Goal: Navigation & Orientation: Find specific page/section

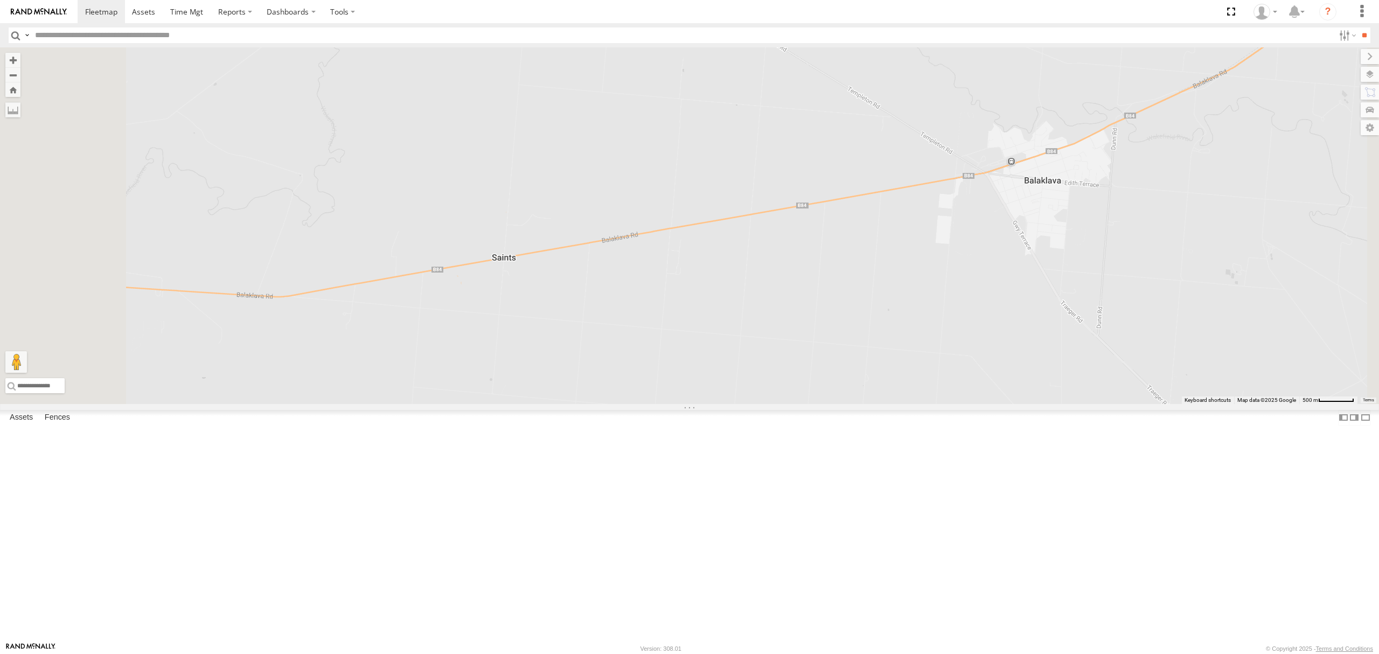
click at [0, 0] on div "SB25LM - (6P HINO) R6" at bounding box center [0, 0] width 0 height 0
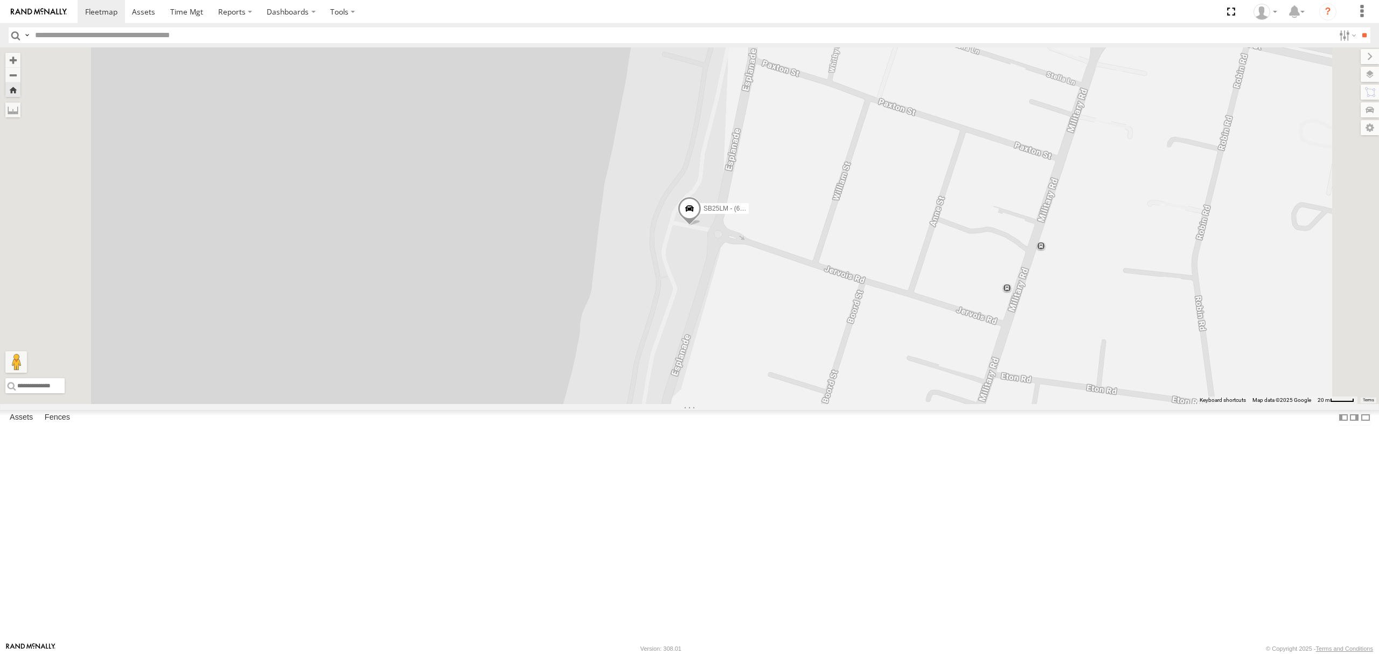
click at [0, 0] on div "S254CLT - Brian Corkhill" at bounding box center [0, 0] width 0 height 0
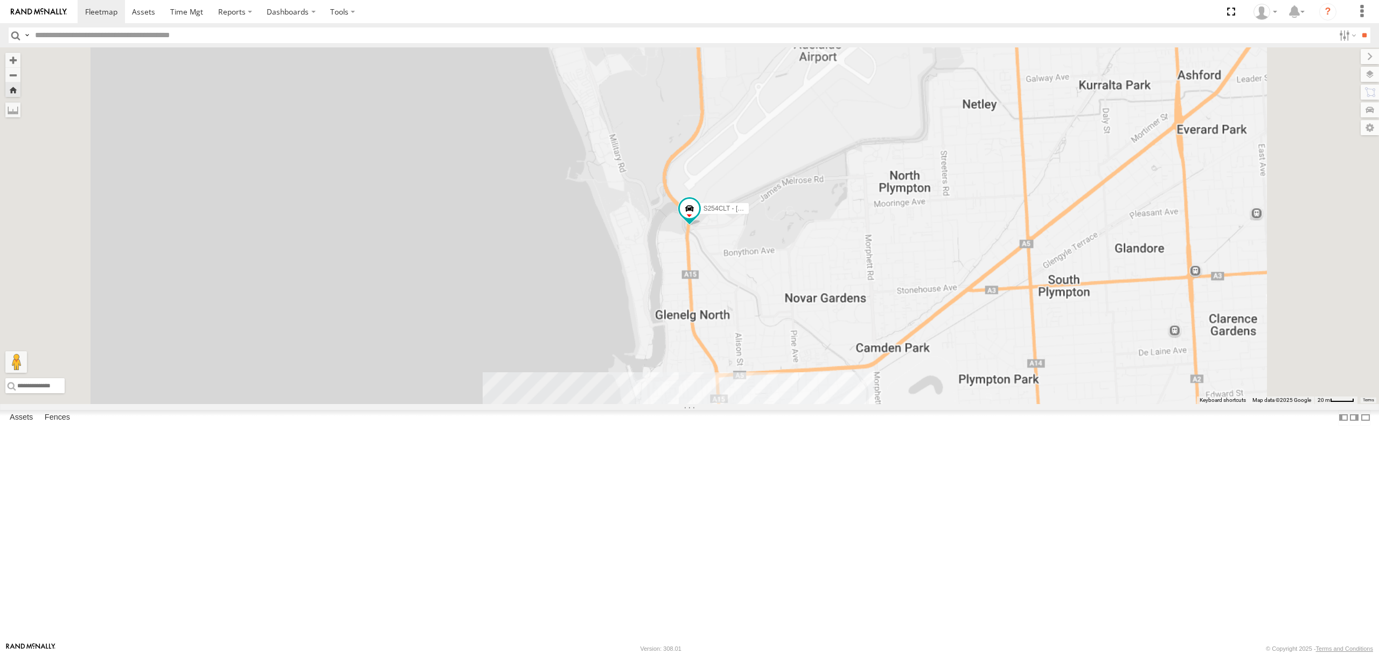
click at [0, 0] on div "S168CSD - Fridge It Spaceship" at bounding box center [0, 0] width 0 height 0
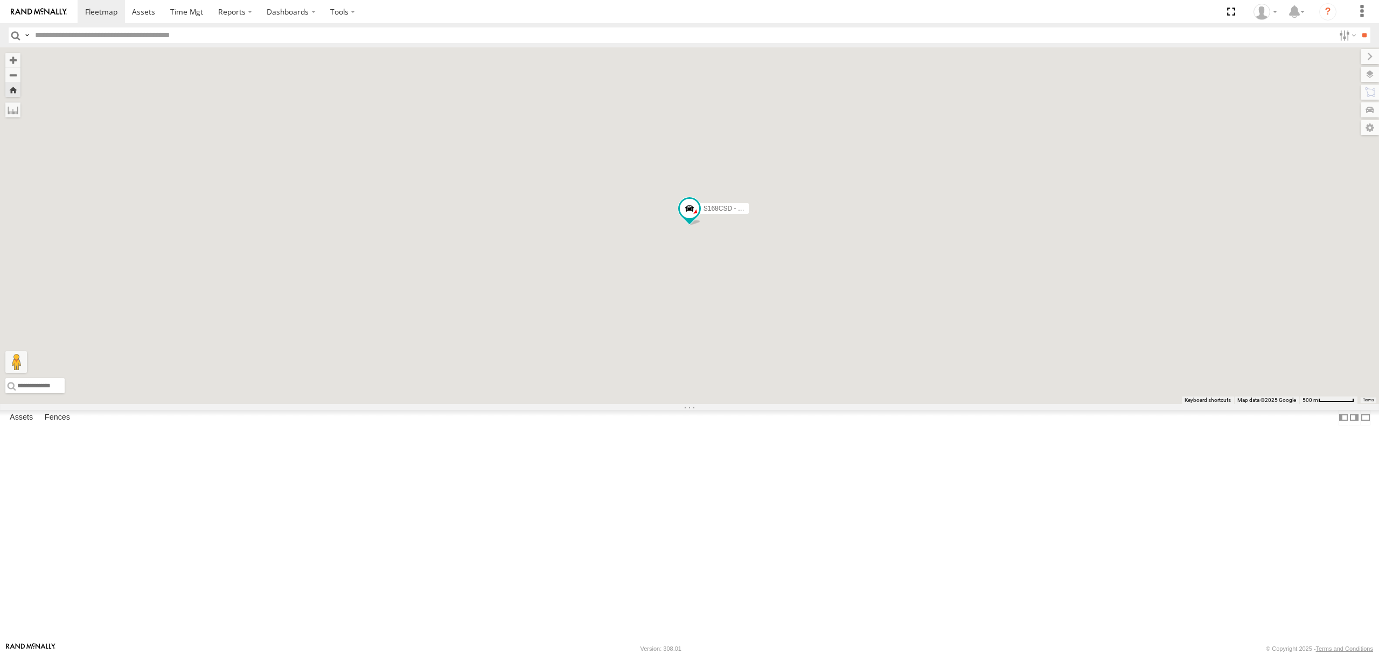
click at [0, 0] on div "All Assets" at bounding box center [0, 0] width 0 height 0
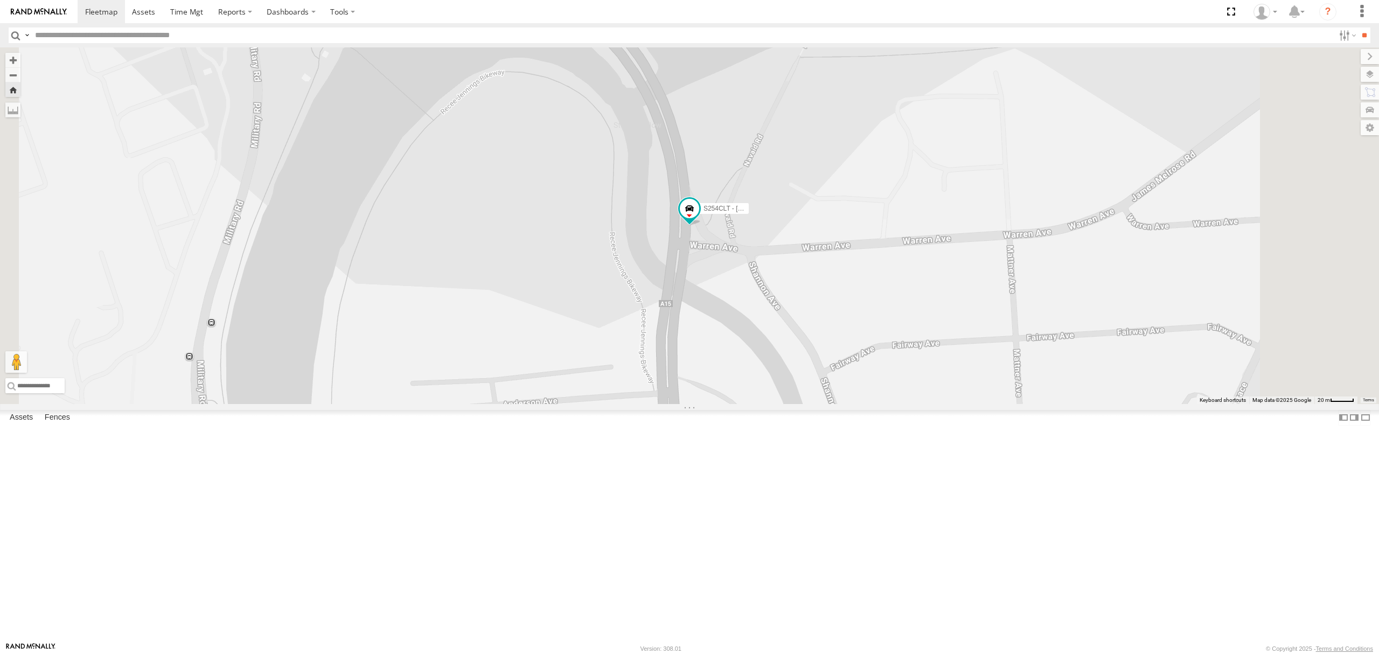
click at [0, 0] on div "All Assets" at bounding box center [0, 0] width 0 height 0
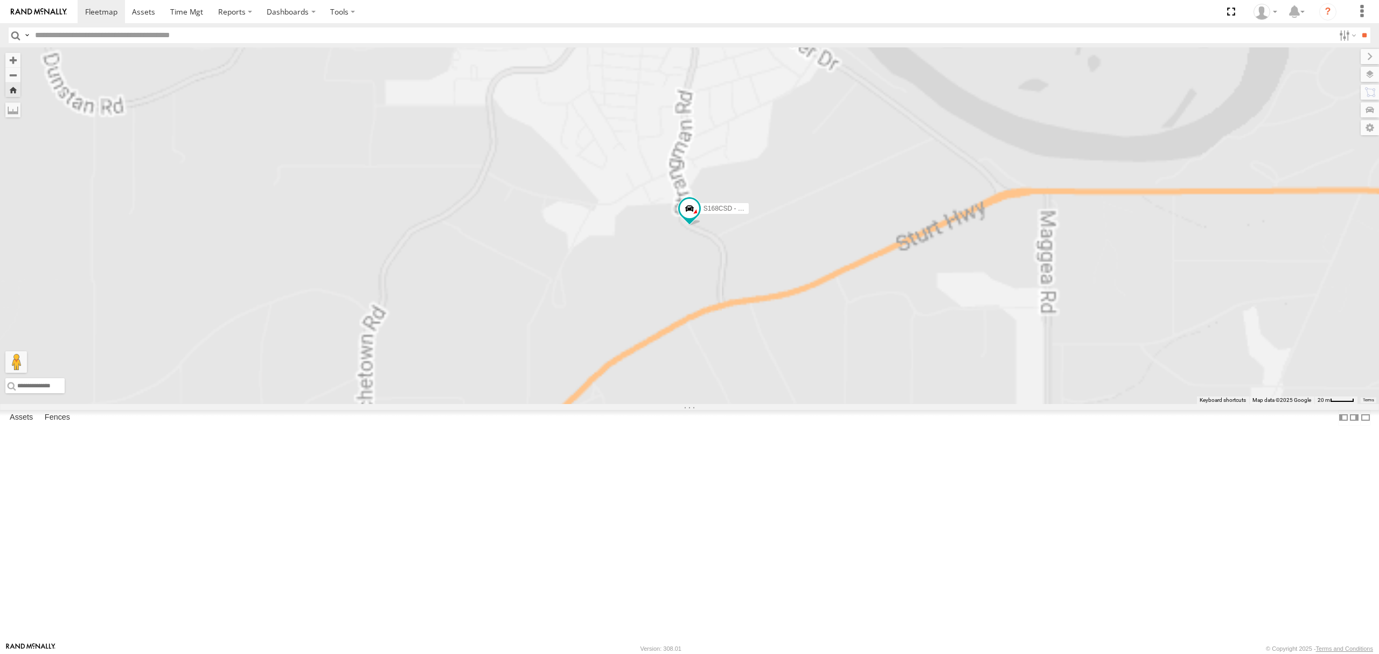
click at [0, 0] on div "All Assets" at bounding box center [0, 0] width 0 height 0
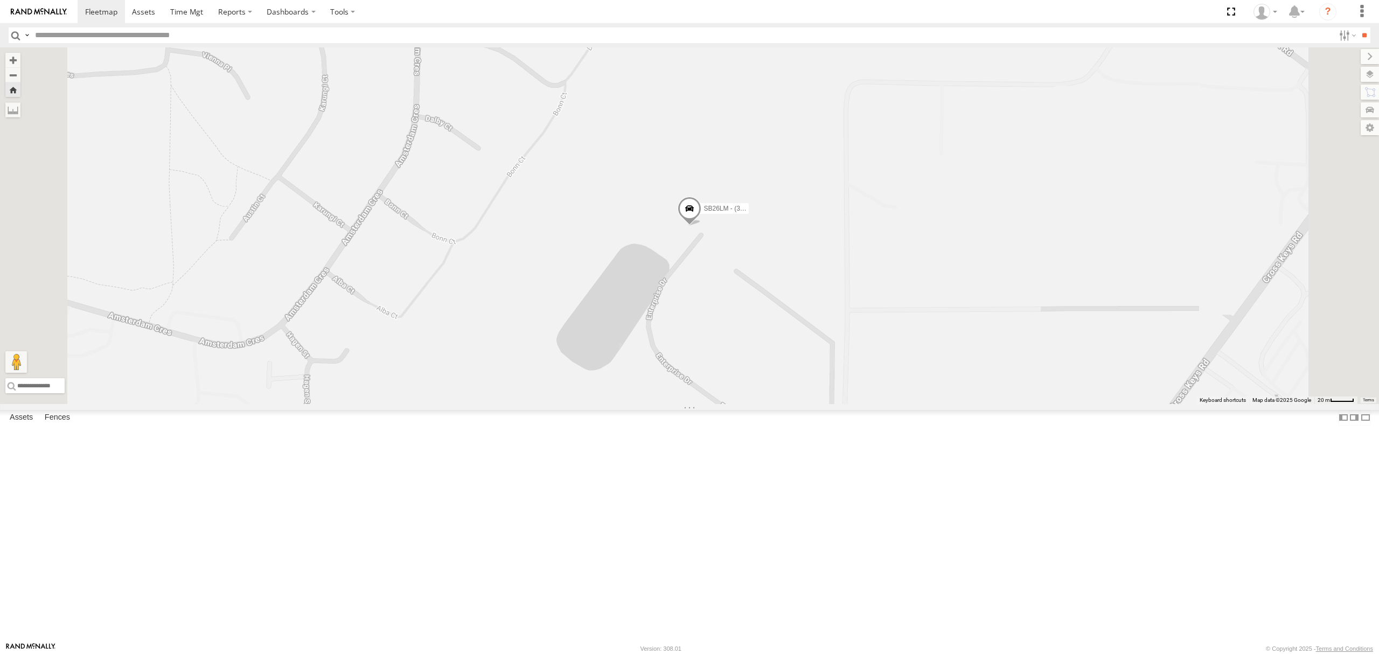
click at [0, 0] on div "All Assets" at bounding box center [0, 0] width 0 height 0
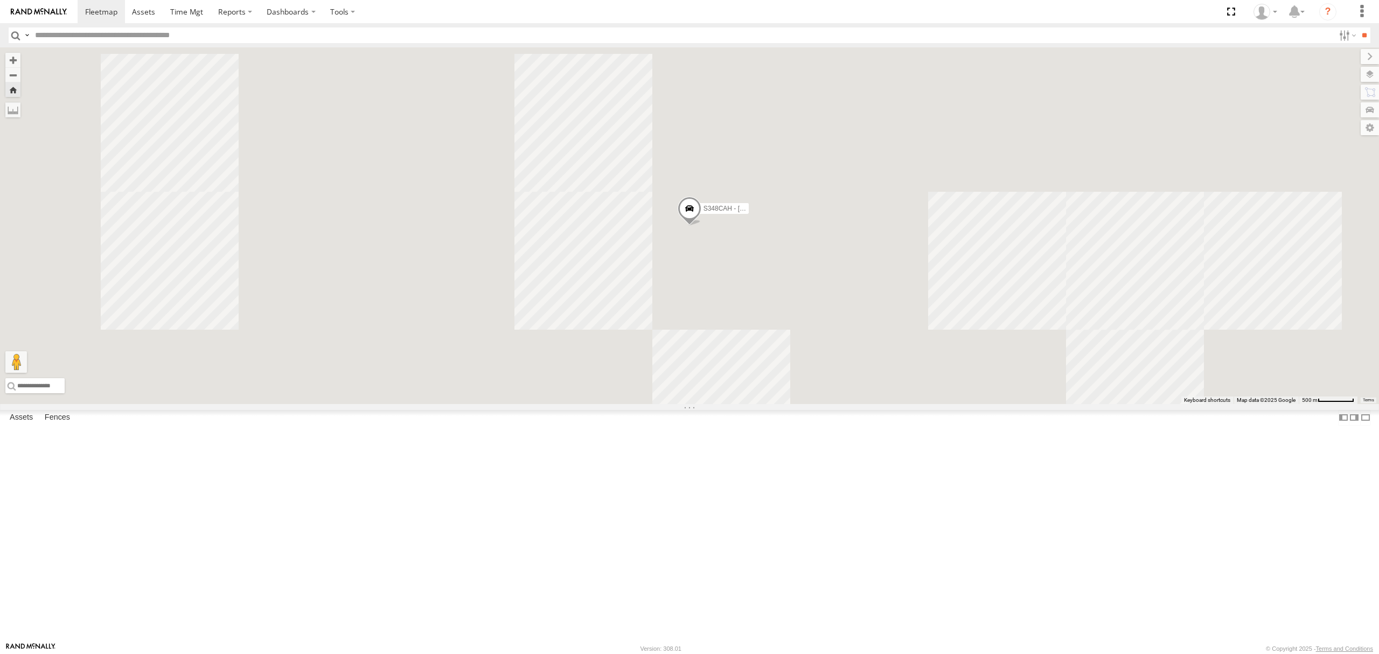
click at [0, 0] on div "SB25LM - (6P HINO) R6 All Assets Jervois Rd Semaphore South -34.84611 138.47764…" at bounding box center [0, 0] width 0 height 0
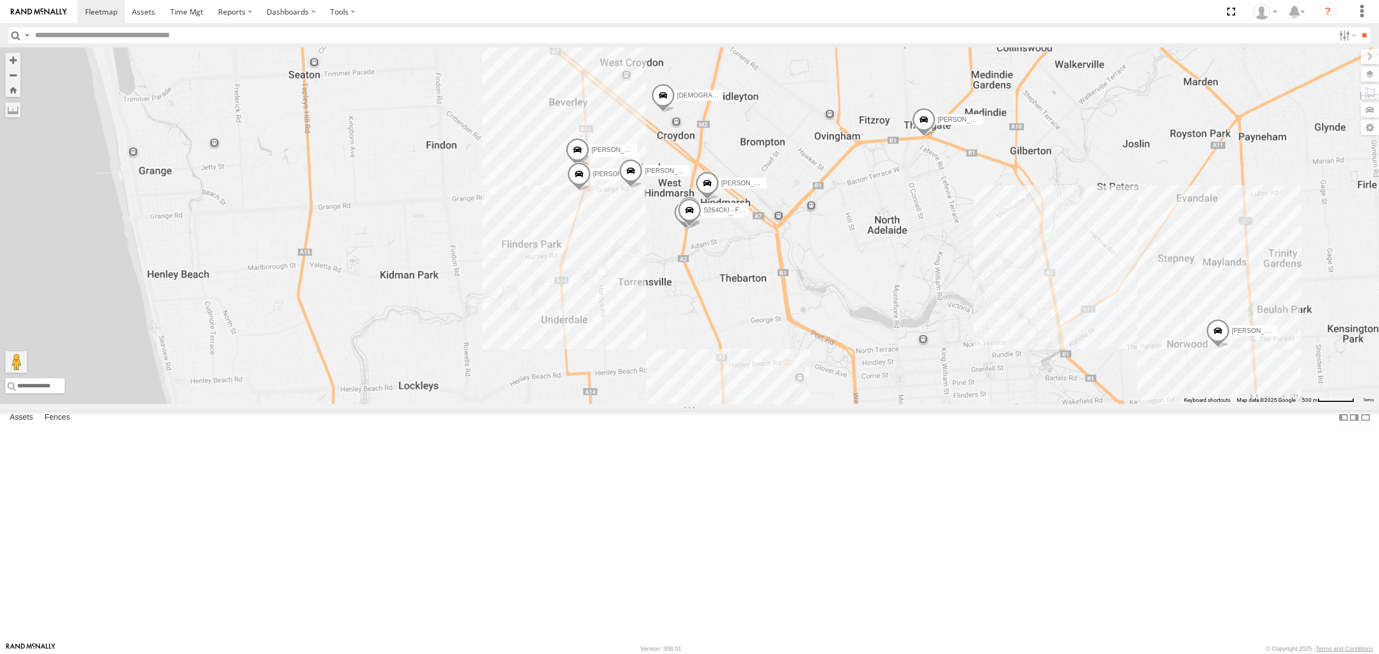
click at [0, 0] on div "All Assets" at bounding box center [0, 0] width 0 height 0
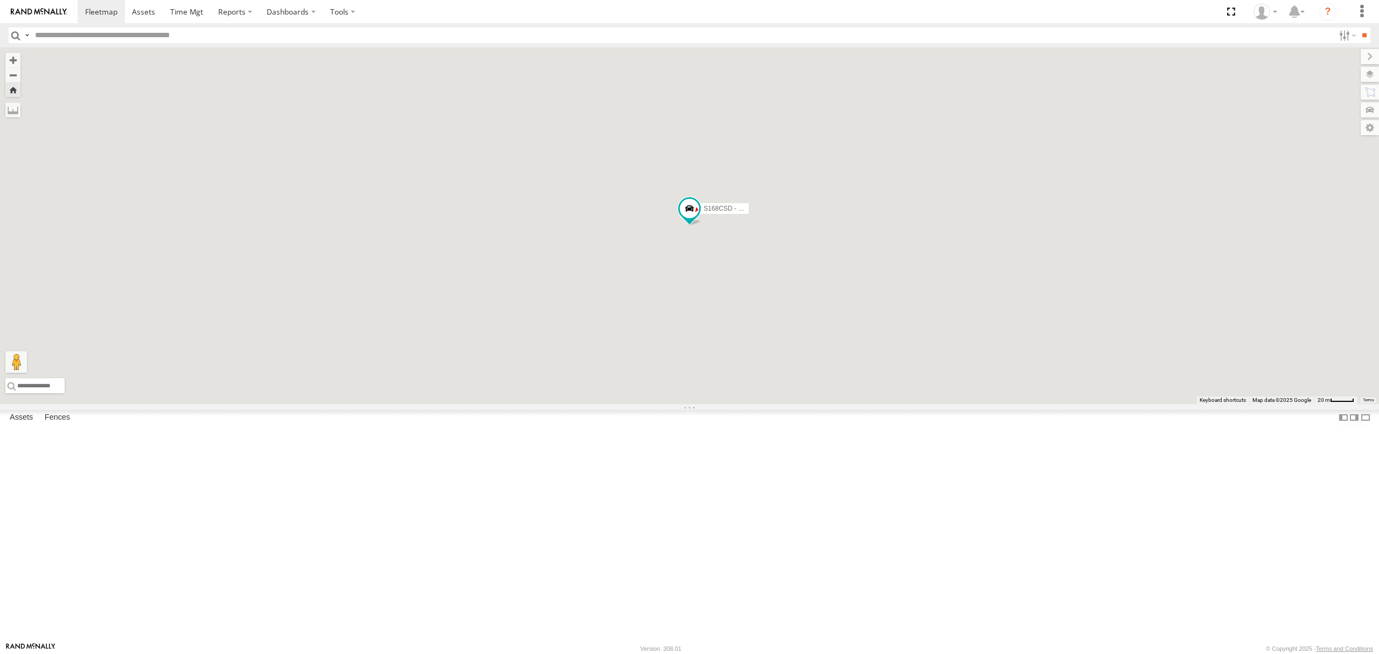
click at [0, 0] on div "S678CGD - Fridge It Sprinter All Assets" at bounding box center [0, 0] width 0 height 0
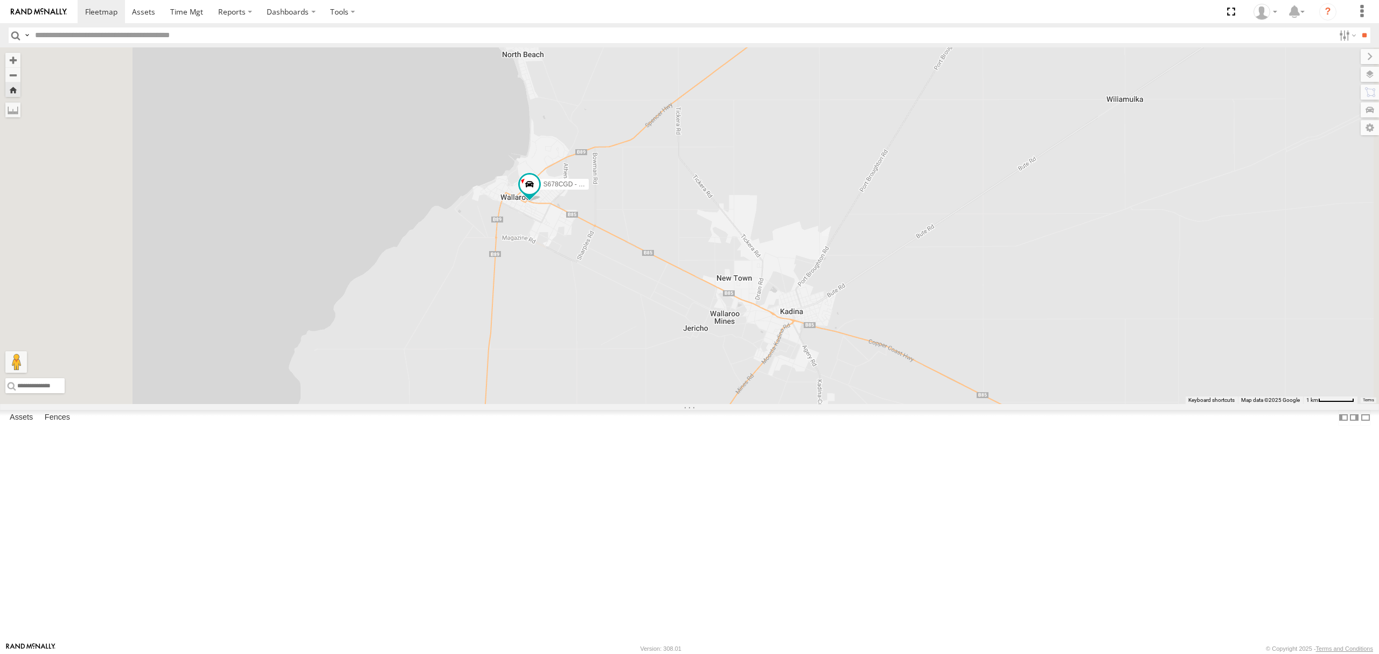
click at [0, 0] on div "S348CAH - [PERSON_NAME]" at bounding box center [0, 0] width 0 height 0
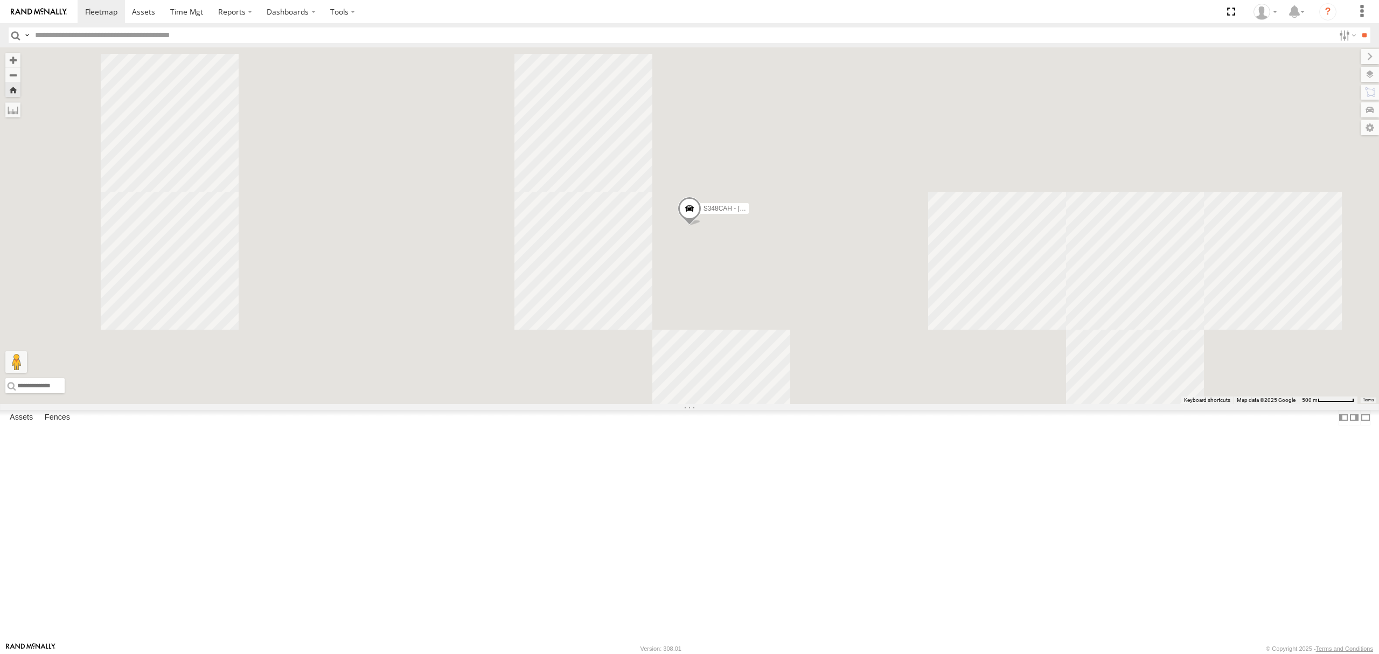
click at [0, 0] on div "Video" at bounding box center [0, 0] width 0 height 0
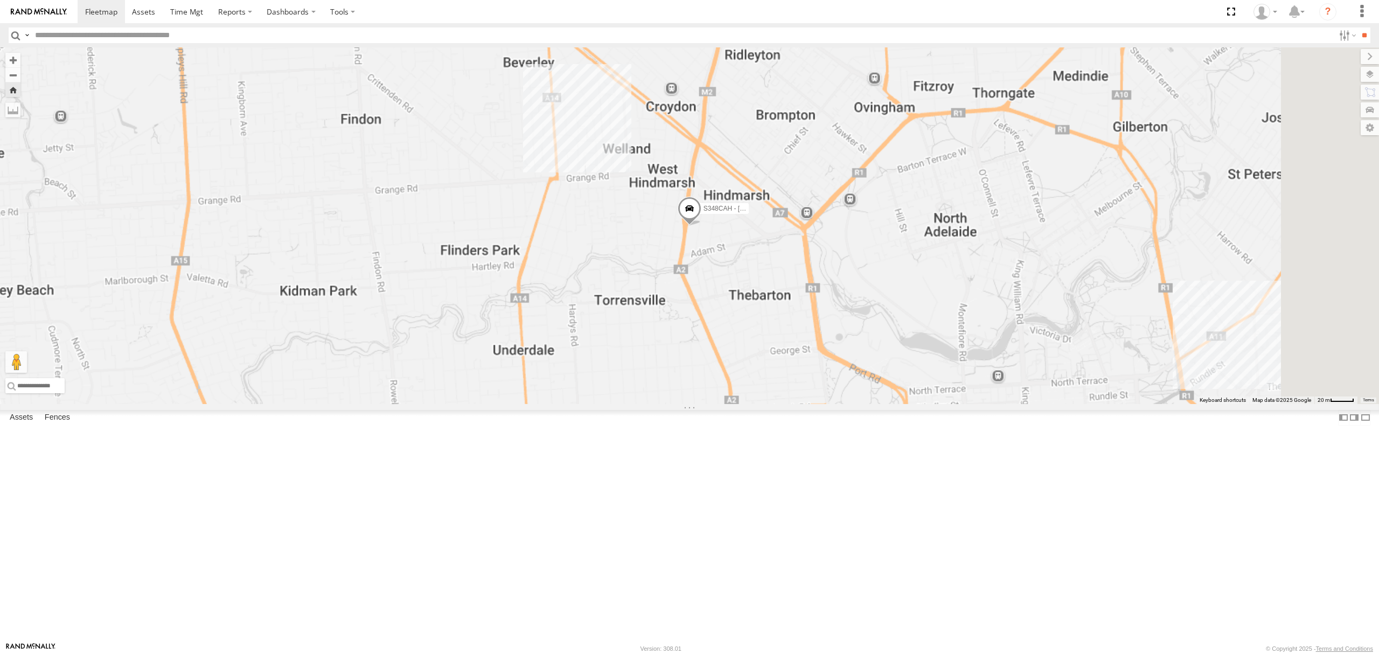
click at [0, 0] on div "All Assets" at bounding box center [0, 0] width 0 height 0
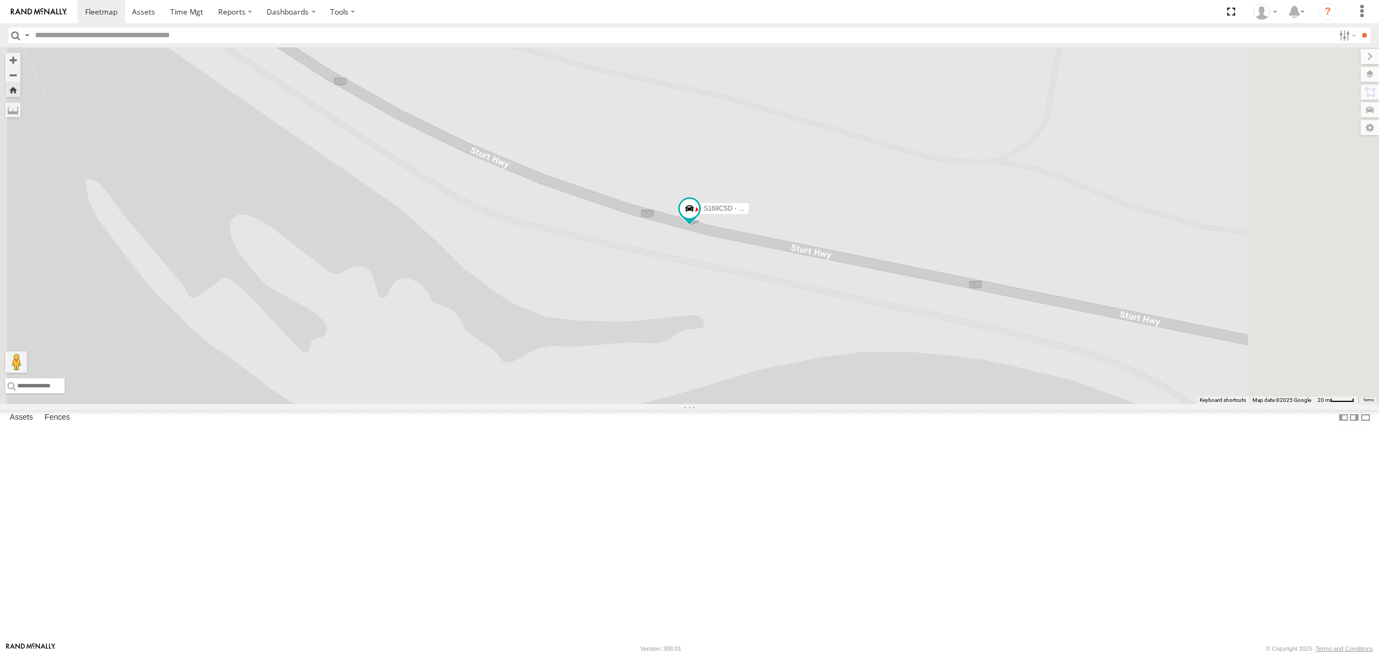
click at [0, 0] on div "S254CLT - [PERSON_NAME]" at bounding box center [0, 0] width 0 height 0
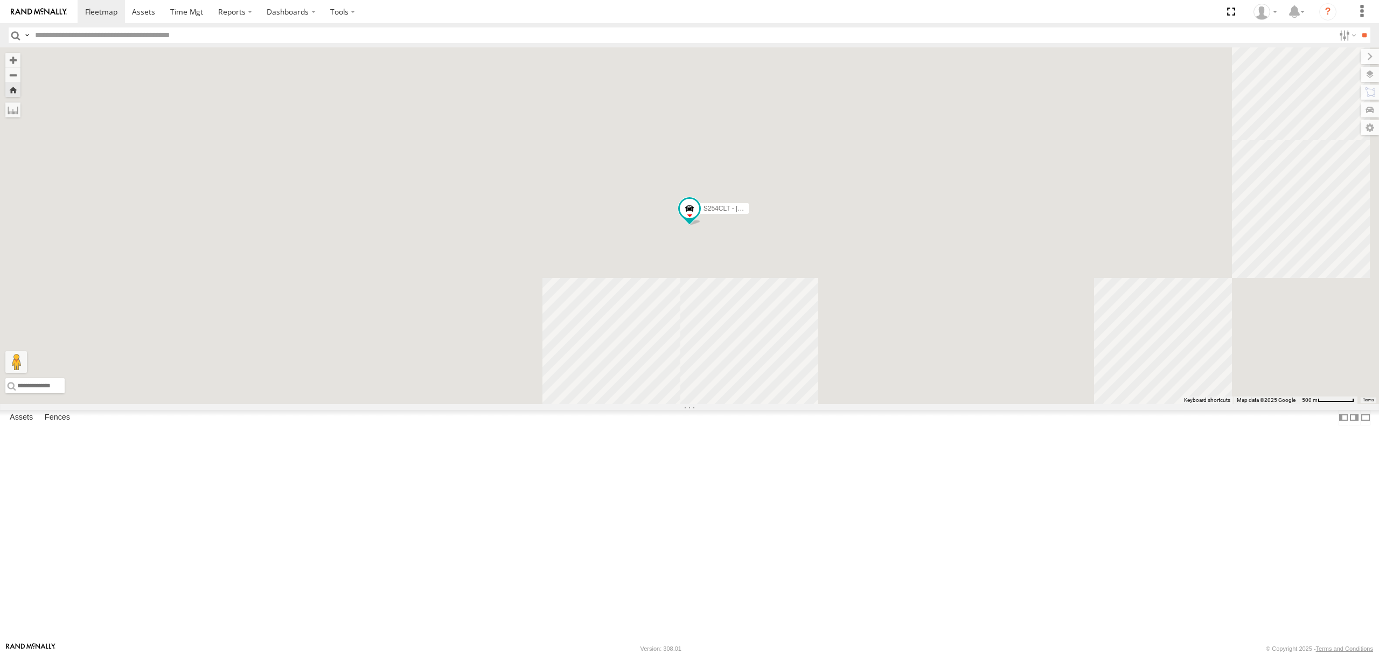
click at [0, 0] on div "SB25LM - (6P HINO) R6" at bounding box center [0, 0] width 0 height 0
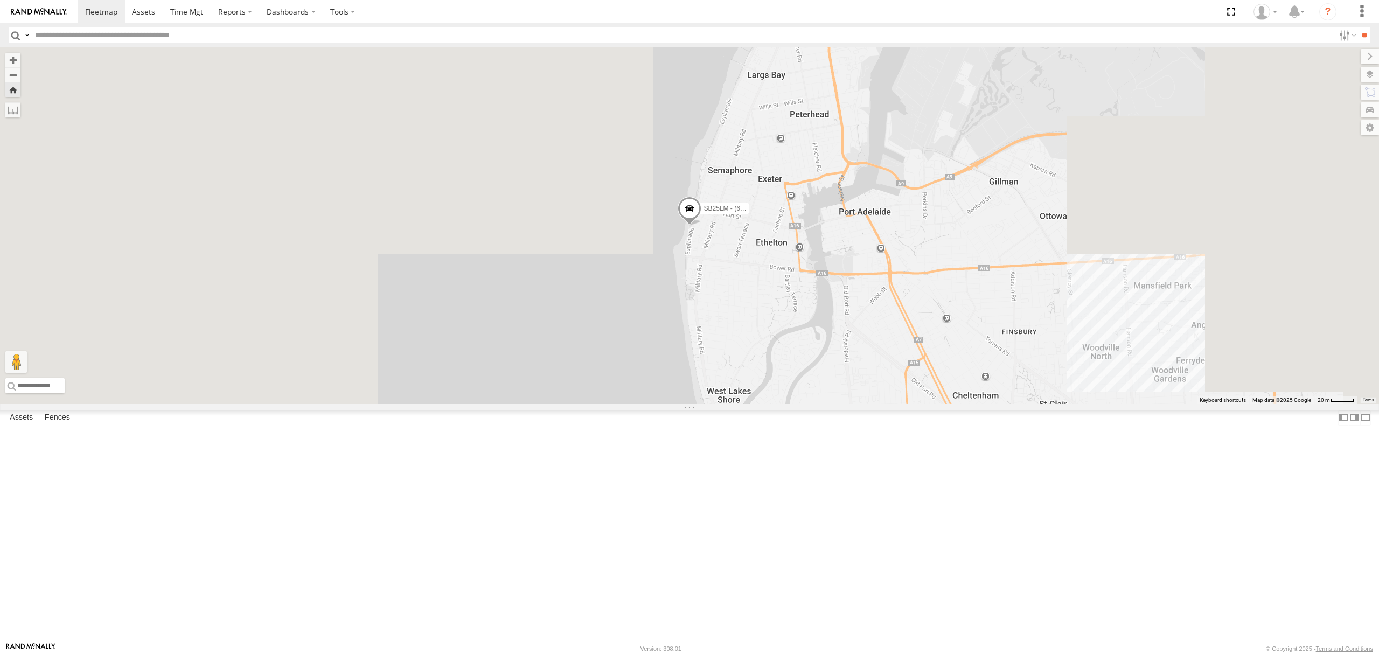
click at [0, 0] on div "S348CAH - Emir Tarabar All Assets" at bounding box center [0, 0] width 0 height 0
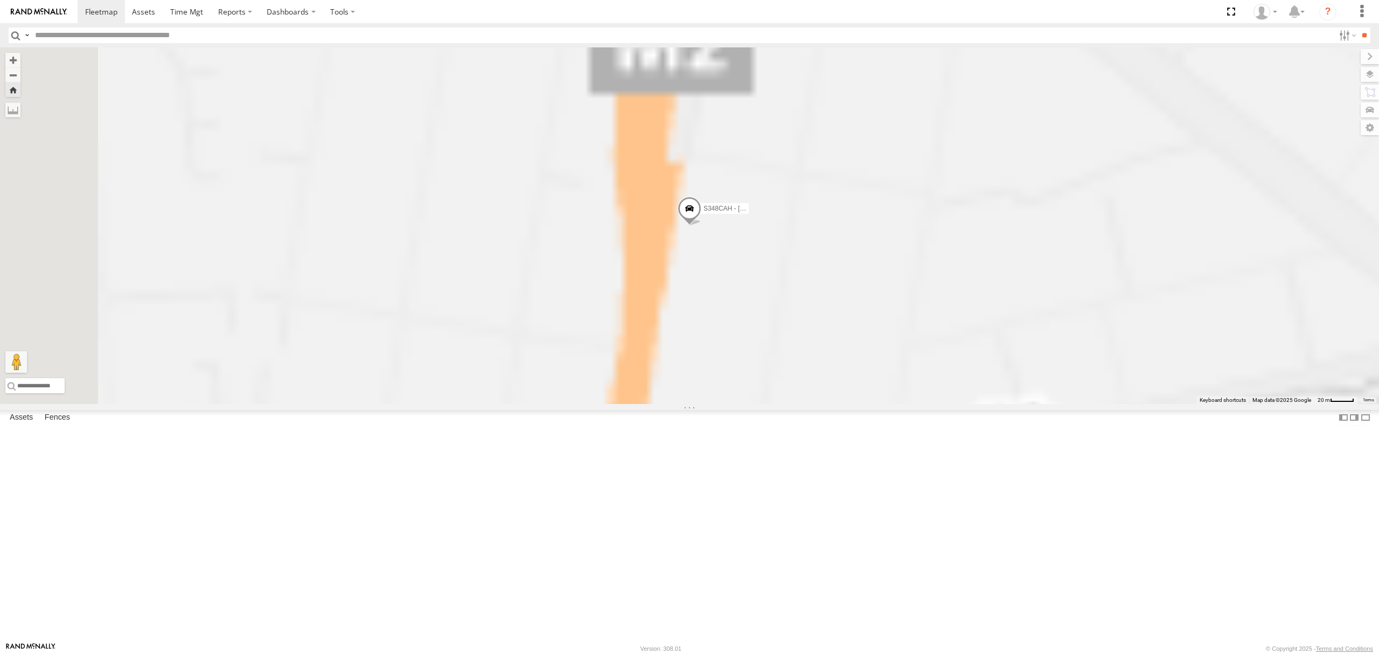
click at [0, 0] on div "All Assets" at bounding box center [0, 0] width 0 height 0
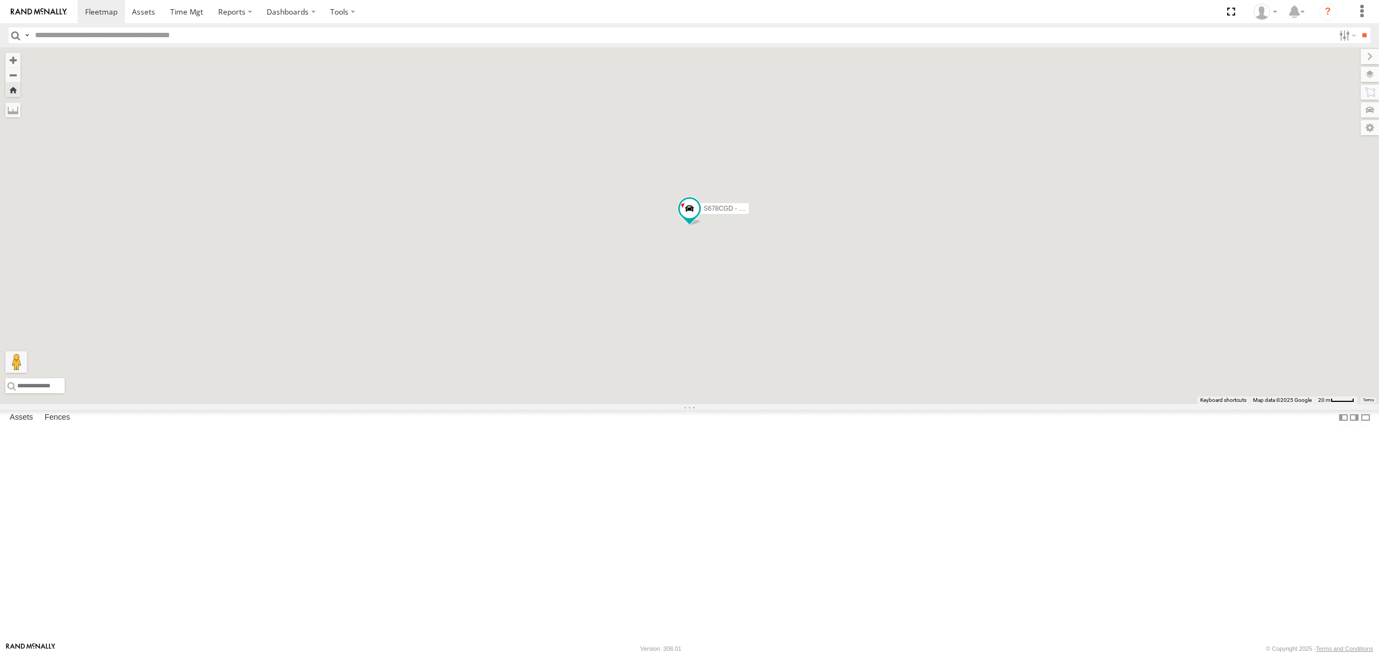
click at [0, 0] on div "All Assets" at bounding box center [0, 0] width 0 height 0
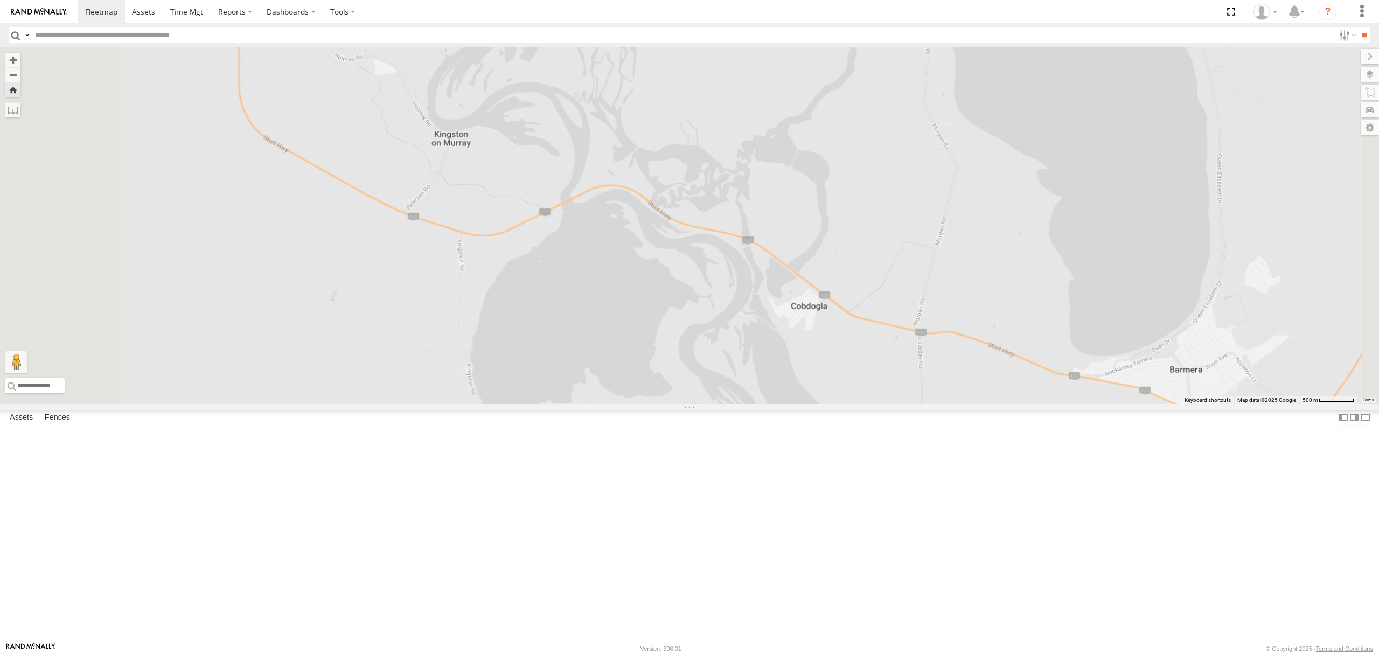
click at [0, 0] on div "S168CSD - Fridge It Spaceship" at bounding box center [0, 0] width 0 height 0
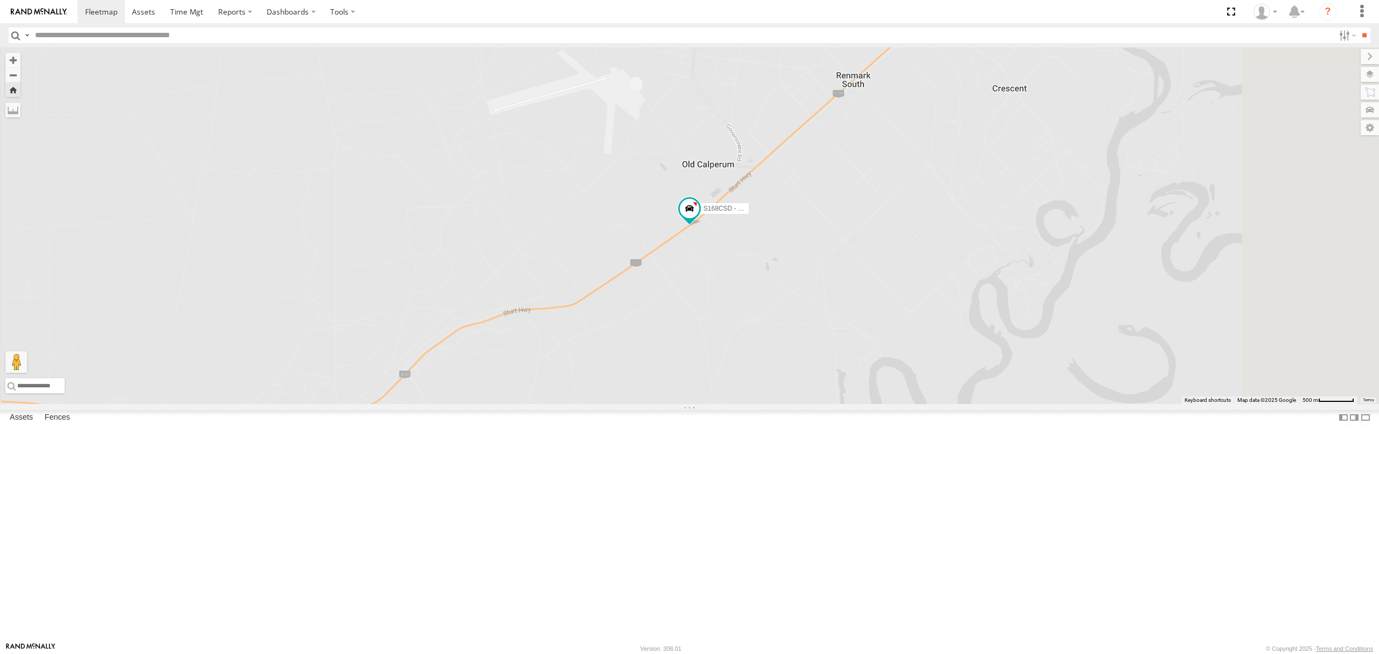
click at [0, 0] on div "SB25LM - (6P HINO) R6 All Assets" at bounding box center [0, 0] width 0 height 0
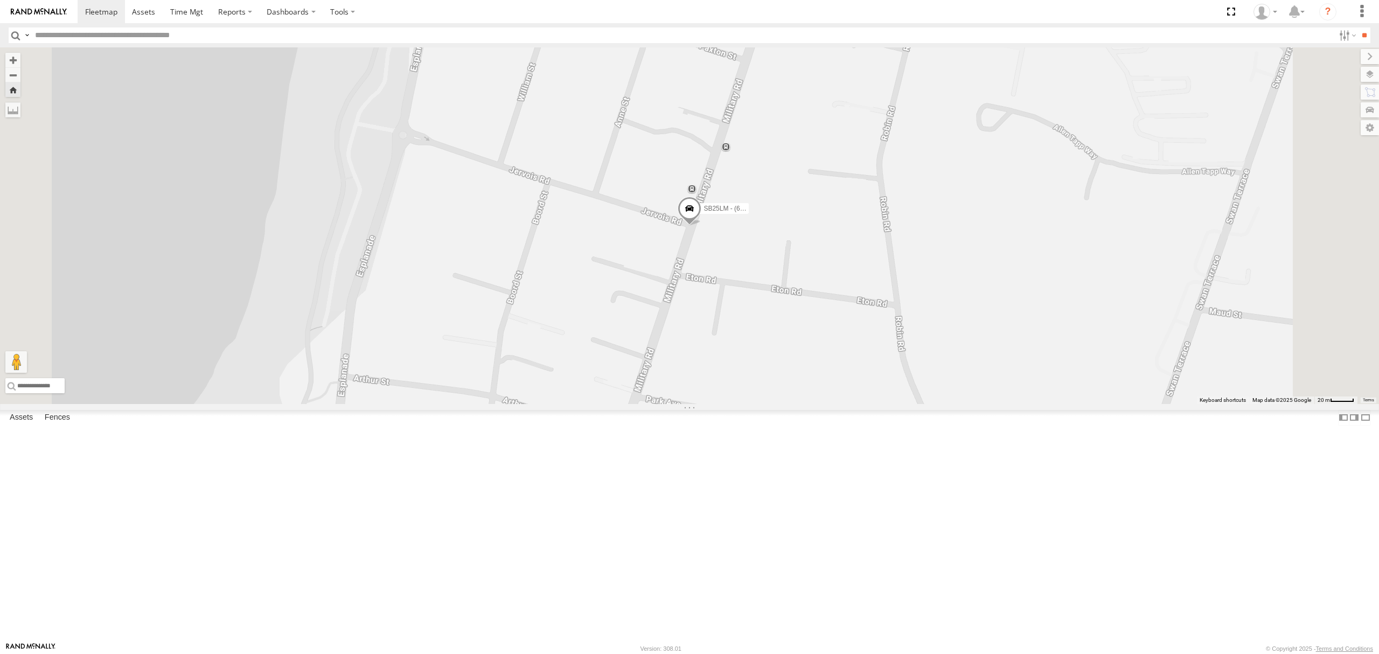
click at [0, 0] on div "S168CSD - Fridge It Spaceship" at bounding box center [0, 0] width 0 height 0
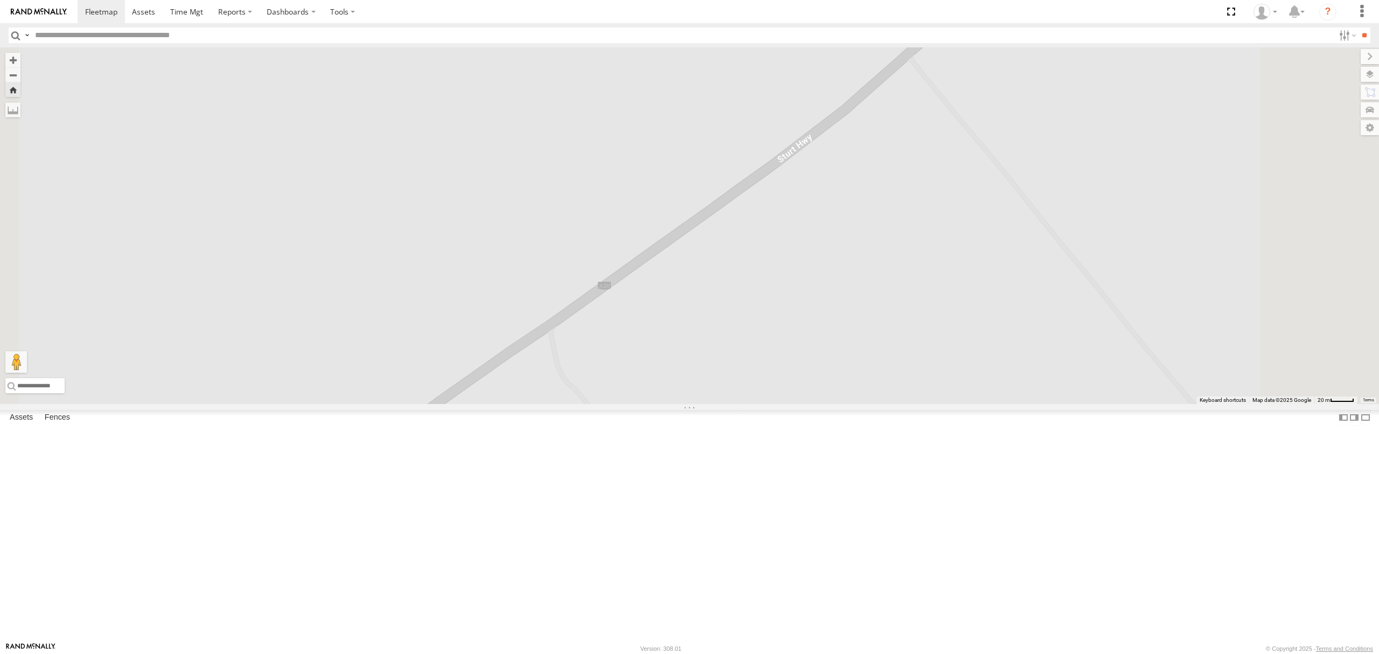
click at [0, 0] on div "S254CLT - Brian Corkhill All Assets Hastings St Glenelg South -34.98992 138.517…" at bounding box center [0, 0] width 0 height 0
click at [0, 0] on div "S254CLT - Brian Corkhill All Assets" at bounding box center [0, 0] width 0 height 0
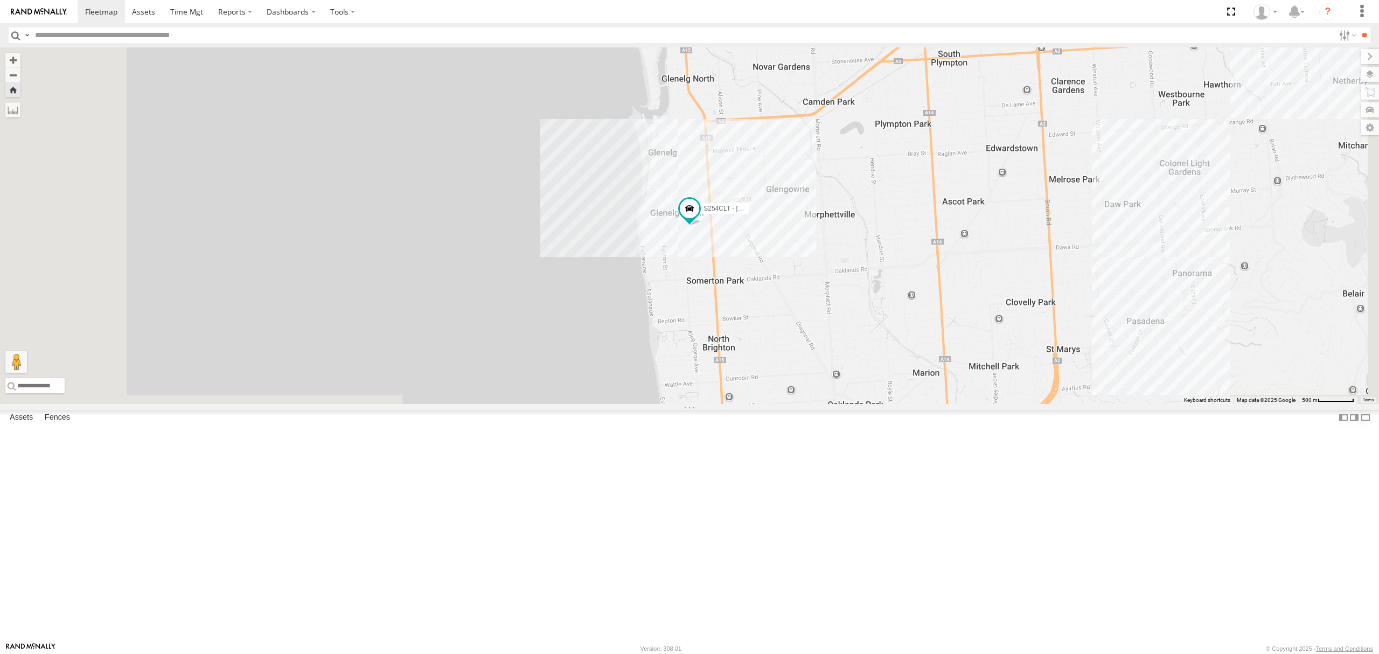
click at [0, 0] on div "SB25LM - (6P HINO) R6 All Assets Jervois Rd Semaphore South -34.84692 138.48078…" at bounding box center [0, 0] width 0 height 0
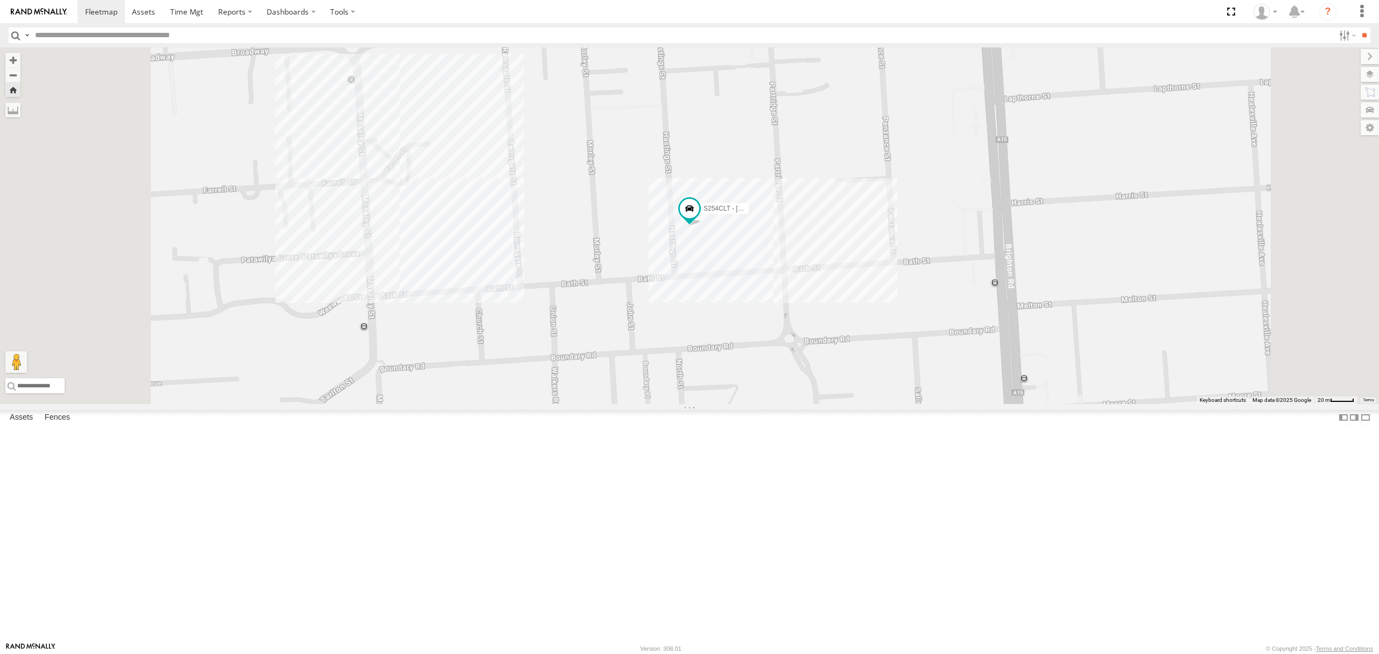
click at [0, 0] on div "S264CKI - Fridge It Crafter" at bounding box center [0, 0] width 0 height 0
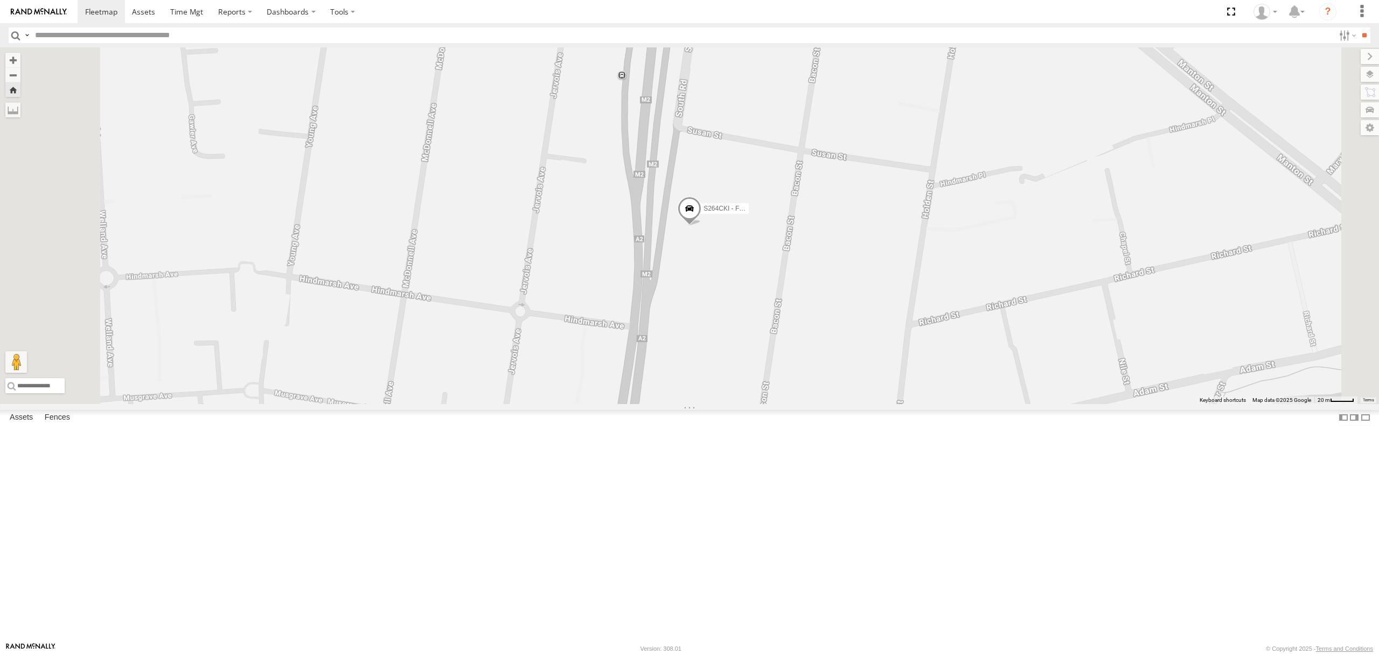
click at [0, 0] on div "SY71FR - (16P TRAILER) PM1" at bounding box center [0, 0] width 0 height 0
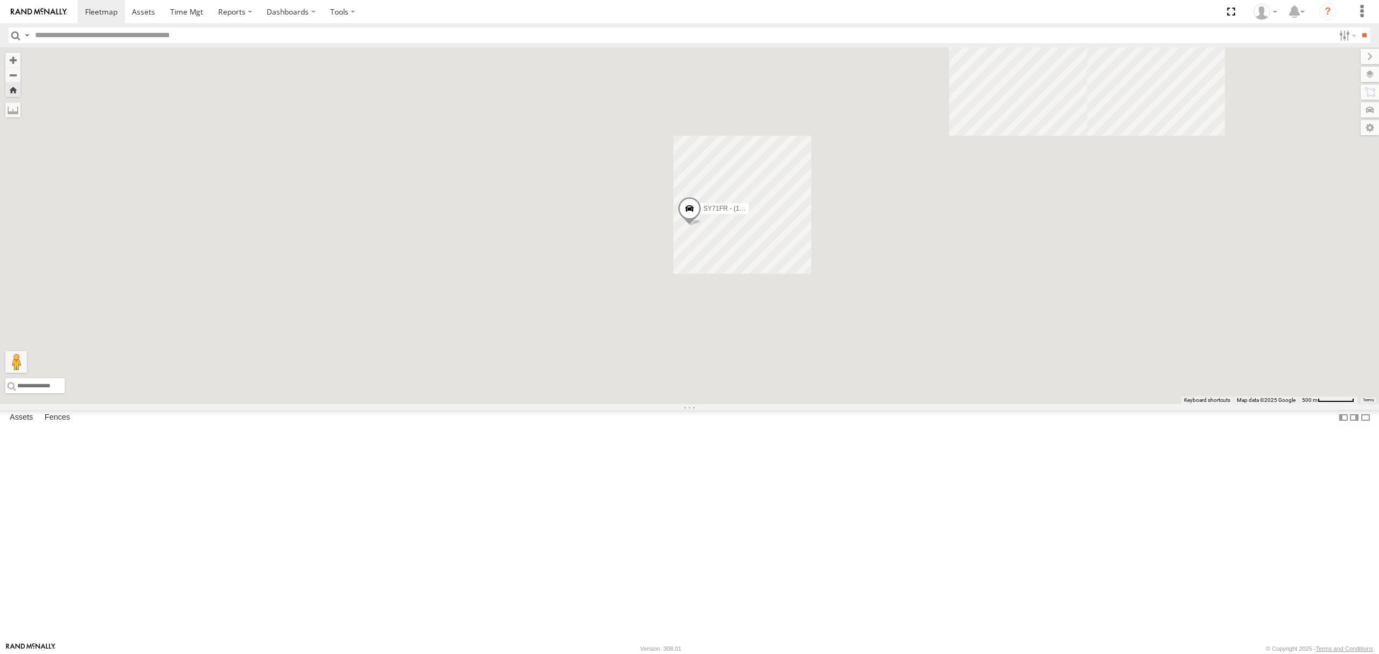
click at [0, 0] on div "S348CAH - [PERSON_NAME]" at bounding box center [0, 0] width 0 height 0
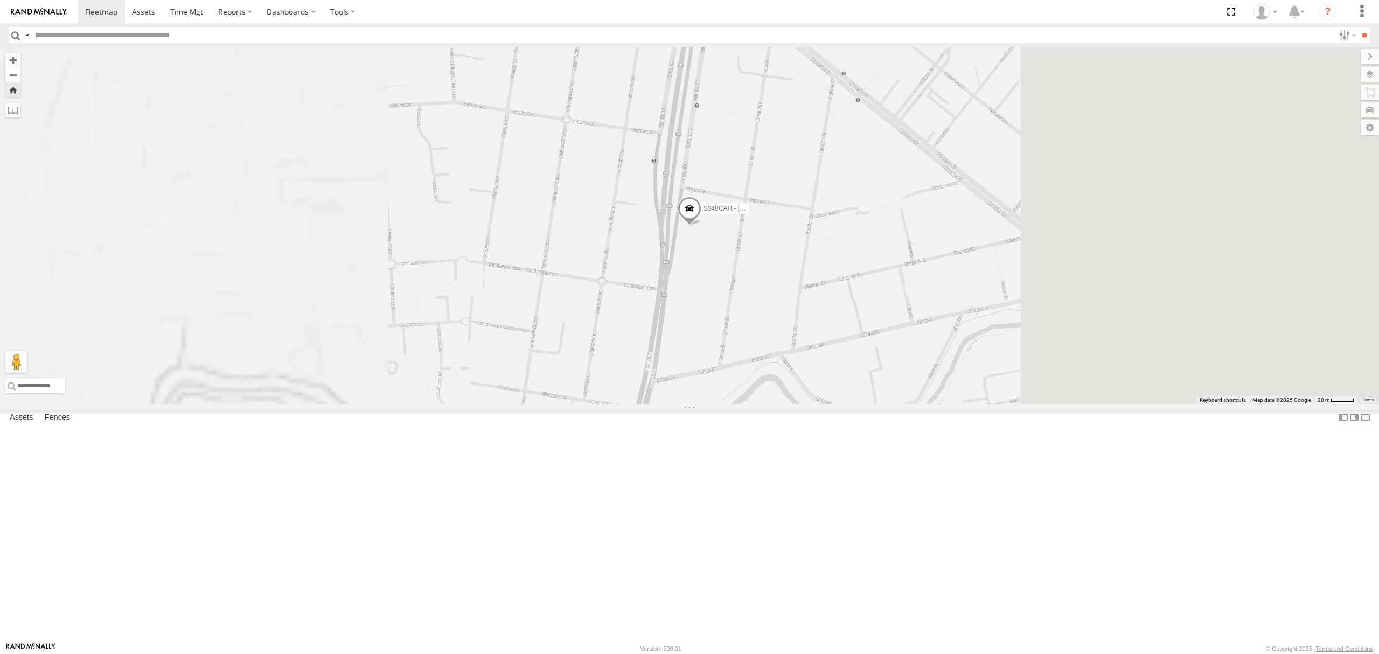
click at [0, 0] on div "3.7" at bounding box center [0, 0] width 0 height 0
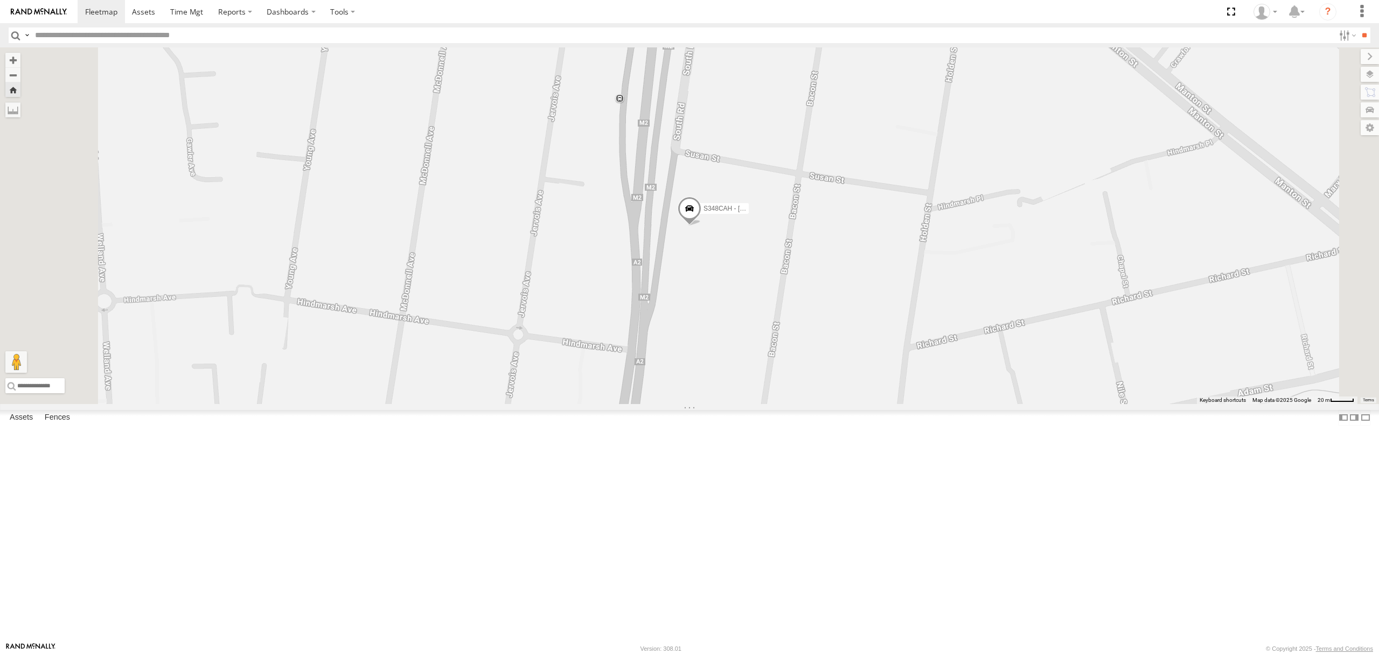
click at [0, 0] on div "All Assets" at bounding box center [0, 0] width 0 height 0
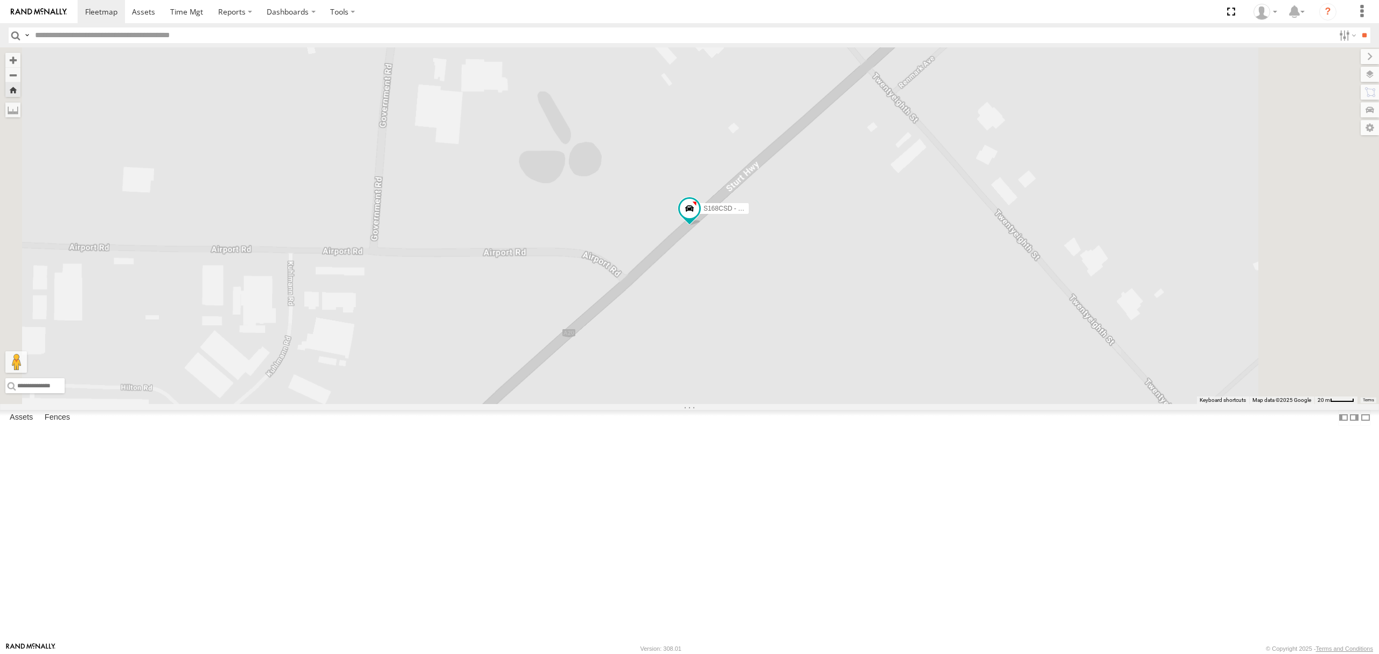
click at [0, 0] on div "All Assets" at bounding box center [0, 0] width 0 height 0
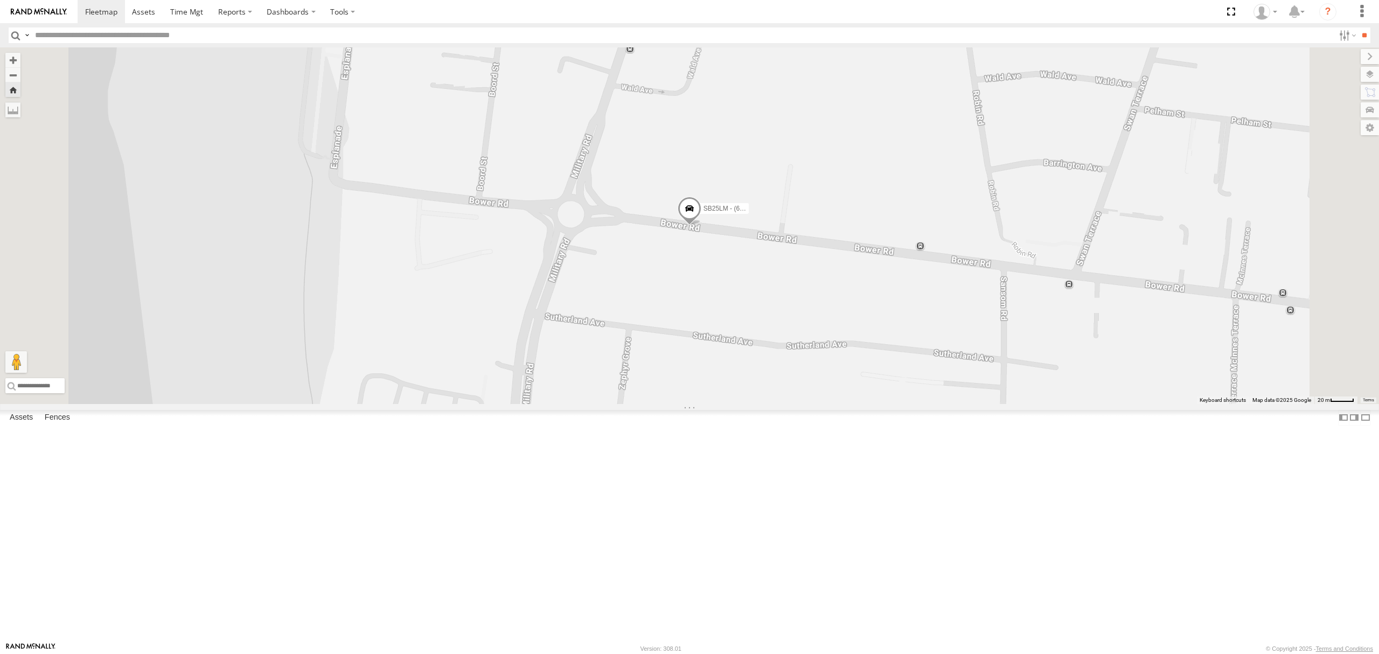
click at [0, 0] on div "All Assets" at bounding box center [0, 0] width 0 height 0
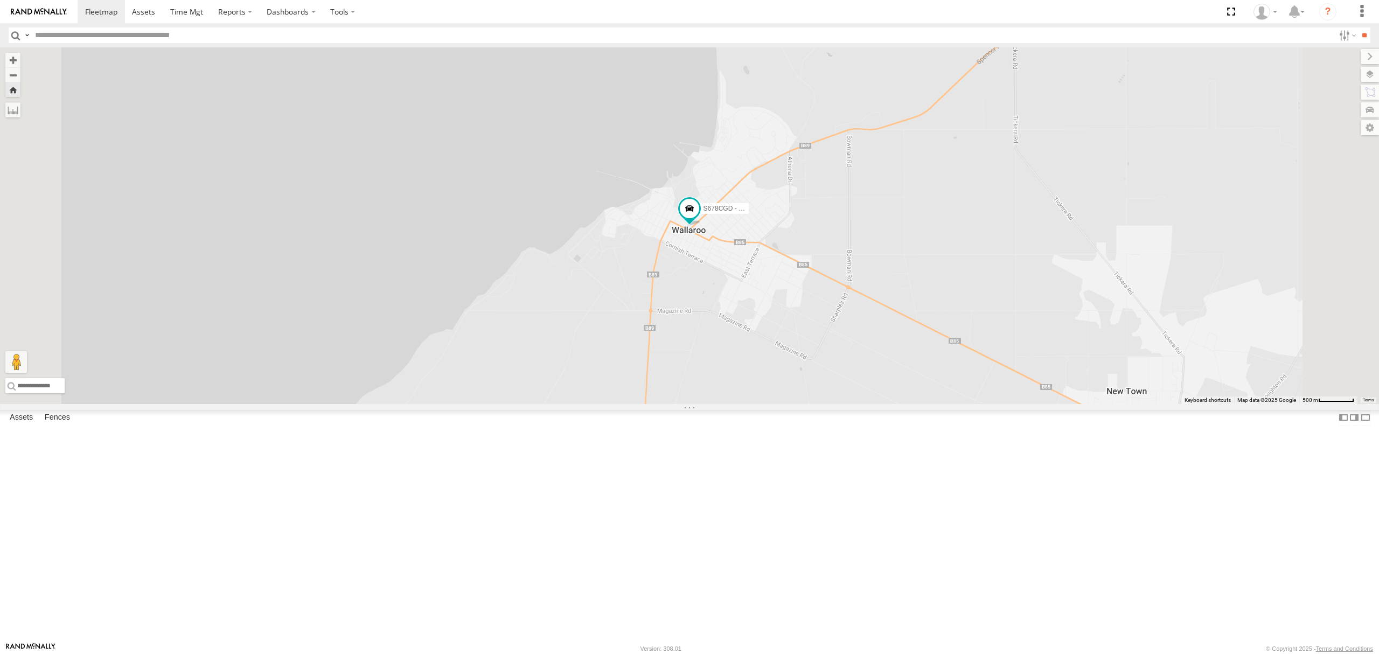
click at [0, 0] on div "SB26LM - (3P HINO) R7" at bounding box center [0, 0] width 0 height 0
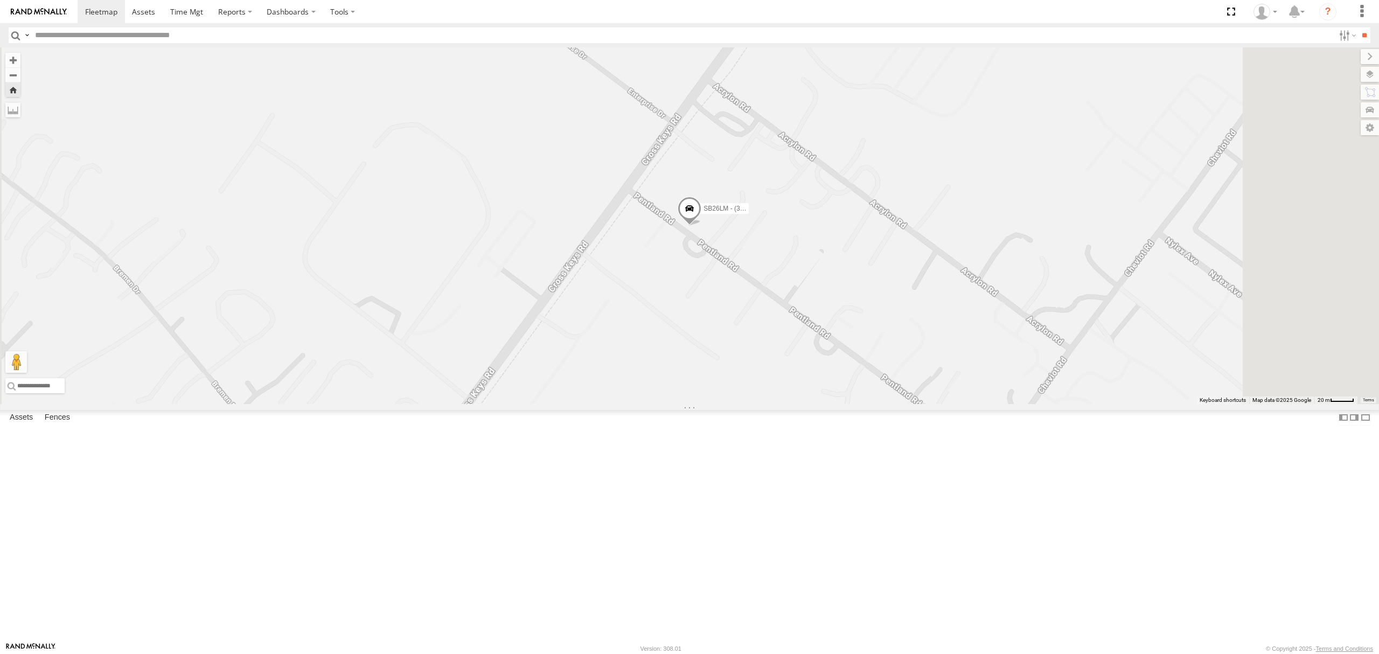
click at [0, 0] on div "6.9" at bounding box center [0, 0] width 0 height 0
click at [0, 0] on div "Video" at bounding box center [0, 0] width 0 height 0
click at [0, 0] on div "6.9" at bounding box center [0, 0] width 0 height 0
click at [0, 0] on div "SB25LM - (6P HINO) R6 All Assets" at bounding box center [0, 0] width 0 height 0
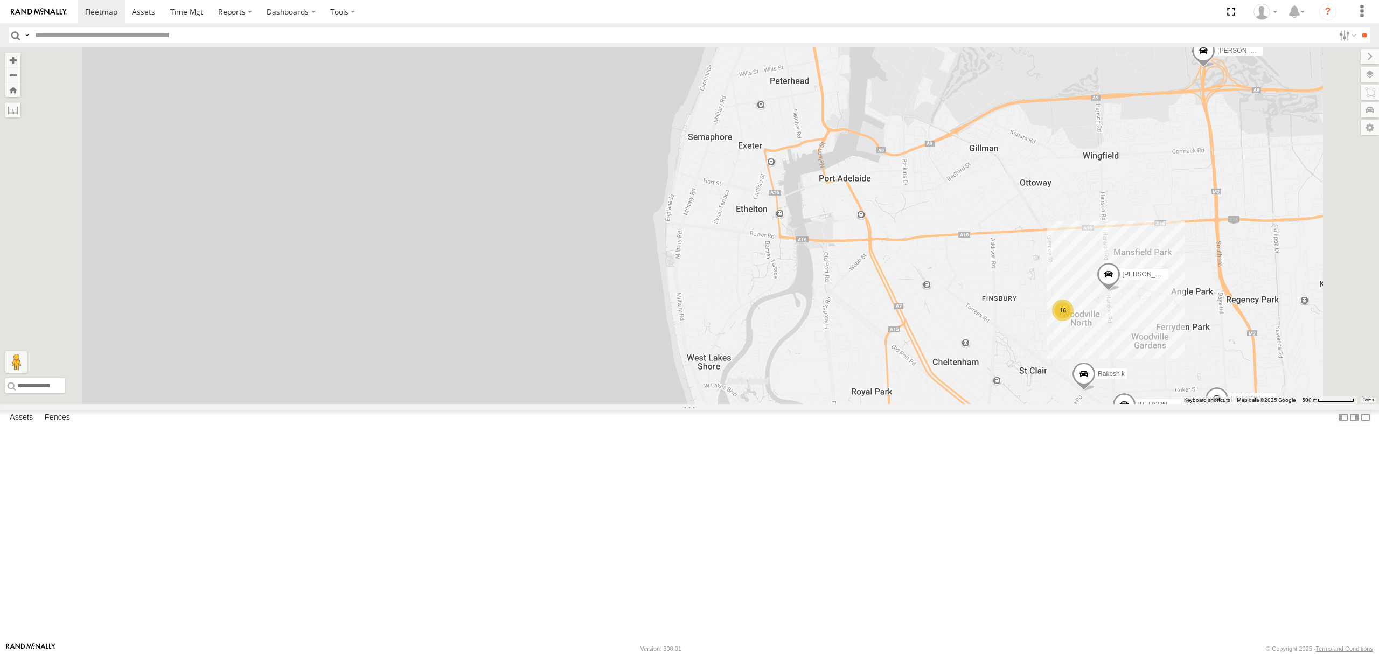
click at [0, 0] on div "S168CSD - Fridge It Spaceship All Assets" at bounding box center [0, 0] width 0 height 0
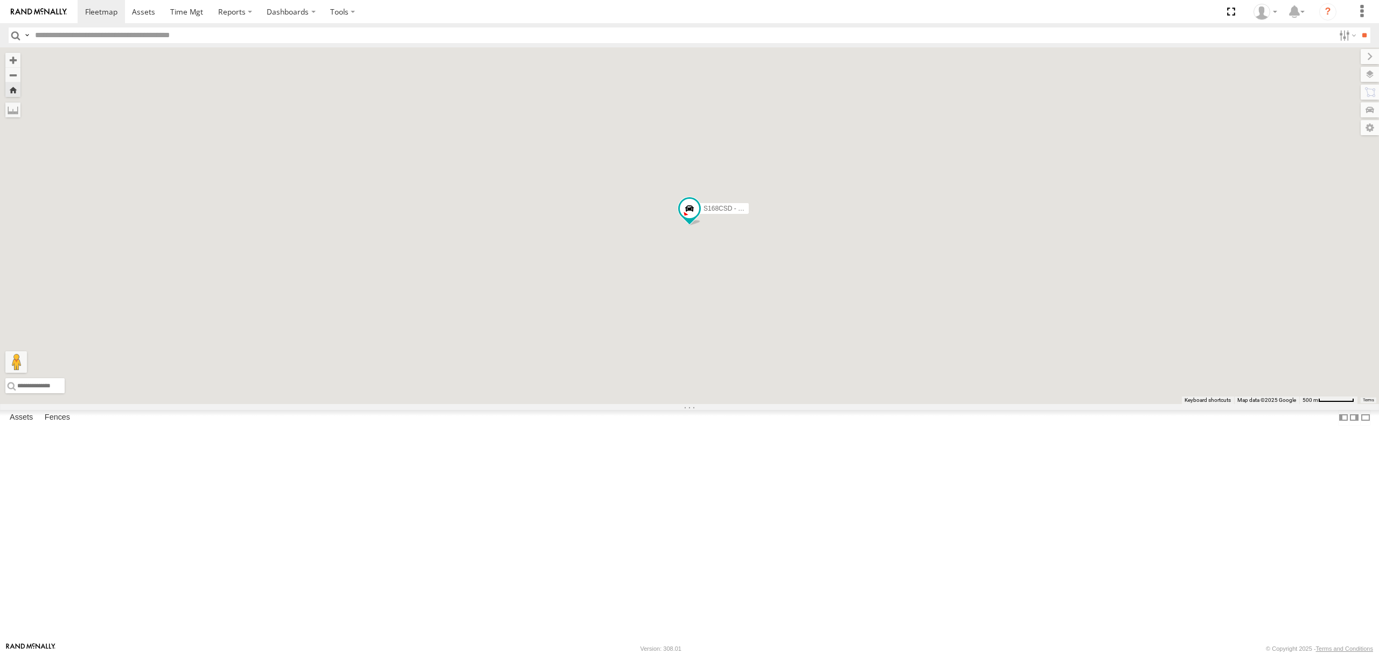
click at [0, 0] on div "SB26LM - (3P HINO) R7" at bounding box center [0, 0] width 0 height 0
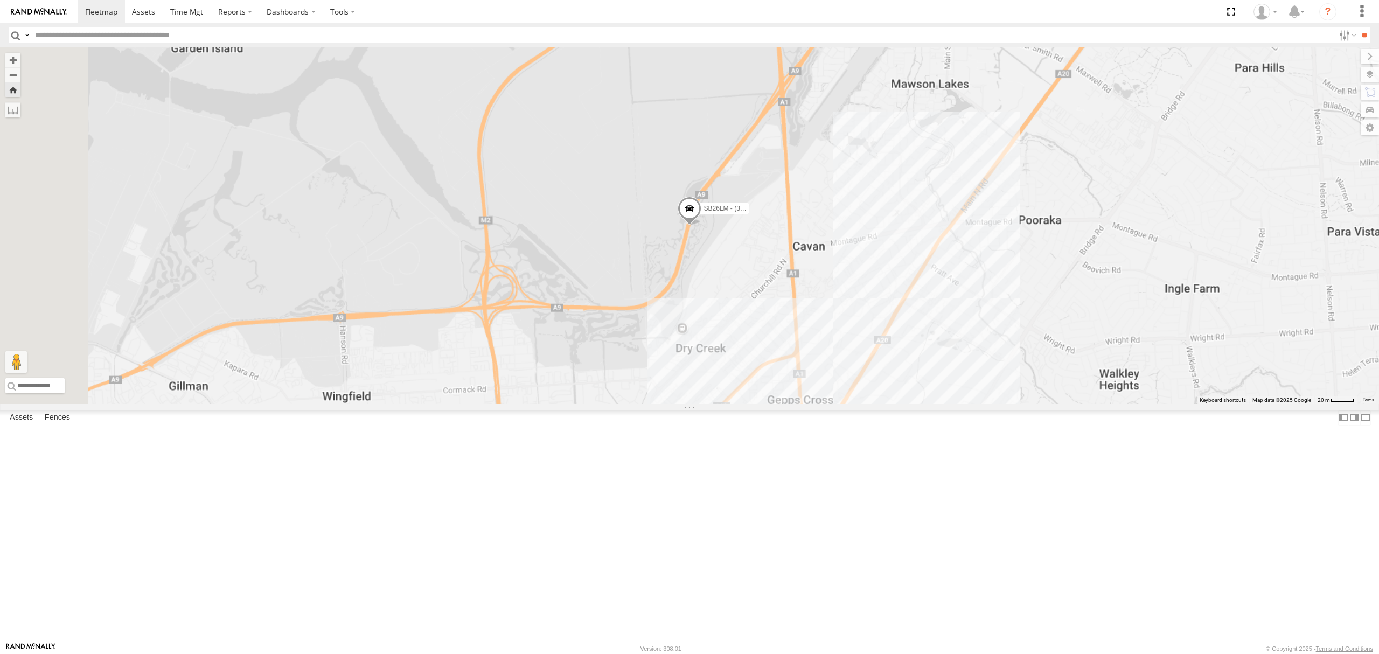
click at [0, 0] on div "All Assets" at bounding box center [0, 0] width 0 height 0
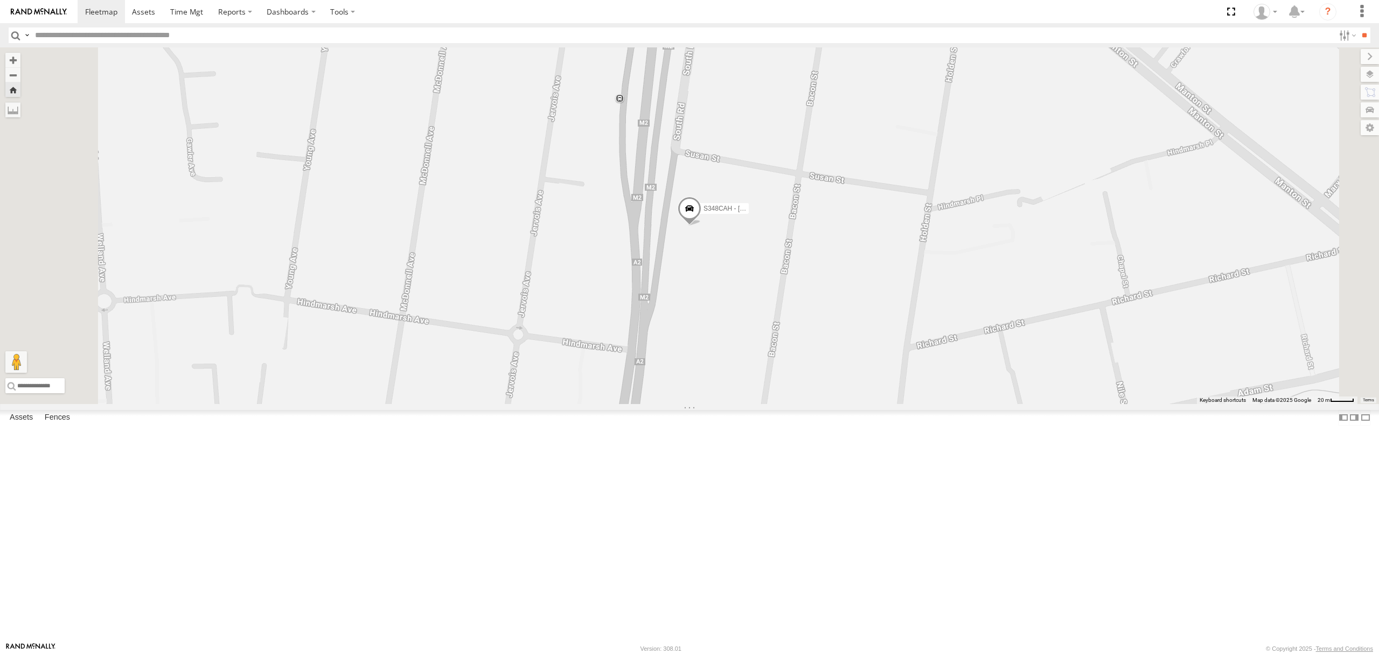
click at [701, 226] on span at bounding box center [689, 211] width 24 height 29
click at [693, 404] on div "S348CAH - Emir Tarabar S348CAH - Emir Tarabar All Assets South Rd Hindmarsh -34…" at bounding box center [689, 225] width 1379 height 357
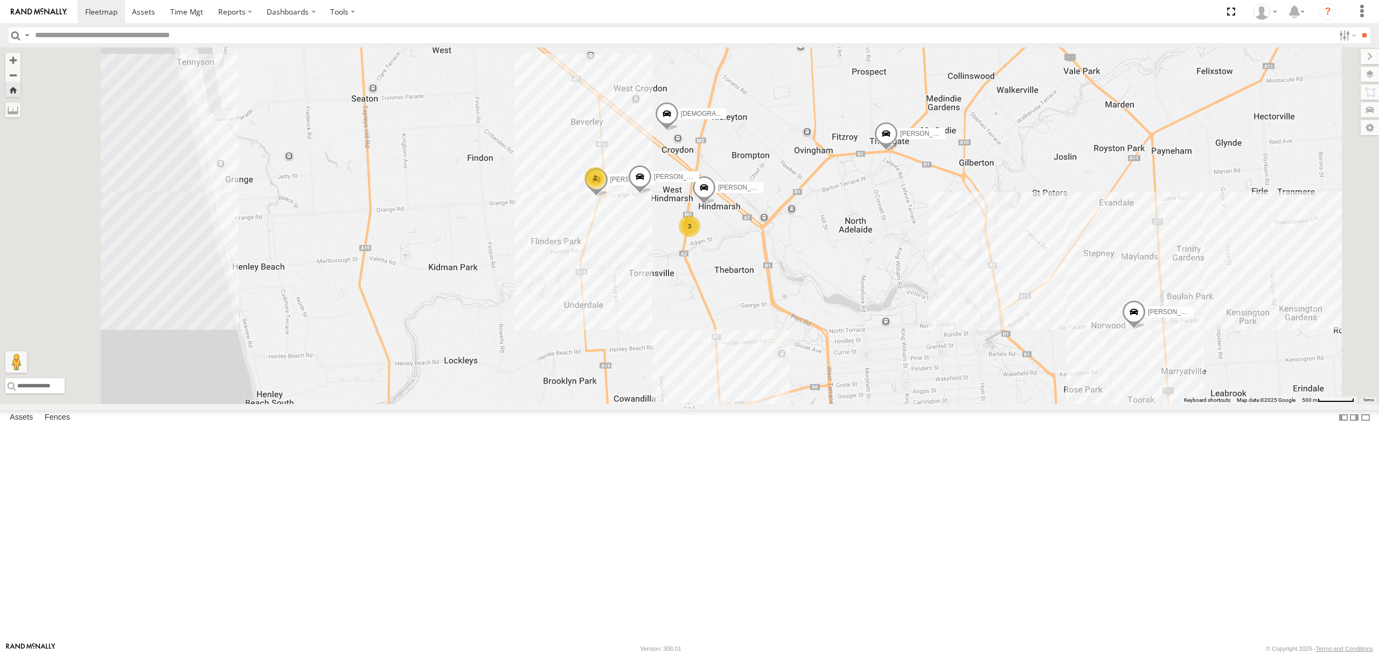
click at [0, 0] on div "SB26LM - (3P HINO) R7" at bounding box center [0, 0] width 0 height 0
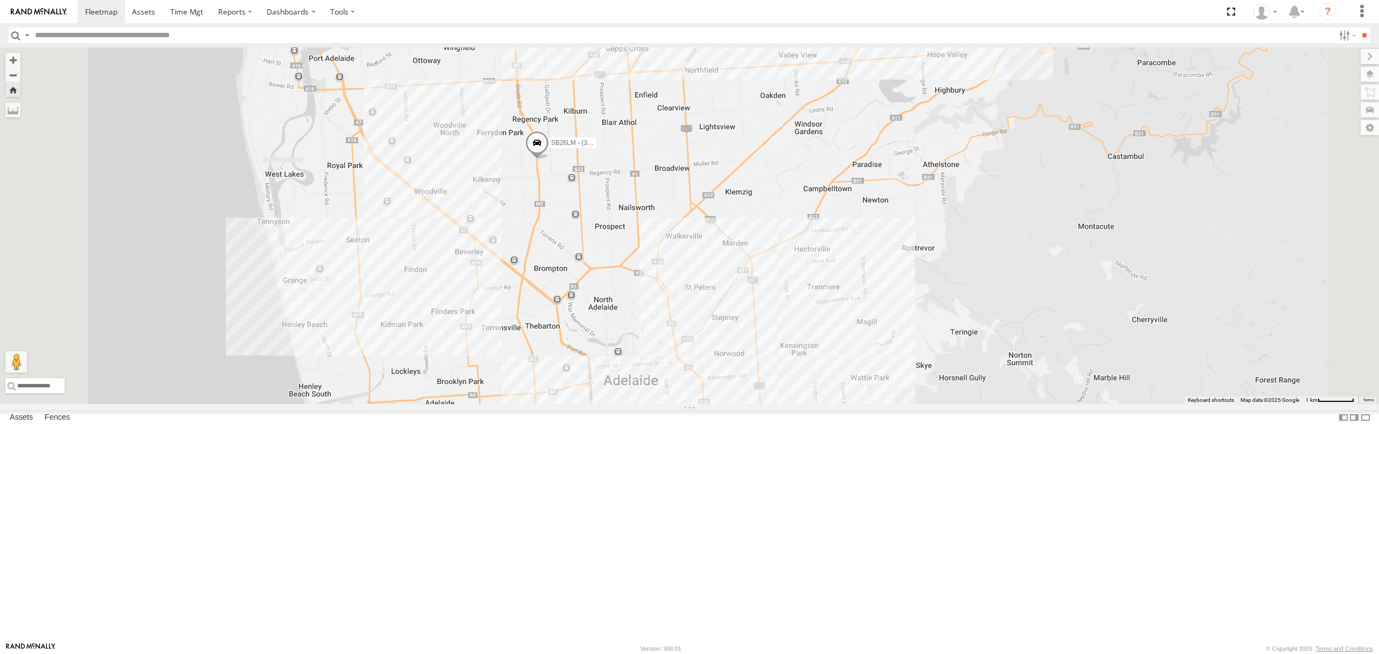
drag, startPoint x: 106, startPoint y: 181, endPoint x: 106, endPoint y: 160, distance: 20.5
click at [0, 0] on div "S678CGD - Fridge It Sprinter" at bounding box center [0, 0] width 0 height 0
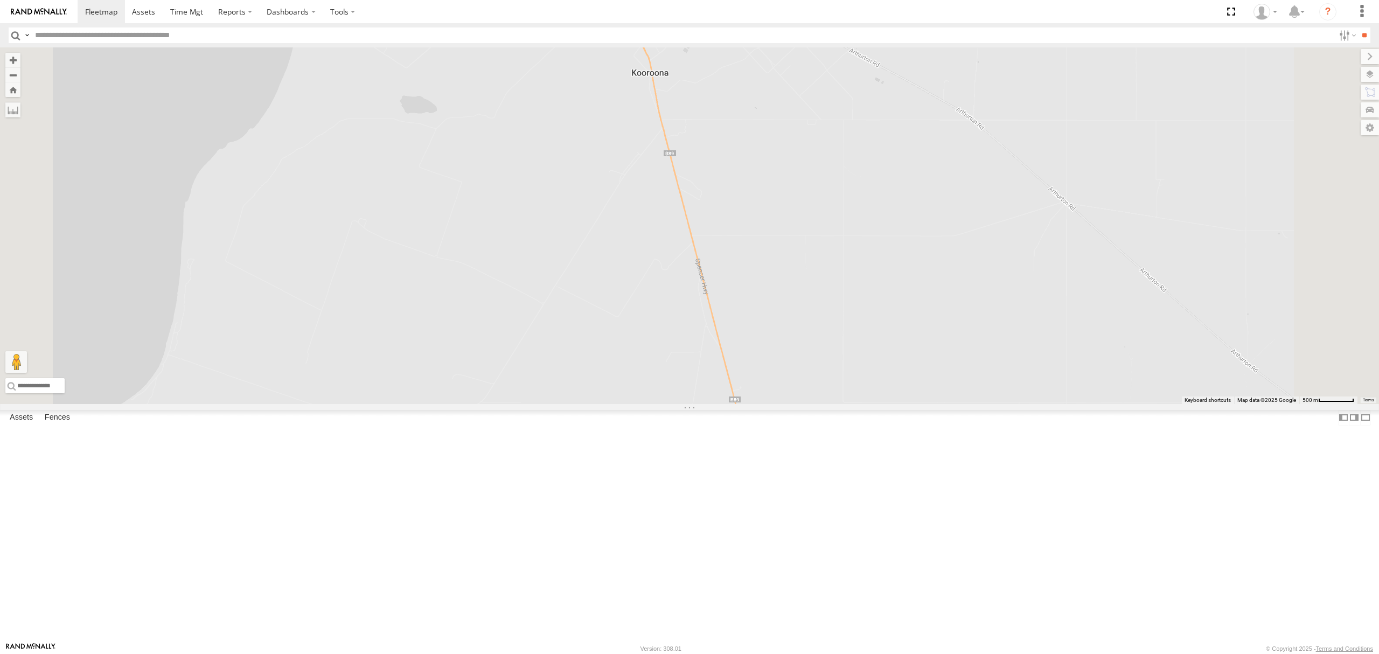
drag, startPoint x: 75, startPoint y: 83, endPoint x: 90, endPoint y: 79, distance: 15.7
click at [0, 0] on div "SB25LM - (6P HINO) R6 All Assets" at bounding box center [0, 0] width 0 height 0
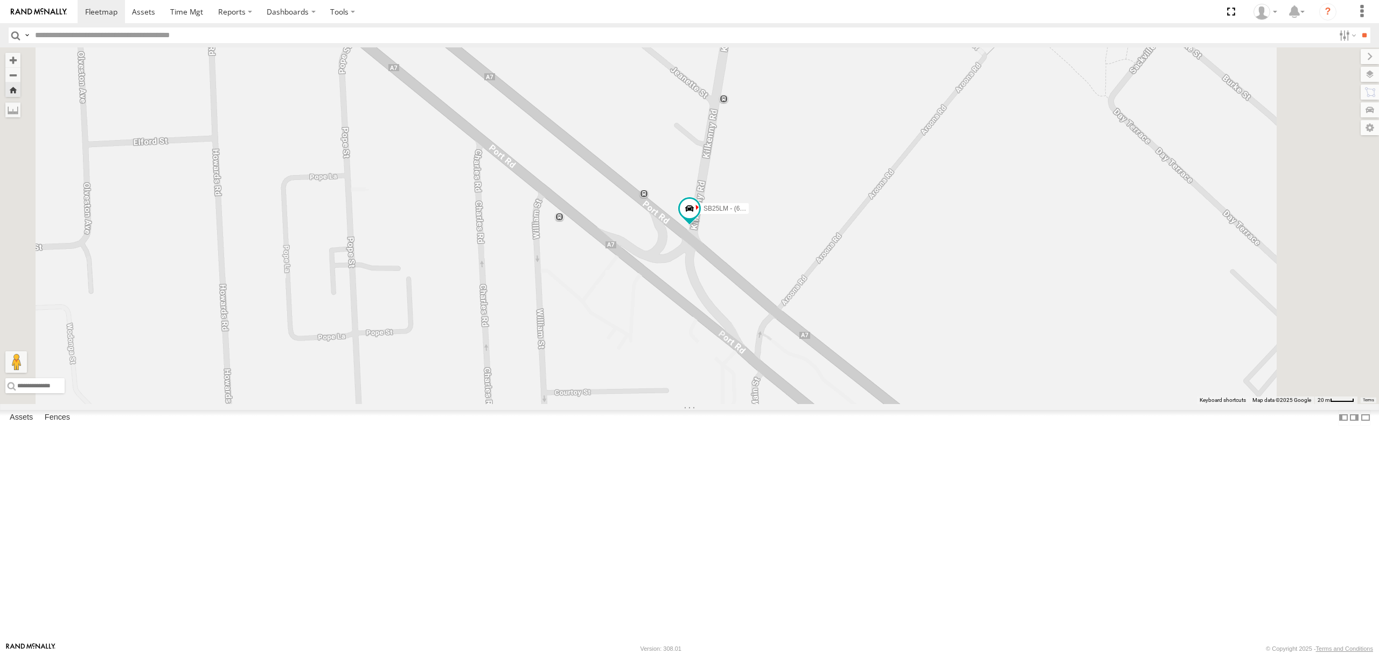
click at [0, 0] on div "All Assets" at bounding box center [0, 0] width 0 height 0
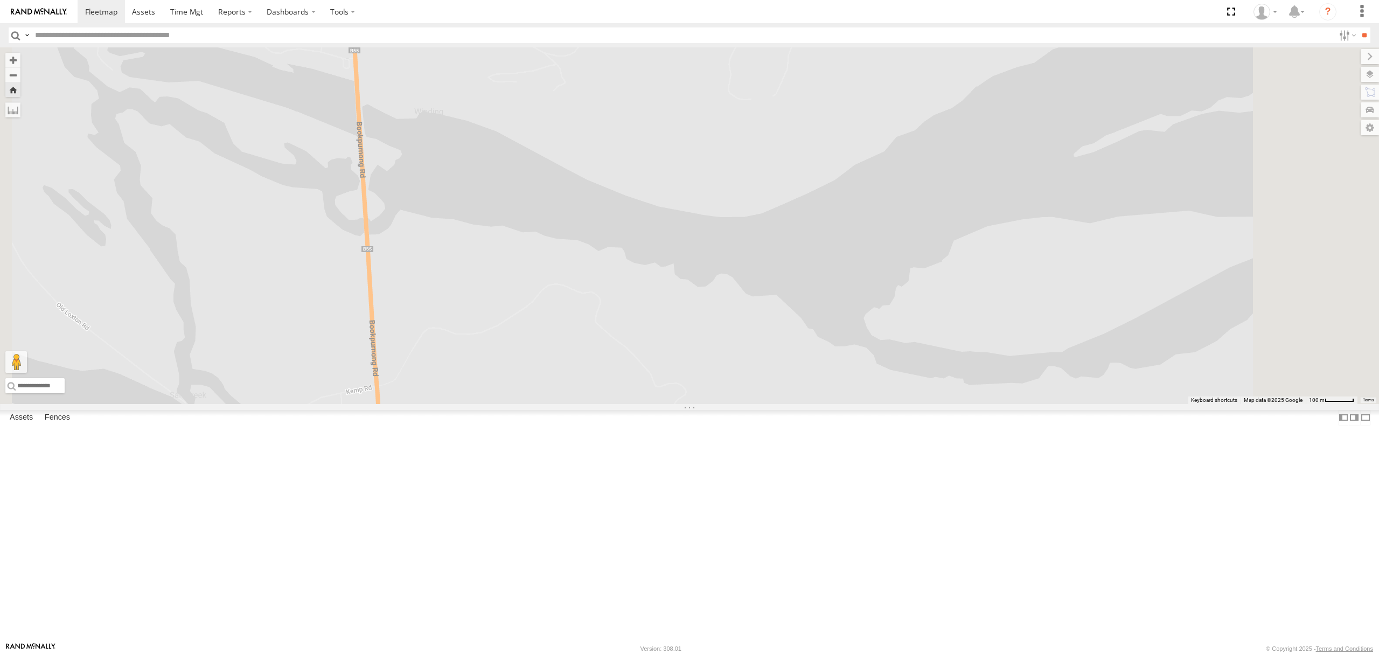
click at [0, 0] on div "SB26LM - (3P HINO) R7" at bounding box center [0, 0] width 0 height 0
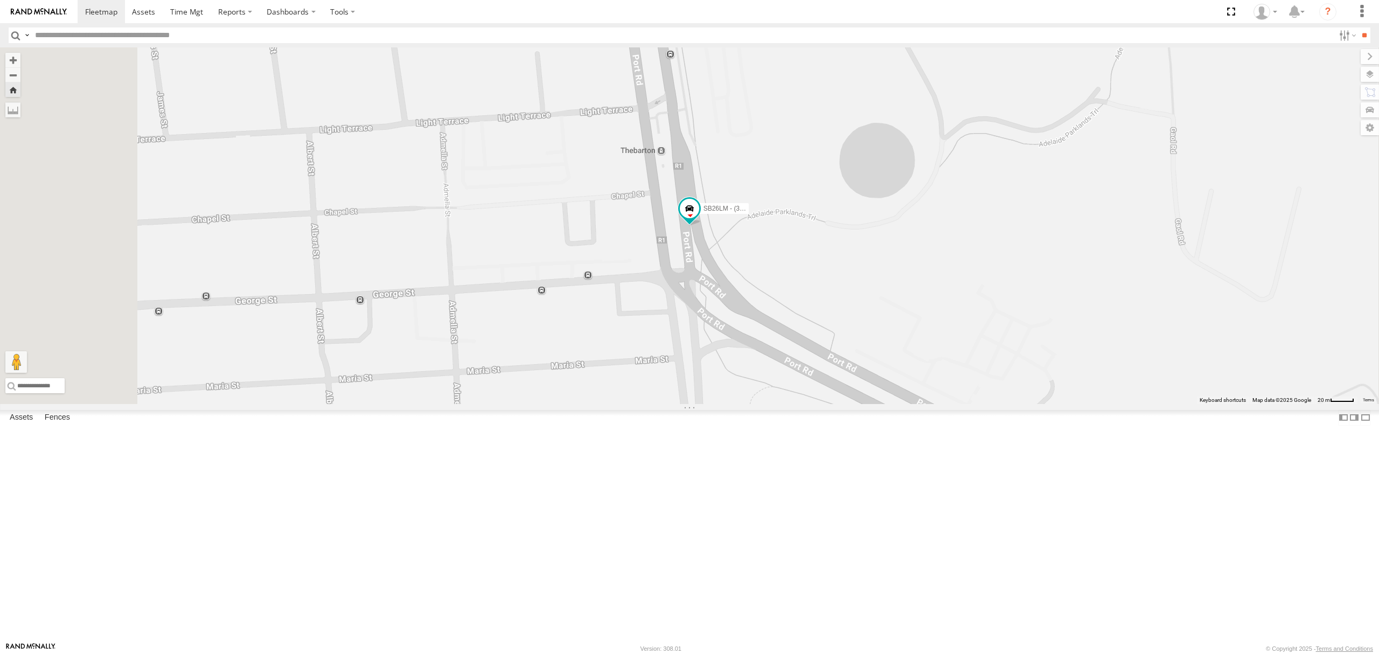
click at [0, 0] on div "SB26LM - (3P HINO) R7 All Assets" at bounding box center [0, 0] width 0 height 0
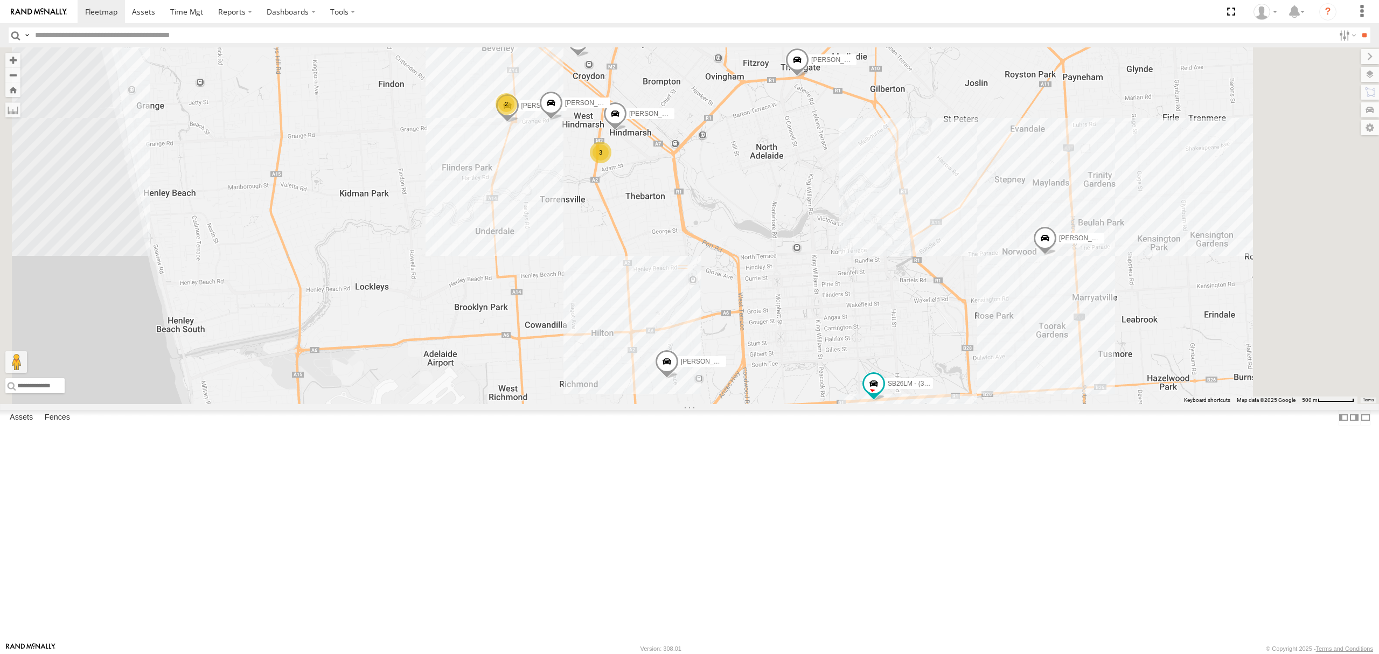
drag, startPoint x: 87, startPoint y: 134, endPoint x: 110, endPoint y: 136, distance: 23.2
click at [0, 0] on div "All Assets" at bounding box center [0, 0] width 0 height 0
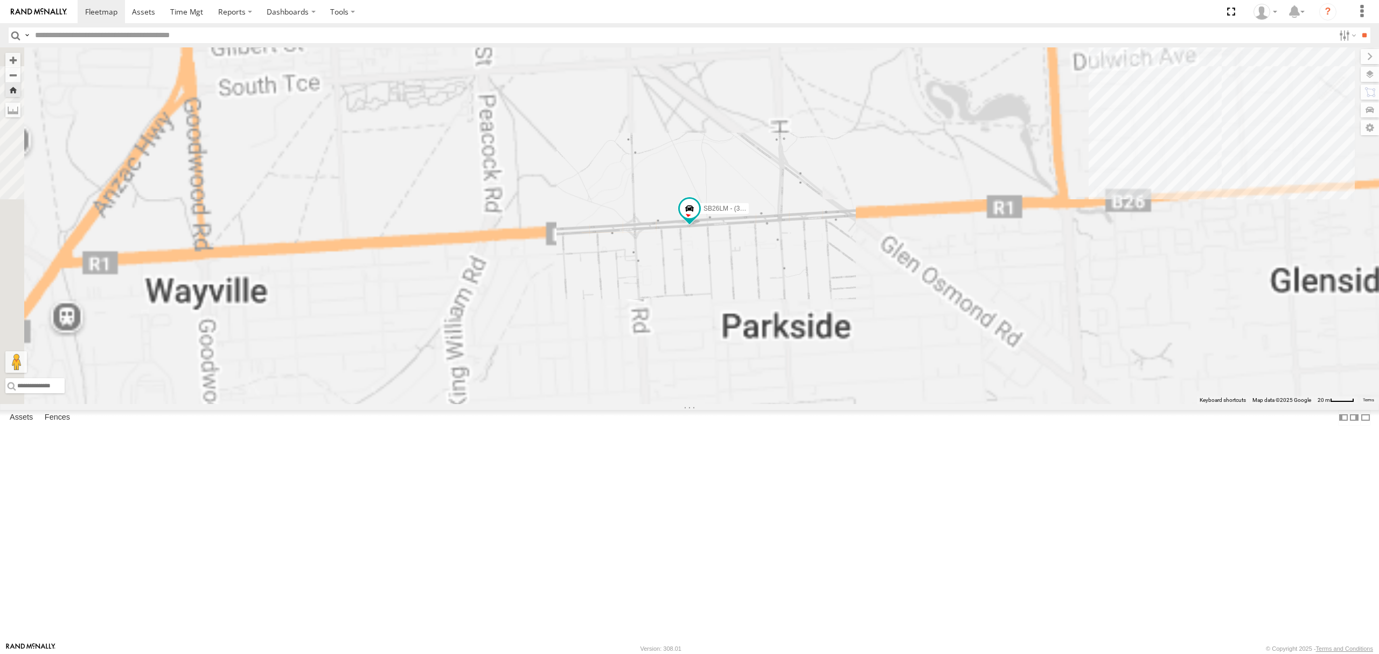
drag, startPoint x: 97, startPoint y: 82, endPoint x: 92, endPoint y: 82, distance: 5.9
click at [0, 0] on div "SB25LM - (6P HINO) R6 All Assets" at bounding box center [0, 0] width 0 height 0
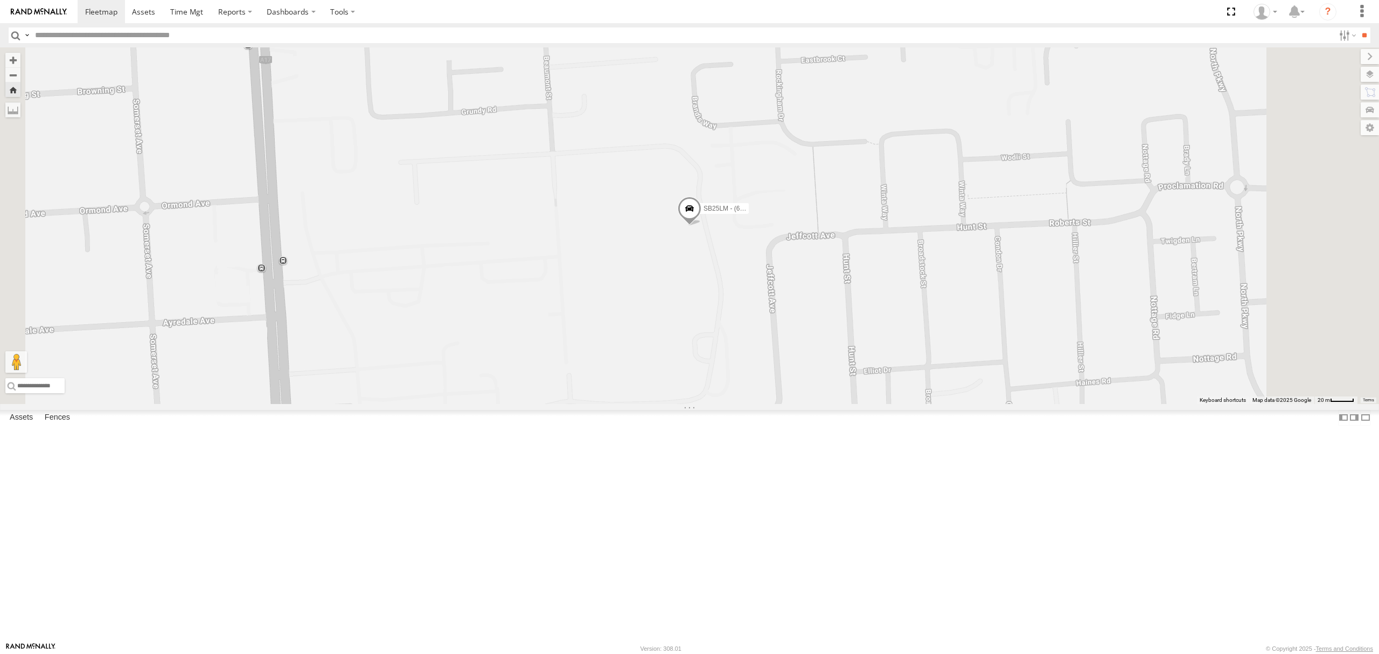
click at [0, 0] on div "S678CGD - Fridge It Sprinter" at bounding box center [0, 0] width 0 height 0
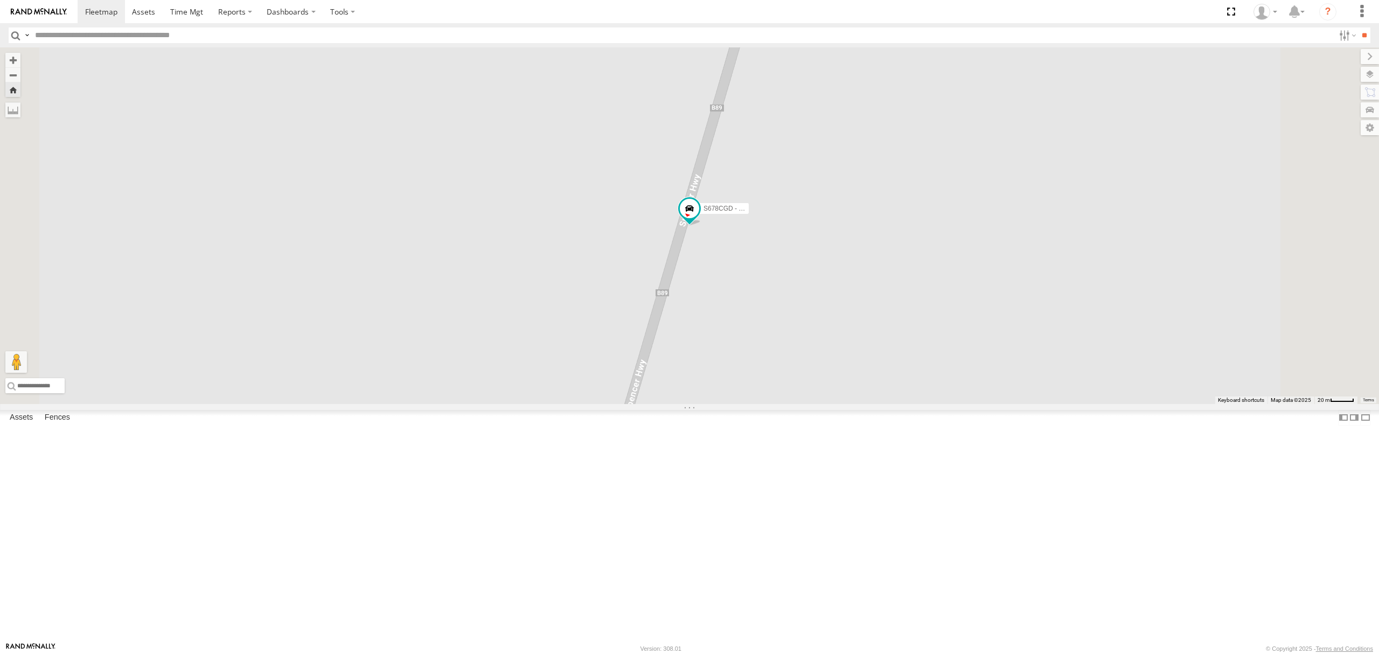
click at [0, 0] on div "SY71FR - (16P TRAILER) PM1" at bounding box center [0, 0] width 0 height 0
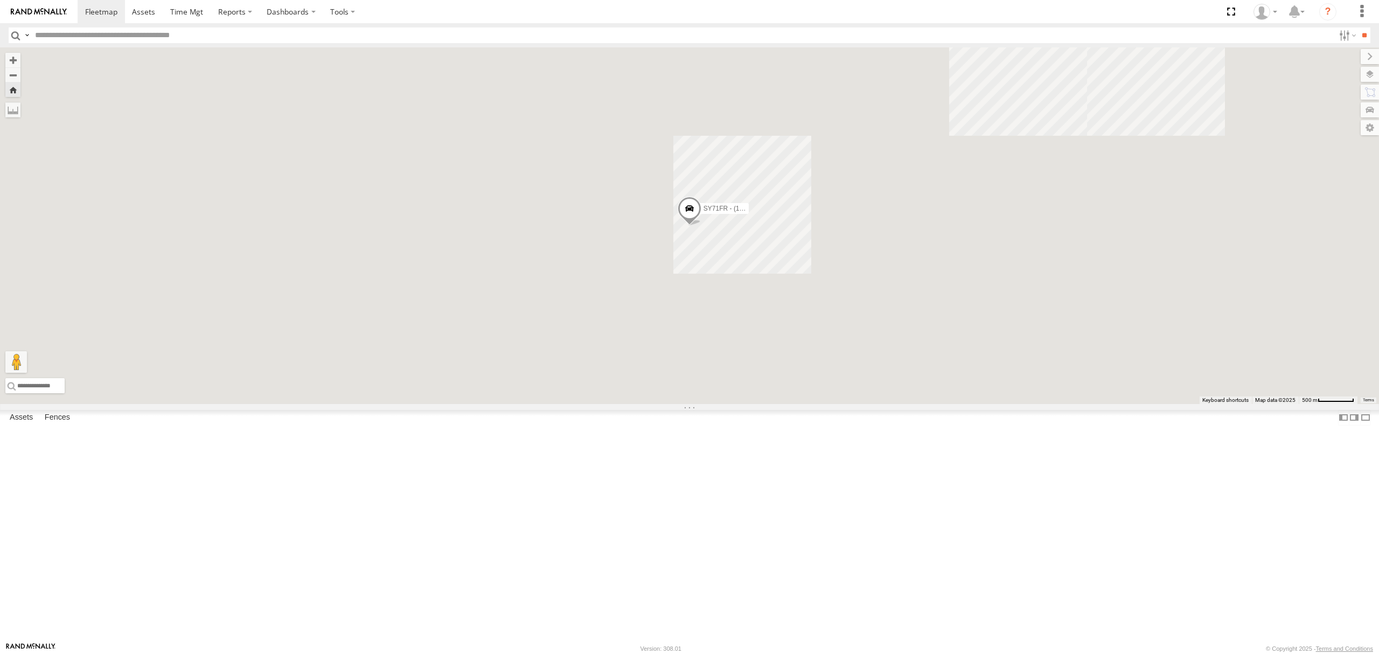
drag, startPoint x: 87, startPoint y: 242, endPoint x: 100, endPoint y: 220, distance: 25.9
click at [0, 0] on div "All Assets" at bounding box center [0, 0] width 0 height 0
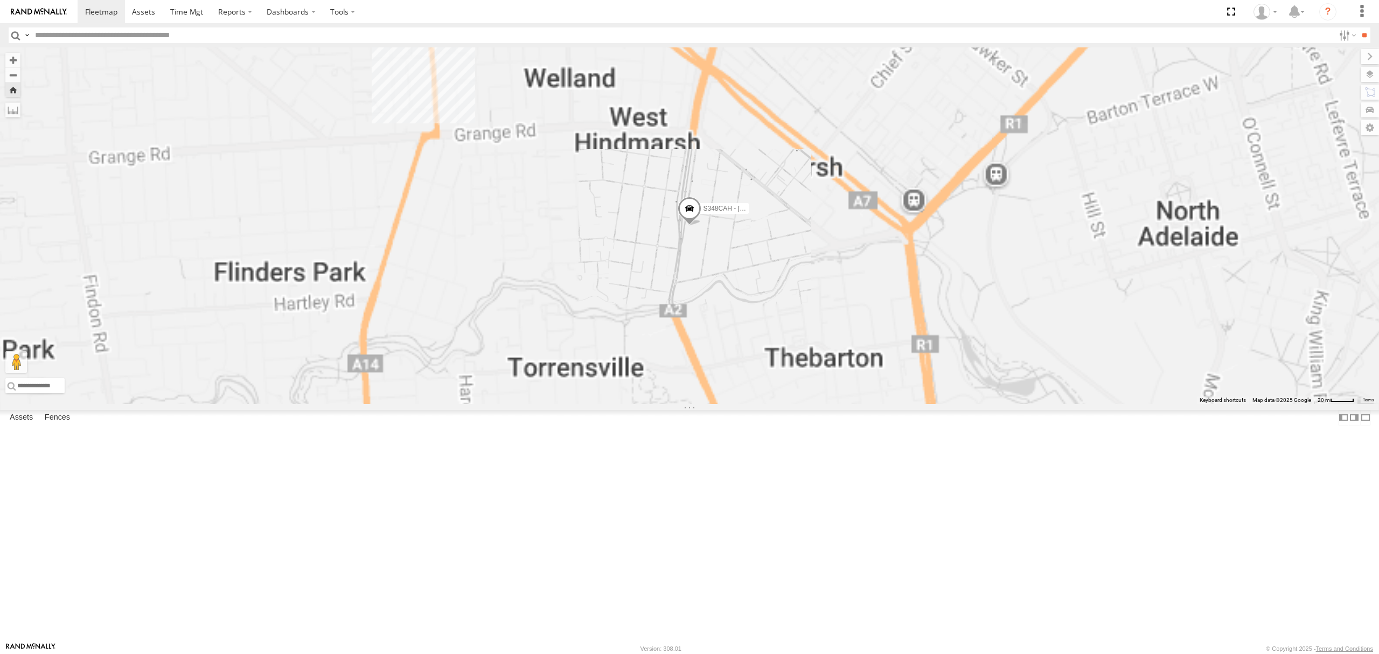
click at [0, 0] on div "All Assets" at bounding box center [0, 0] width 0 height 0
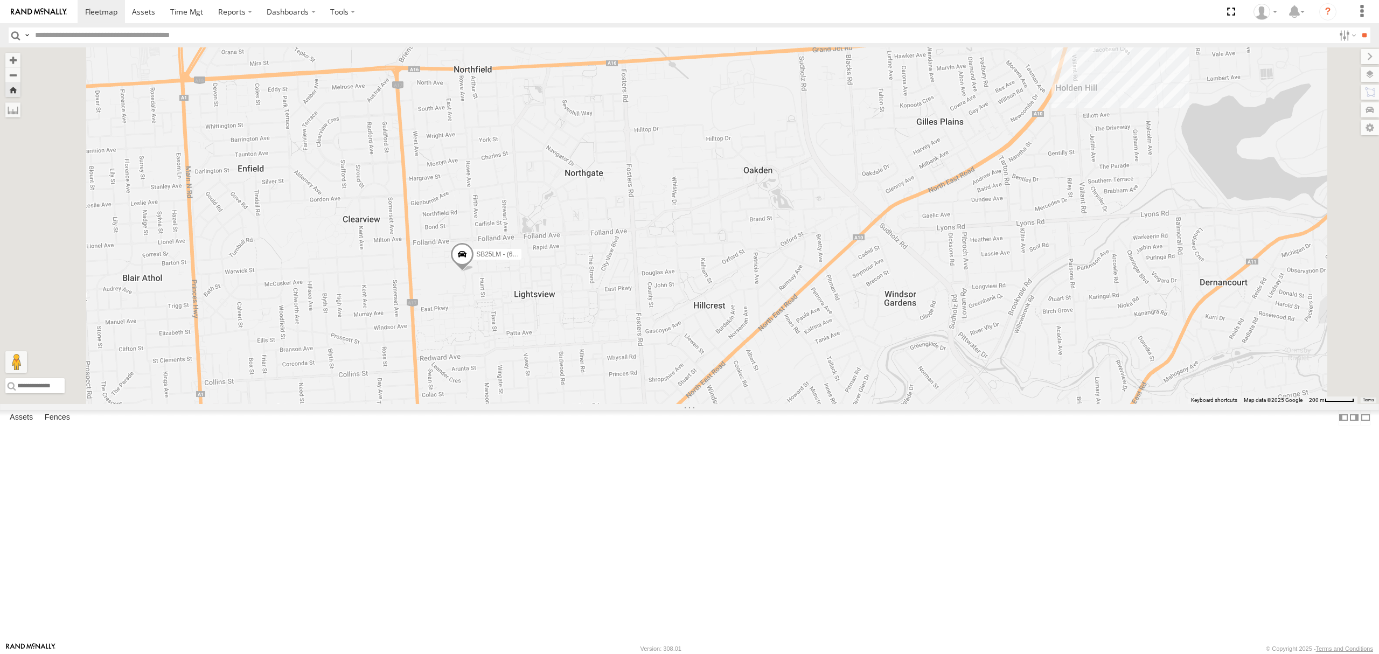
click at [0, 0] on div "S168CSD - Fridge It Spaceship" at bounding box center [0, 0] width 0 height 0
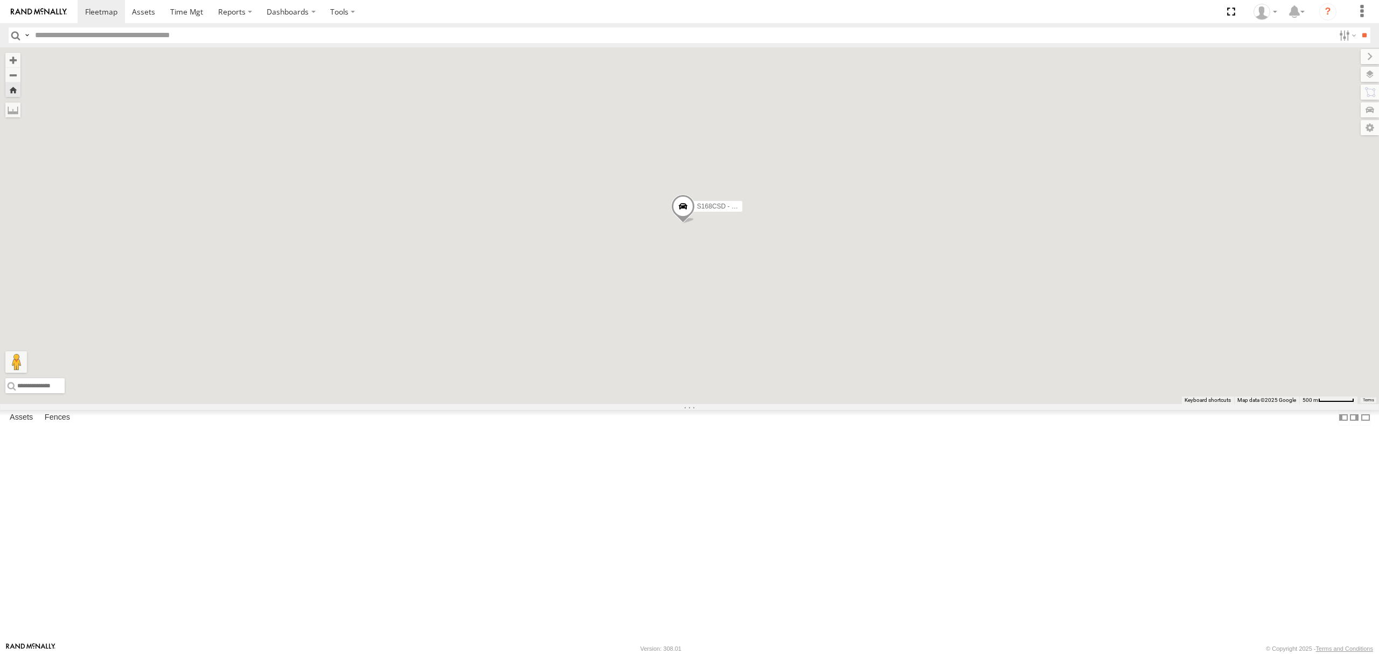
click at [0, 0] on div "S254CLT - Brian Corkhill All Assets" at bounding box center [0, 0] width 0 height 0
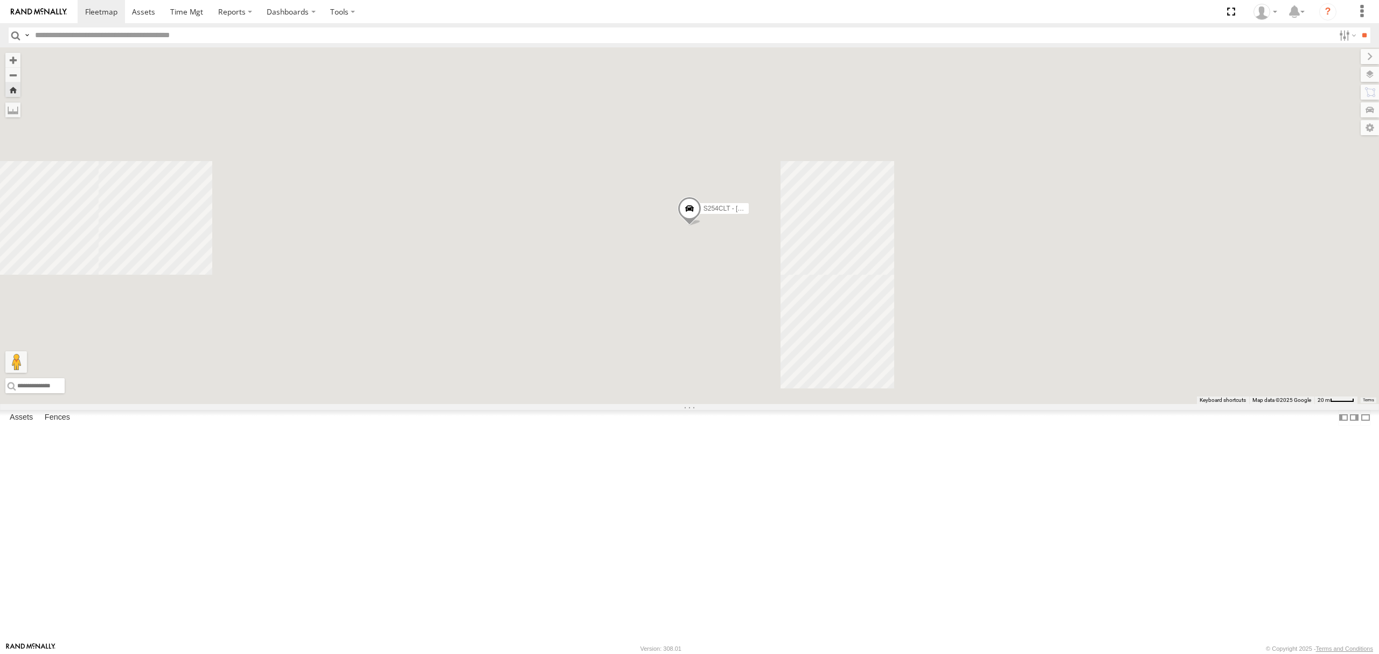
click at [0, 0] on div "All Assets" at bounding box center [0, 0] width 0 height 0
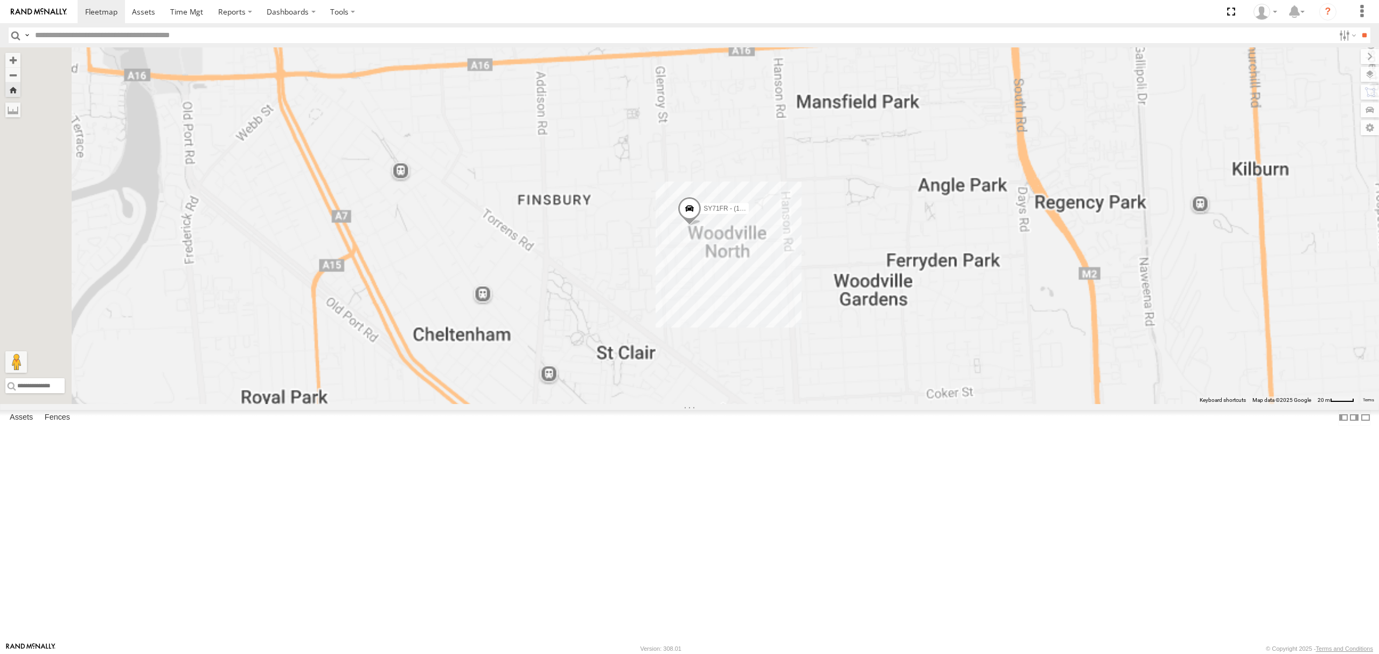
click at [0, 0] on div "All Assets" at bounding box center [0, 0] width 0 height 0
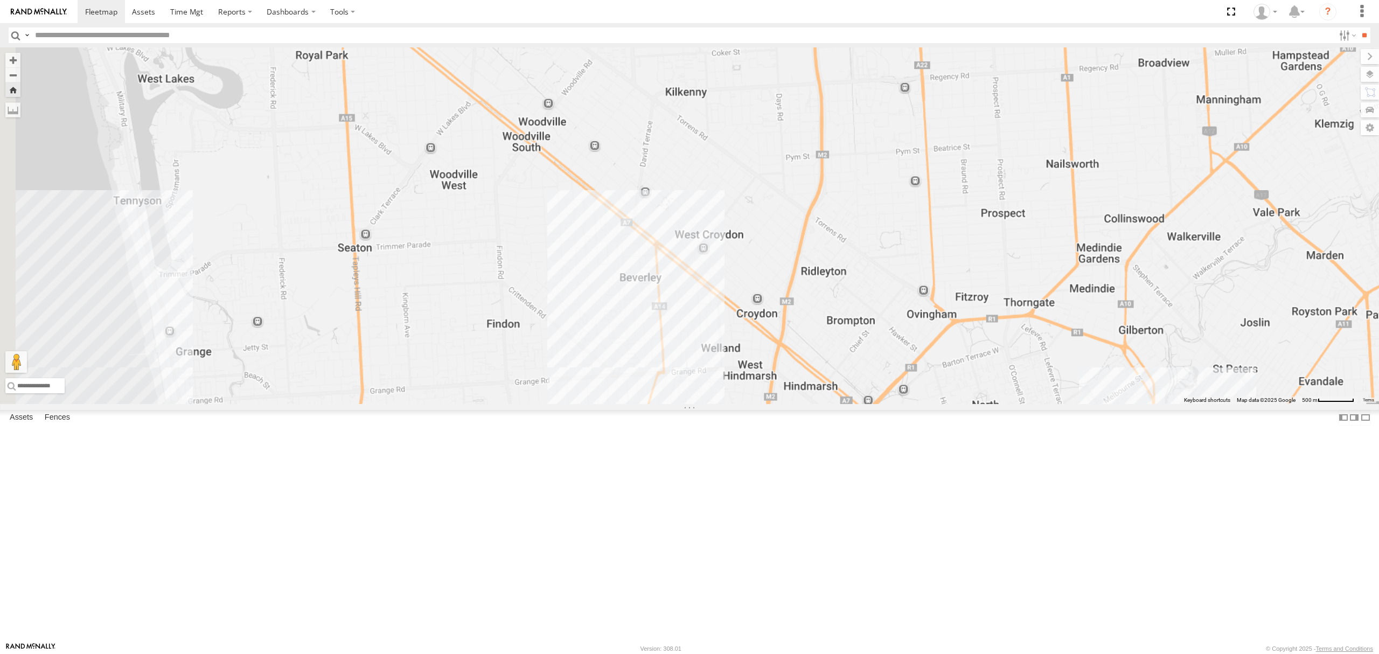
click at [0, 0] on div "All Assets" at bounding box center [0, 0] width 0 height 0
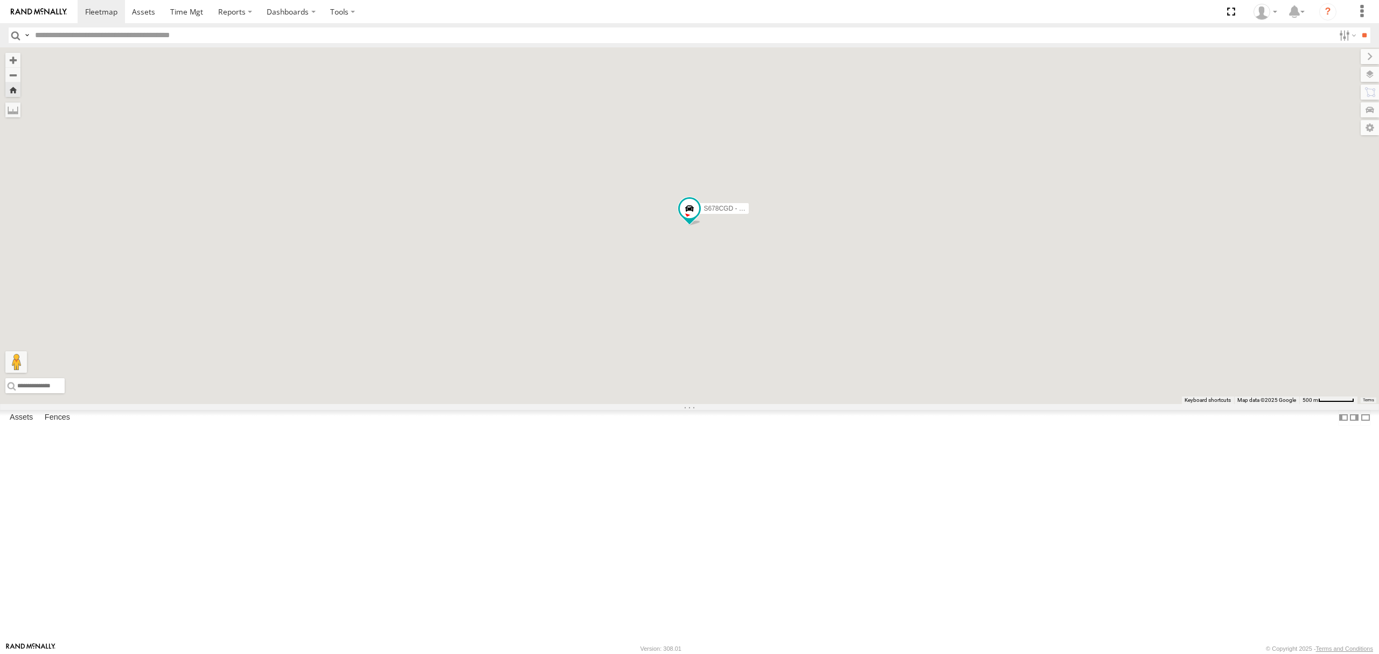
click at [0, 0] on div "SB26LM - (3P HINO) R7" at bounding box center [0, 0] width 0 height 0
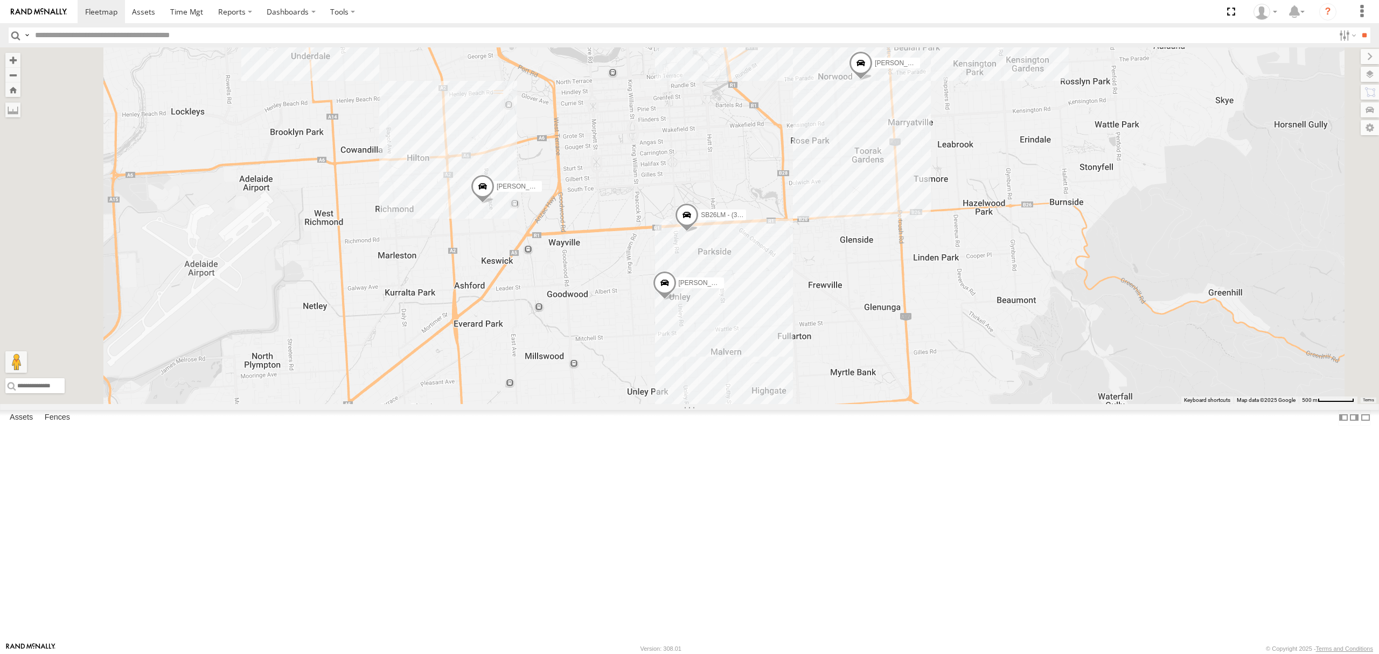
click at [0, 0] on div "SB26LM - (3P HINO) R7 All Assets" at bounding box center [0, 0] width 0 height 0
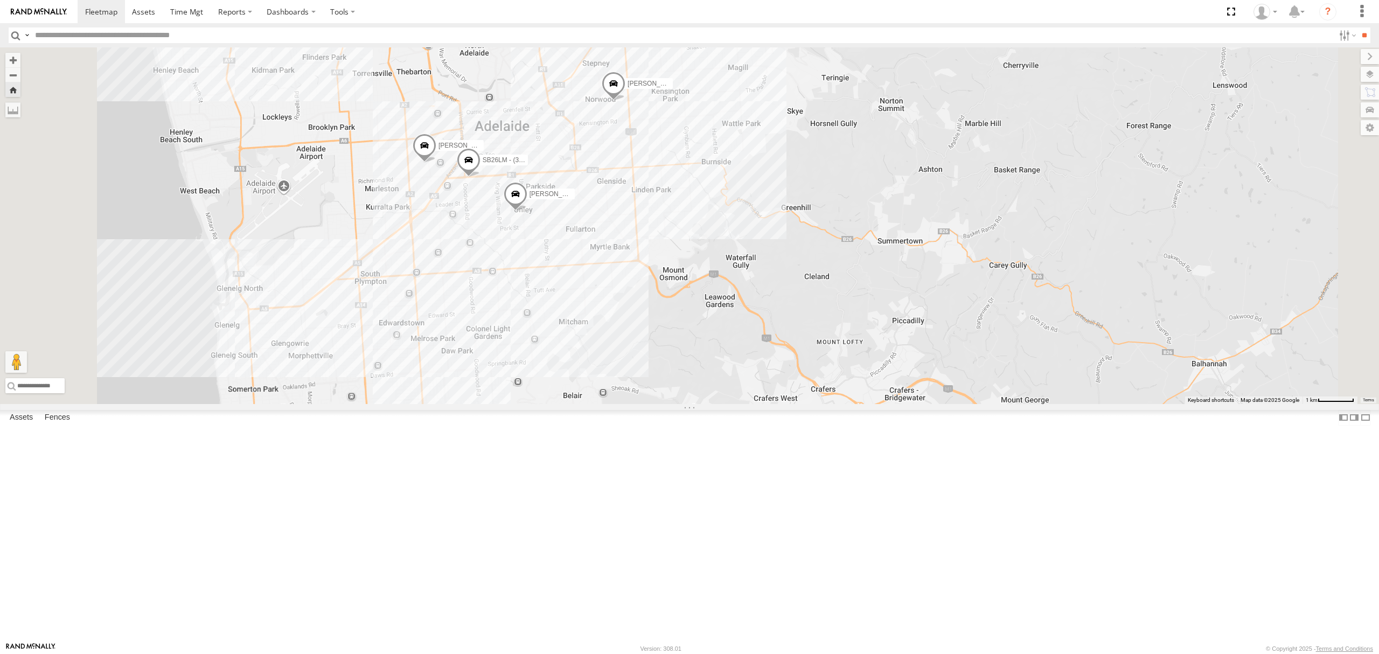
drag, startPoint x: 511, startPoint y: 246, endPoint x: 509, endPoint y: 326, distance: 79.7
click at [509, 317] on div "SB26LM - (3P HINO) R7 Navdeep Singh Simranjit Singh Hardeep Singh Ritesh Makkar…" at bounding box center [689, 225] width 1379 height 357
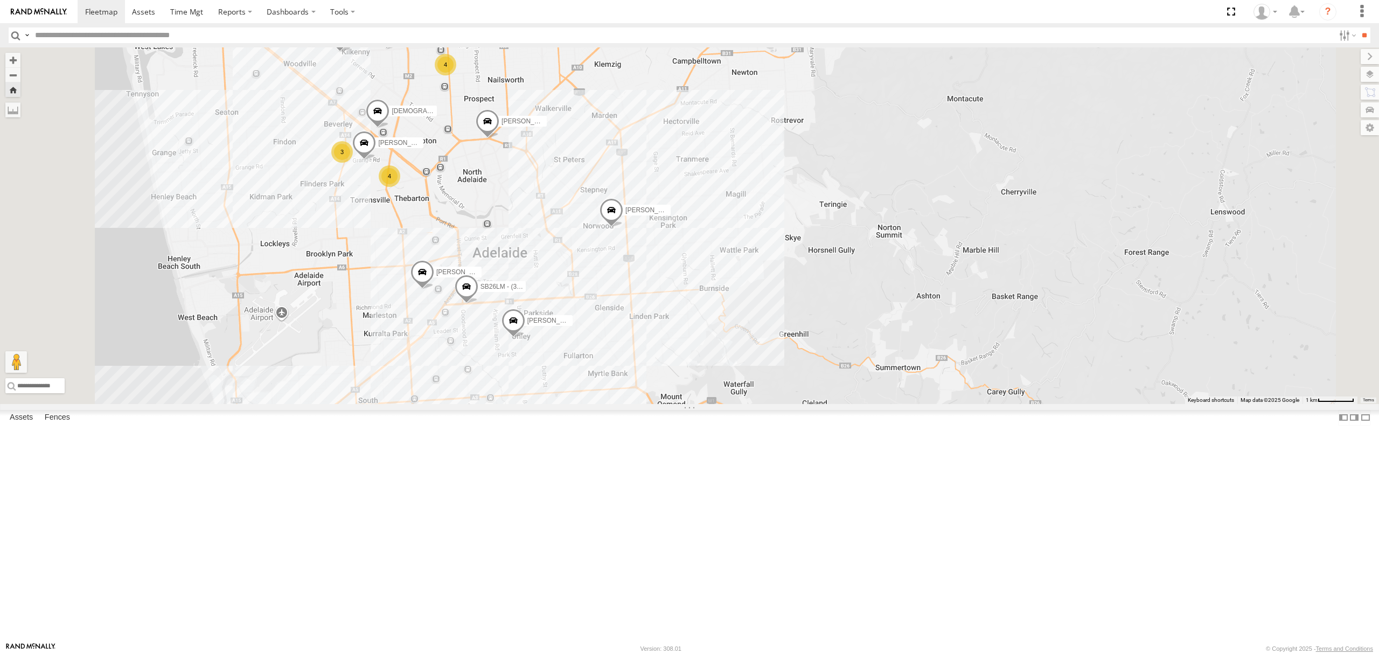
drag, startPoint x: 587, startPoint y: 157, endPoint x: 569, endPoint y: 205, distance: 51.3
click at [569, 205] on div "SB26LM - (3P HINO) R7 Simranjit Singh Hardeep Singh Manav Shah Dev Pratap 4 SB2…" at bounding box center [689, 225] width 1379 height 357
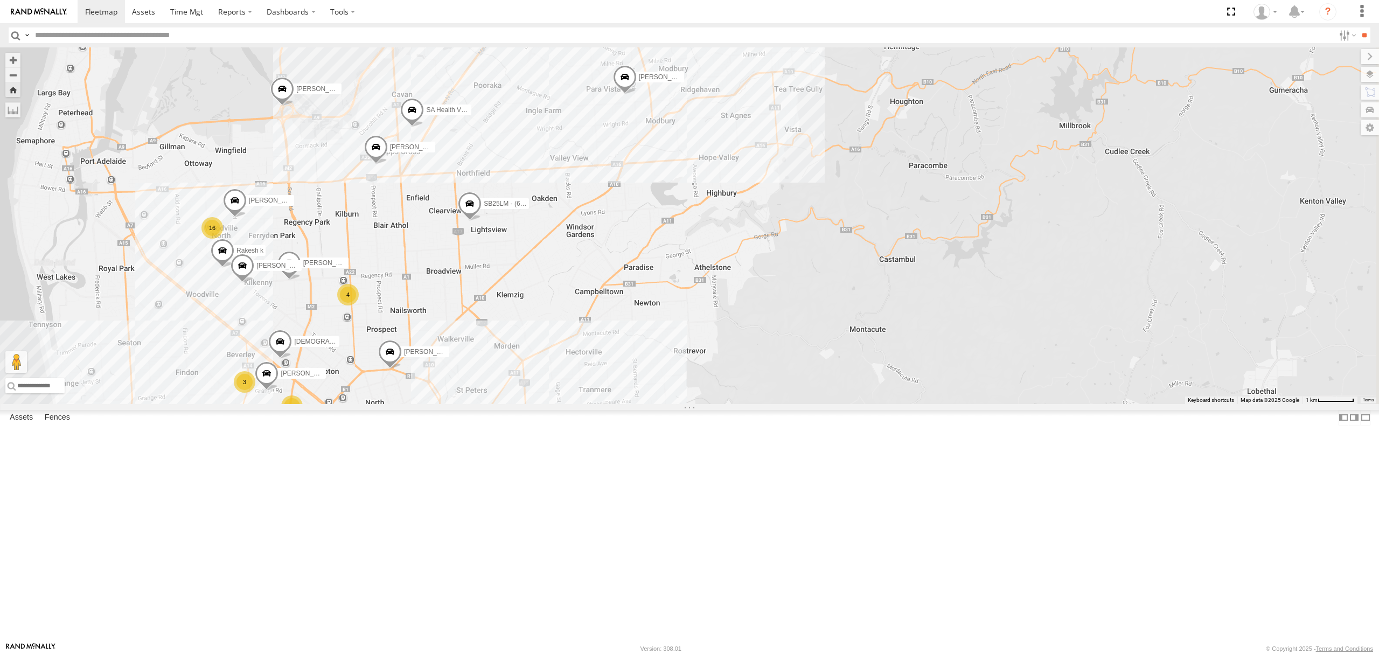
click at [0, 0] on div "S168CSD - Fridge It Spaceship" at bounding box center [0, 0] width 0 height 0
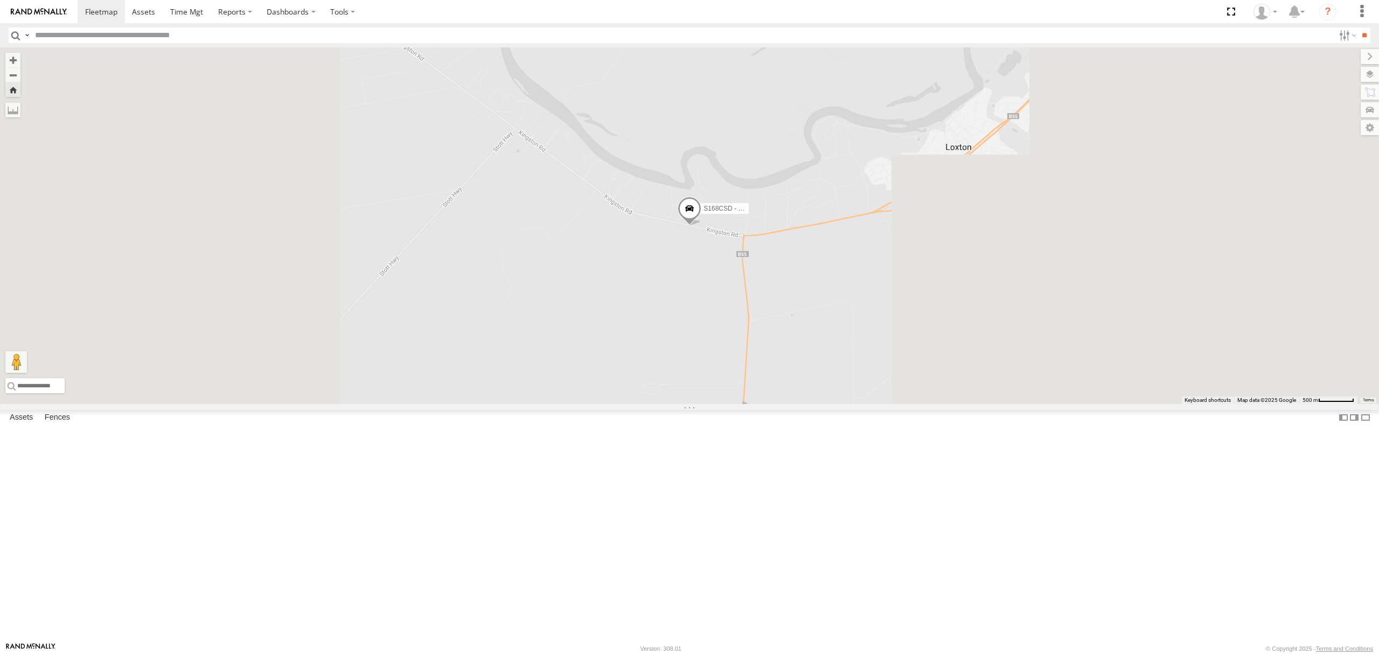
drag, startPoint x: 72, startPoint y: 128, endPoint x: 154, endPoint y: 145, distance: 83.7
click at [0, 0] on div "SB26LM - (3P HINO) R7 All Assets" at bounding box center [0, 0] width 0 height 0
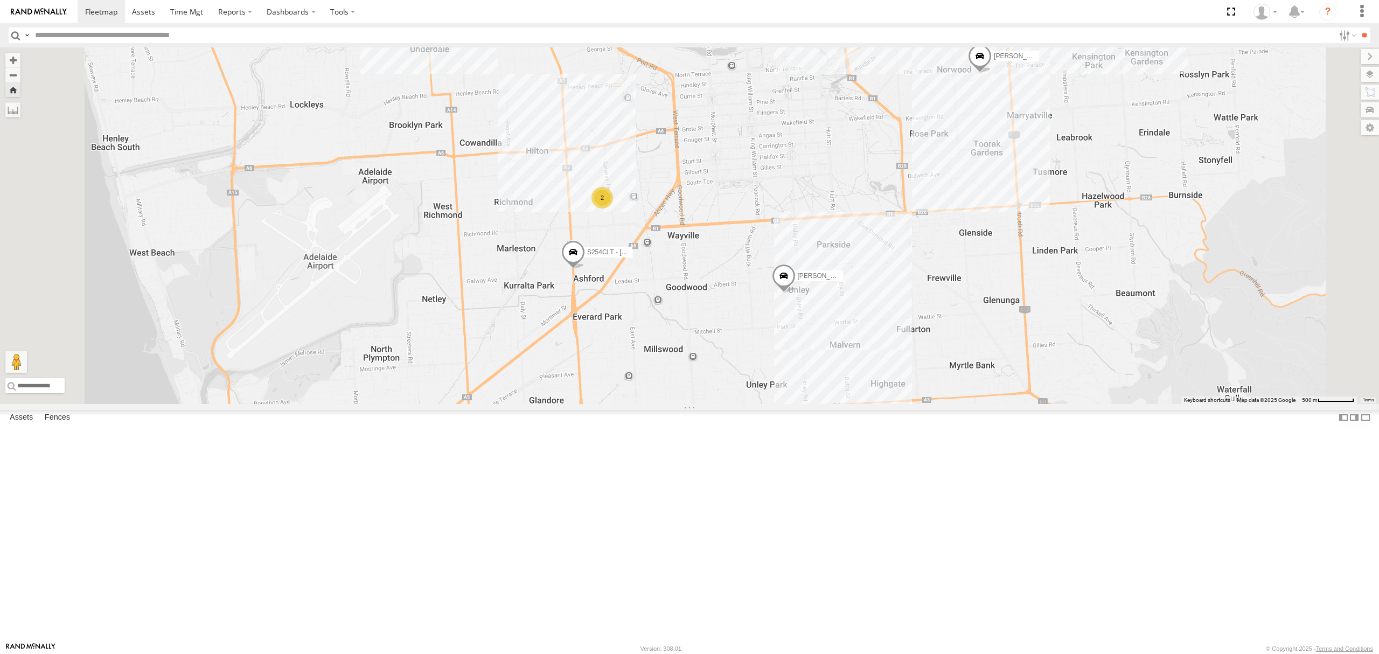
click at [0, 0] on div "All Assets" at bounding box center [0, 0] width 0 height 0
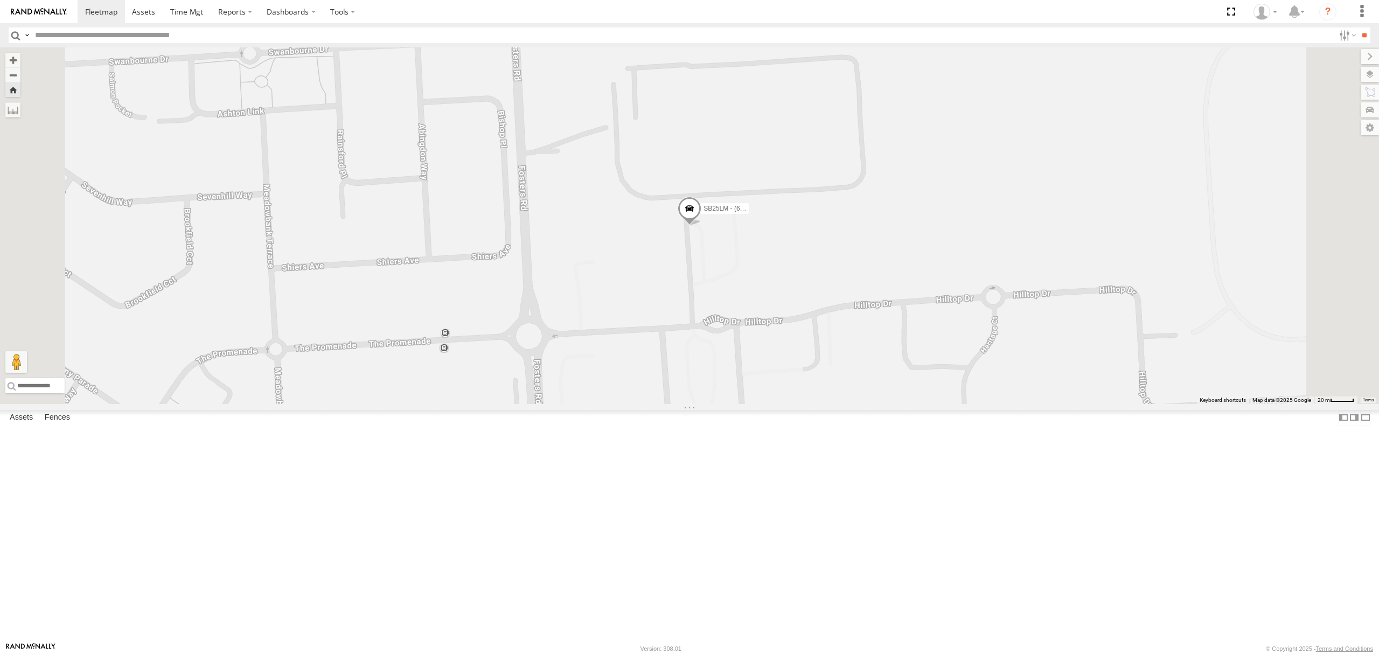
click at [0, 0] on div "All Assets" at bounding box center [0, 0] width 0 height 0
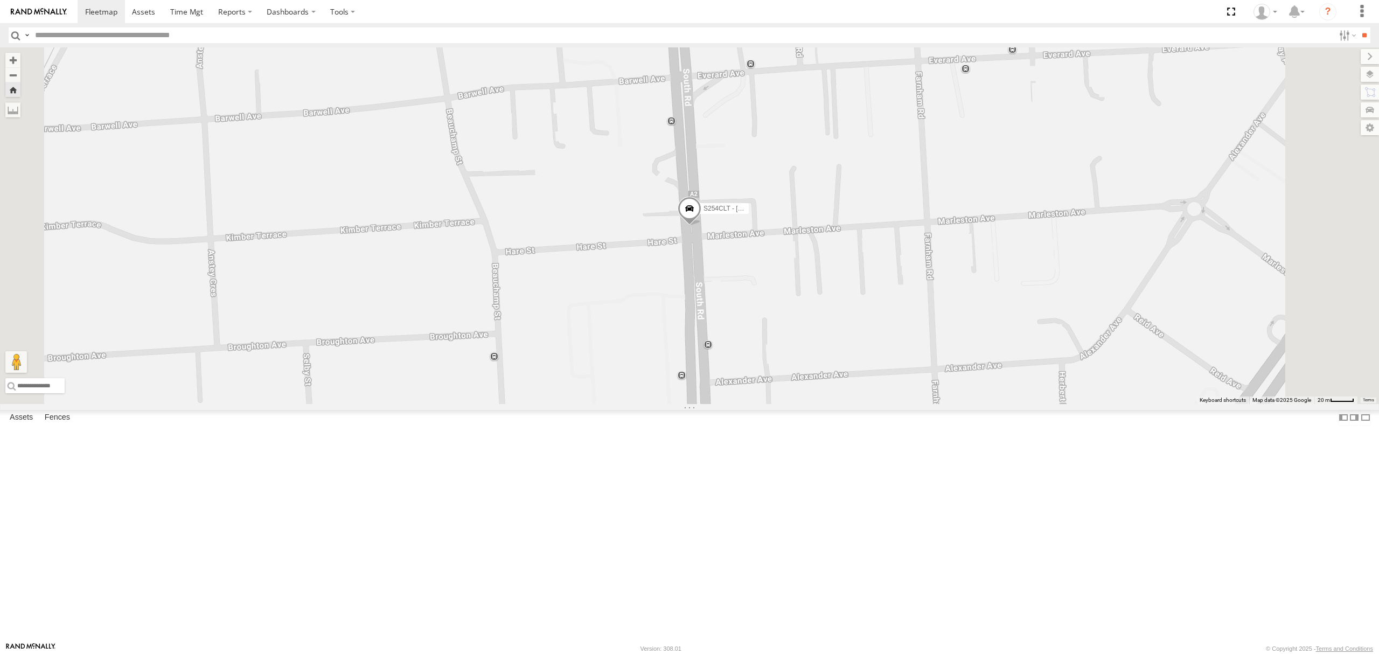
click at [0, 0] on div "SB25LM - (6P HINO) R6 All Assets" at bounding box center [0, 0] width 0 height 0
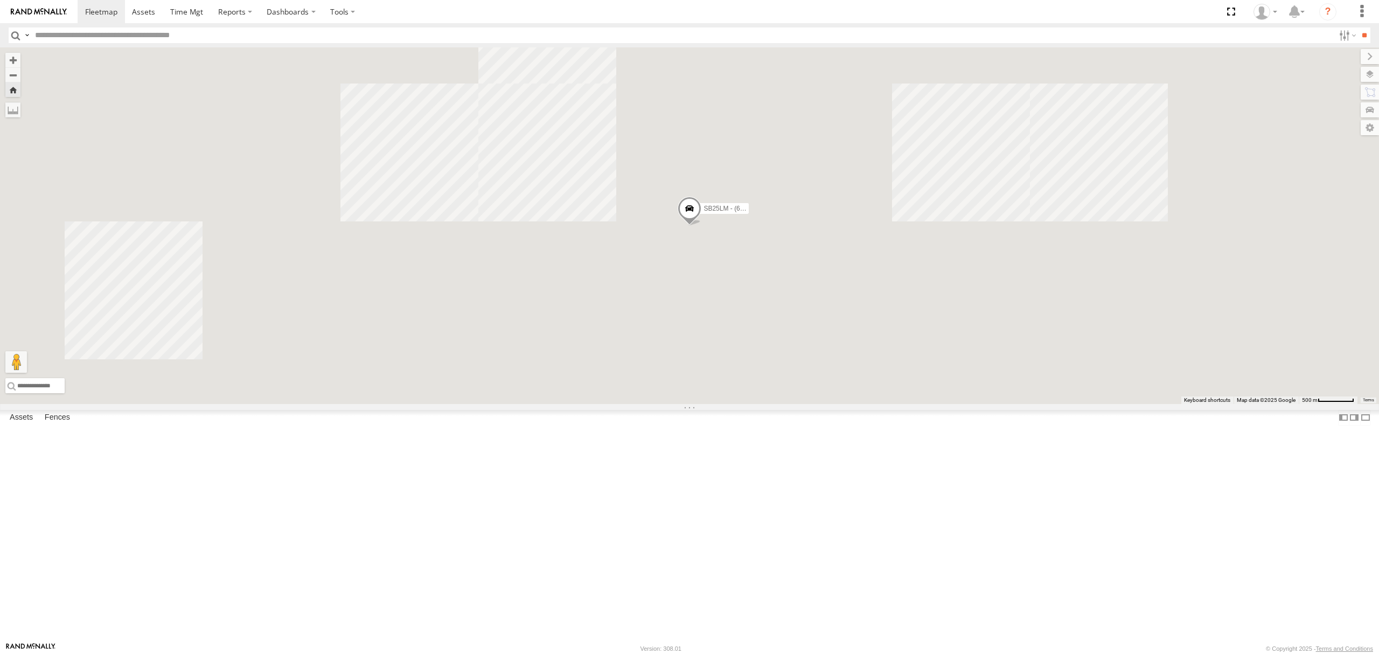
click at [0, 0] on div "All Assets" at bounding box center [0, 0] width 0 height 0
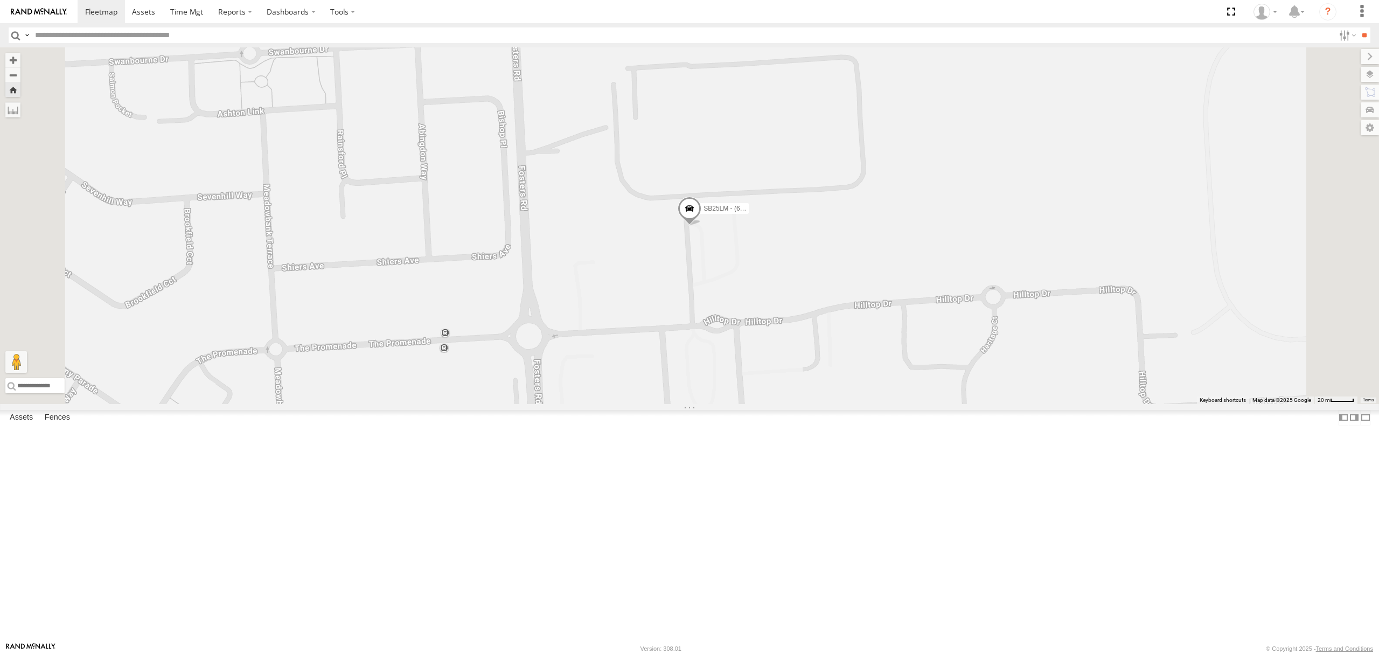
click at [701, 226] on span at bounding box center [689, 211] width 24 height 29
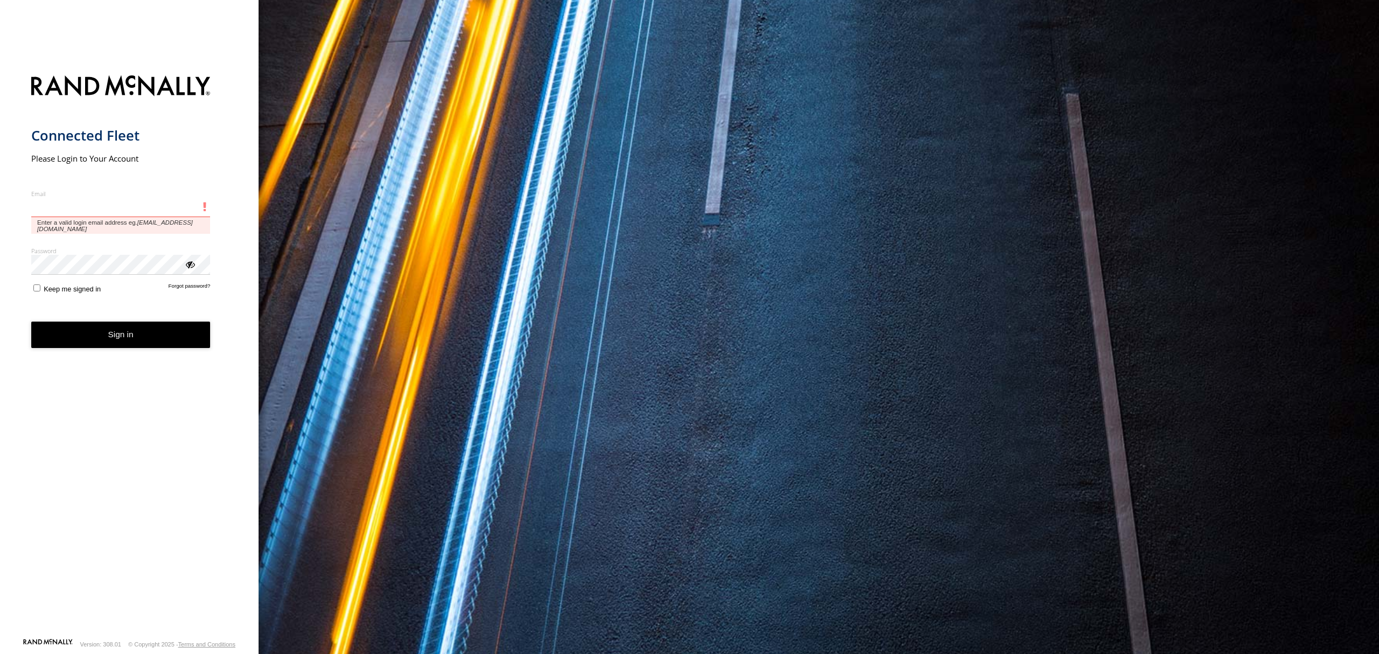
type input "**********"
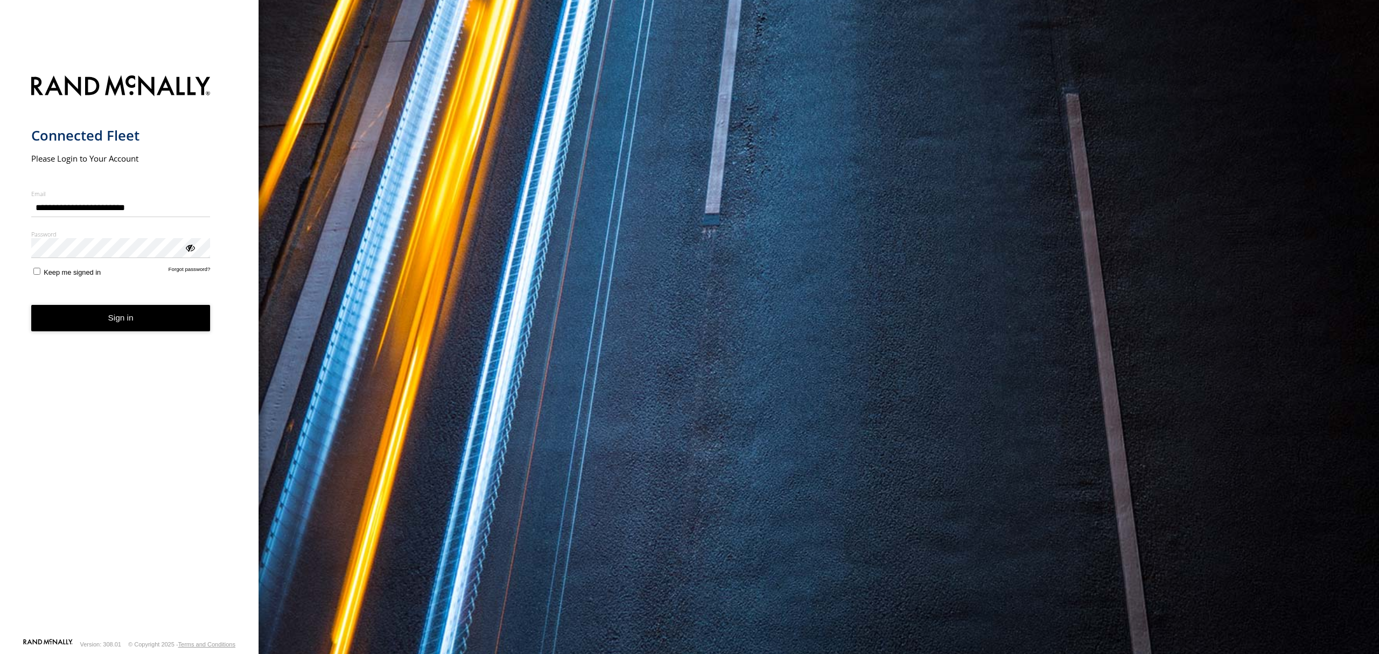
click at [123, 326] on button "Sign in" at bounding box center [120, 318] width 179 height 26
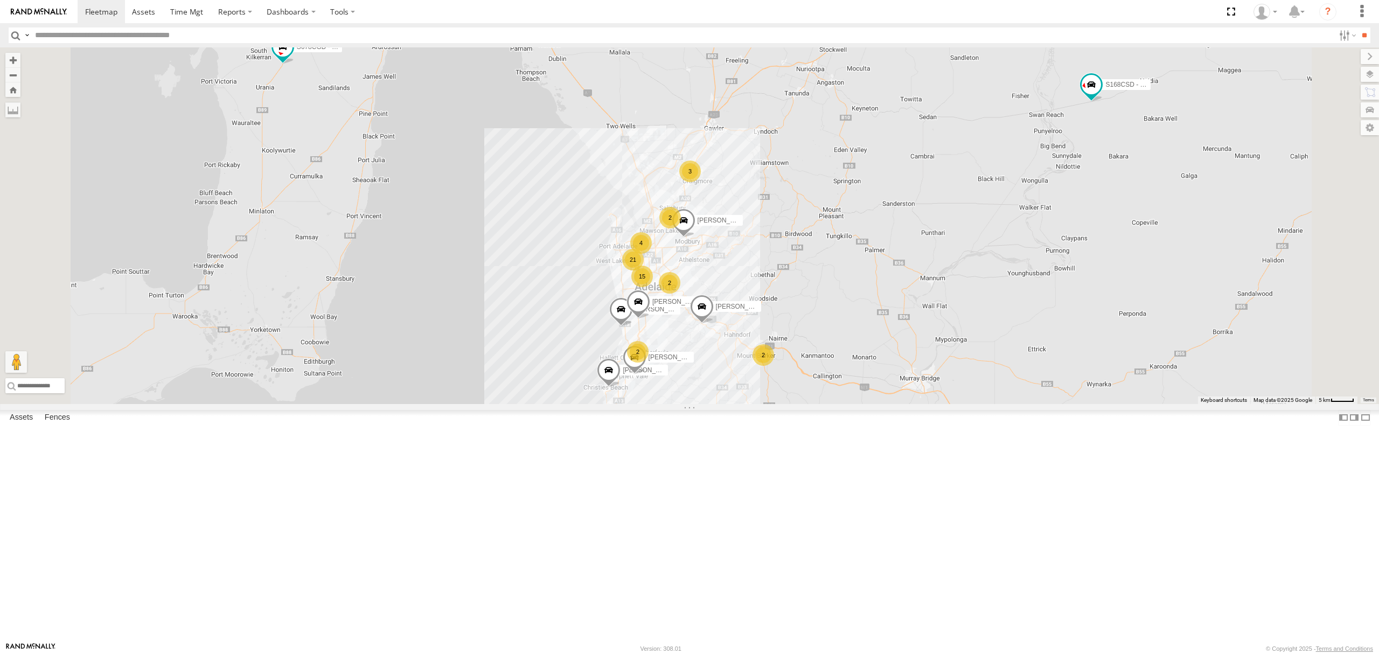
click at [0, 0] on div "All Assets" at bounding box center [0, 0] width 0 height 0
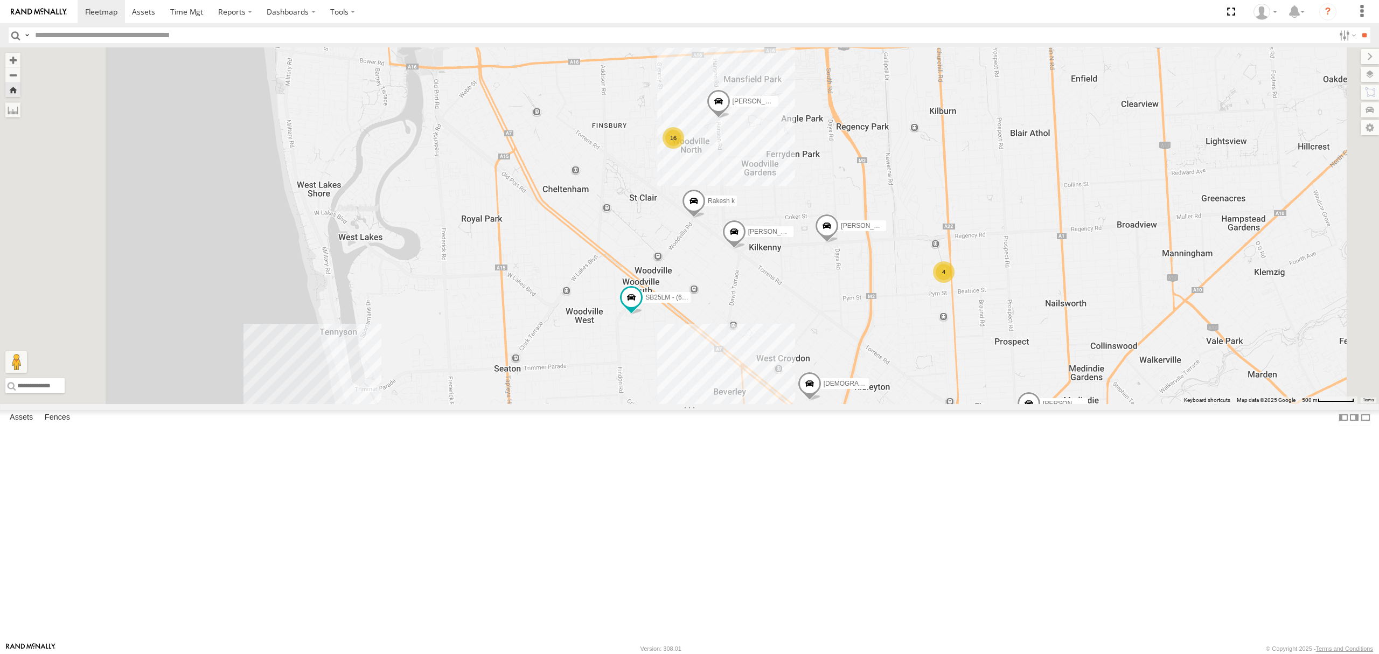
click at [0, 0] on div "SB26LM - (3P HINO) R7 All Assets" at bounding box center [0, 0] width 0 height 0
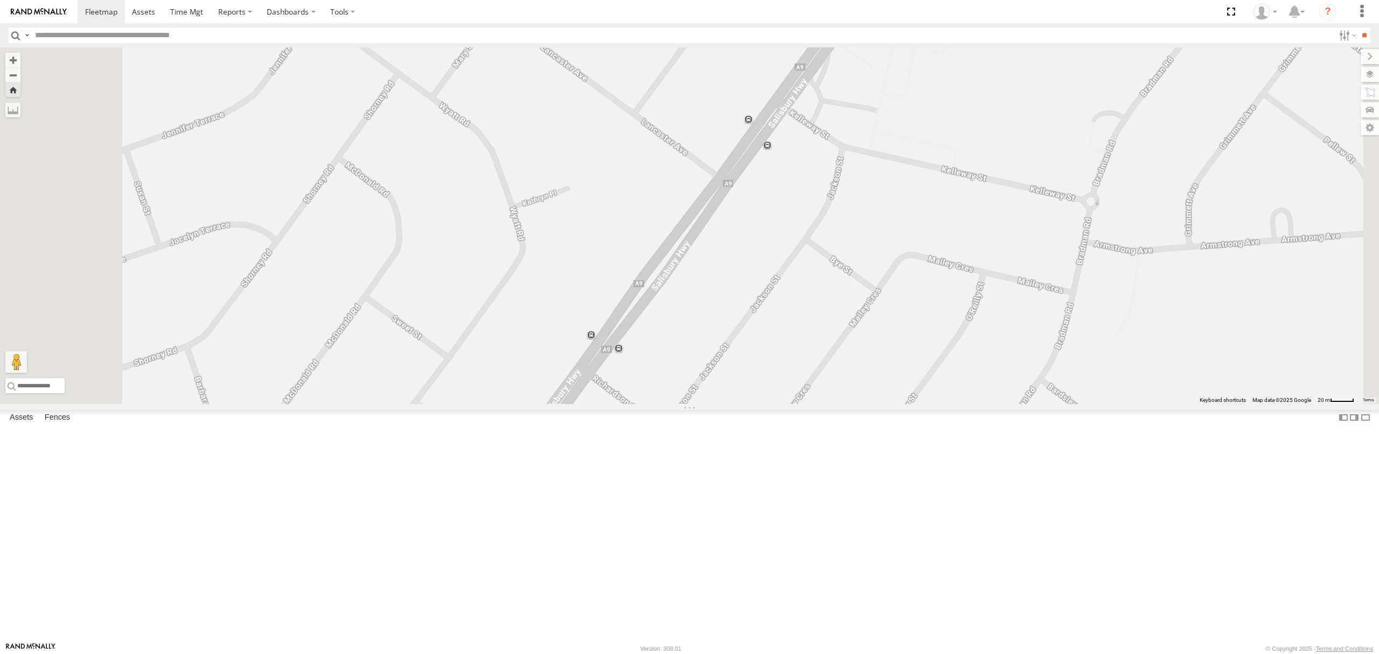
click at [0, 0] on div "S168CSD - Fridge It Spaceship All Assets" at bounding box center [0, 0] width 0 height 0
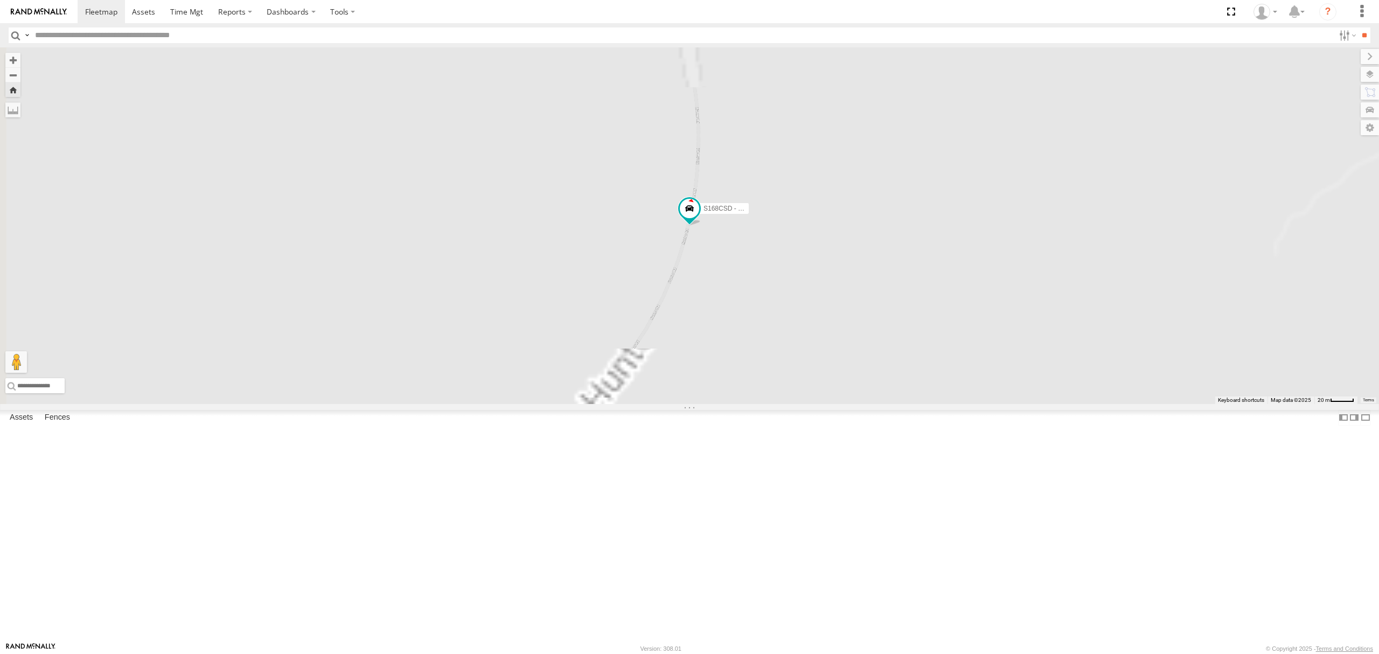
click at [0, 0] on div at bounding box center [0, 0] width 0 height 0
click at [0, 0] on div "SY71FR - (16P TRAILER) PM1 All Assets Depot Fridge it Logistics -34.86163 138.5…" at bounding box center [0, 0] width 0 height 0
click at [0, 0] on div "SY71FR - (16P TRAILER) PM1" at bounding box center [0, 0] width 0 height 0
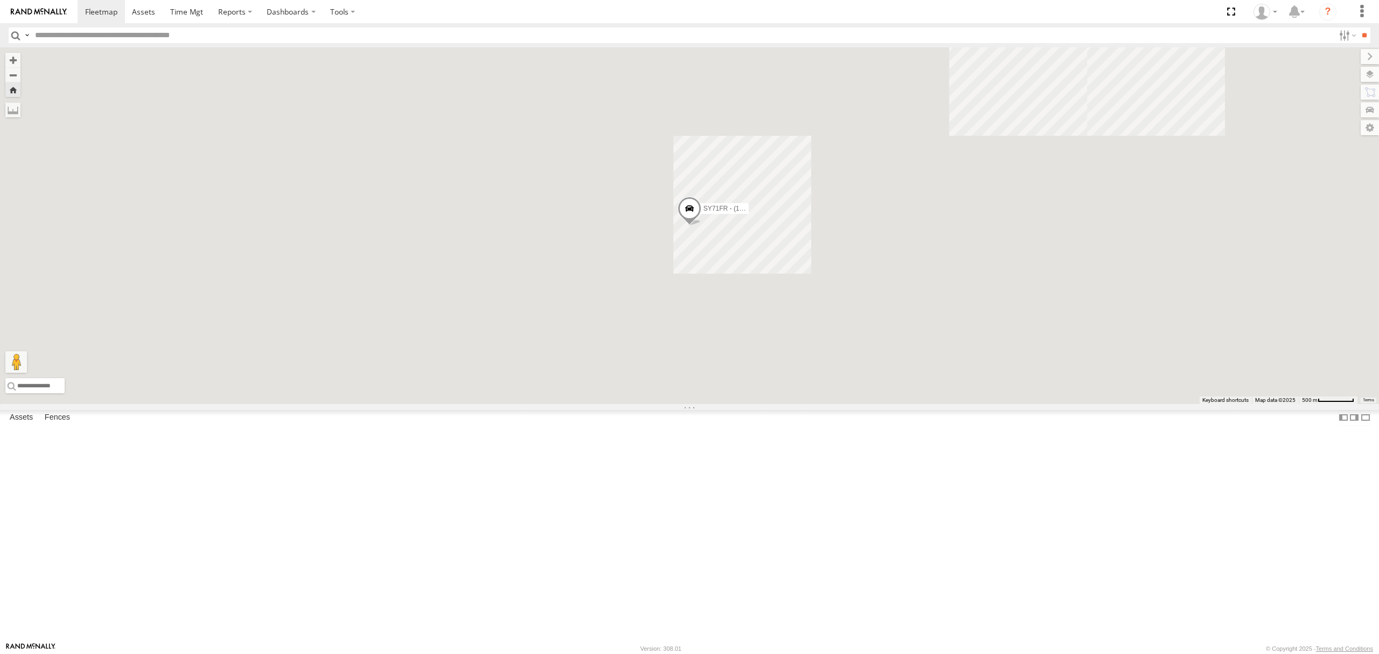
click at [0, 0] on div "SB25LM - (6P HINO) R6" at bounding box center [0, 0] width 0 height 0
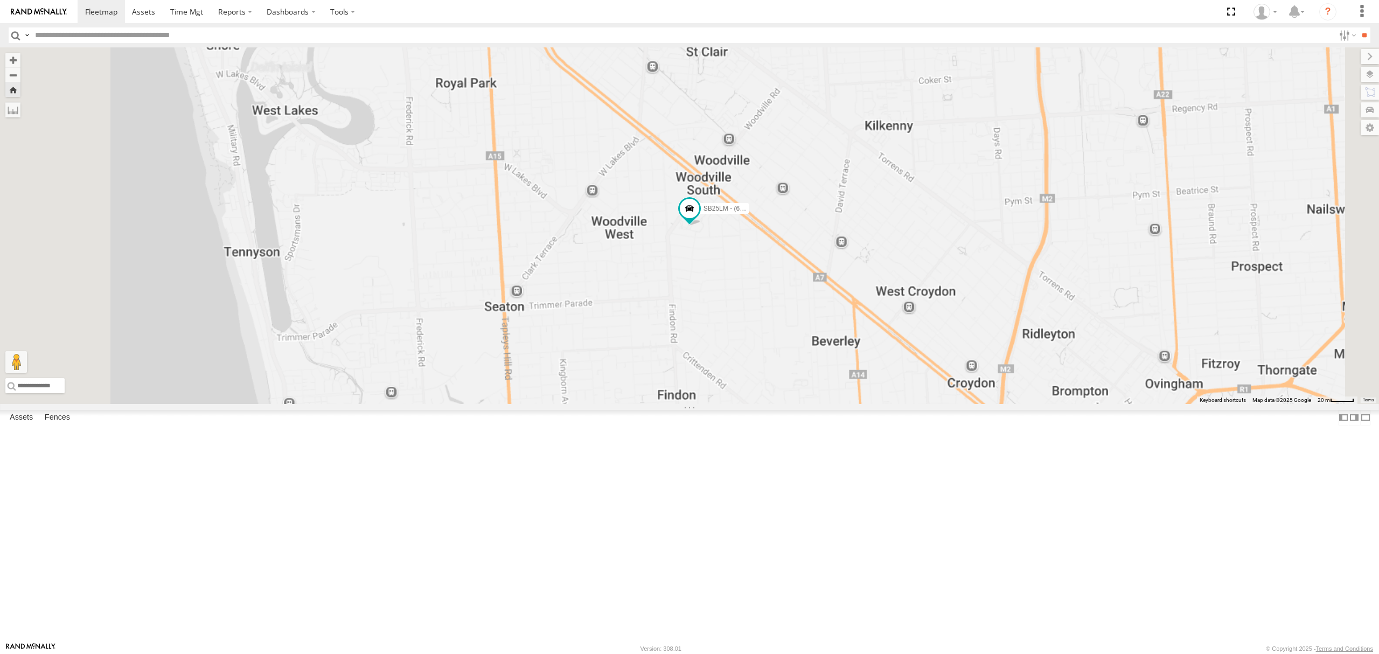
click at [0, 0] on div "All Assets" at bounding box center [0, 0] width 0 height 0
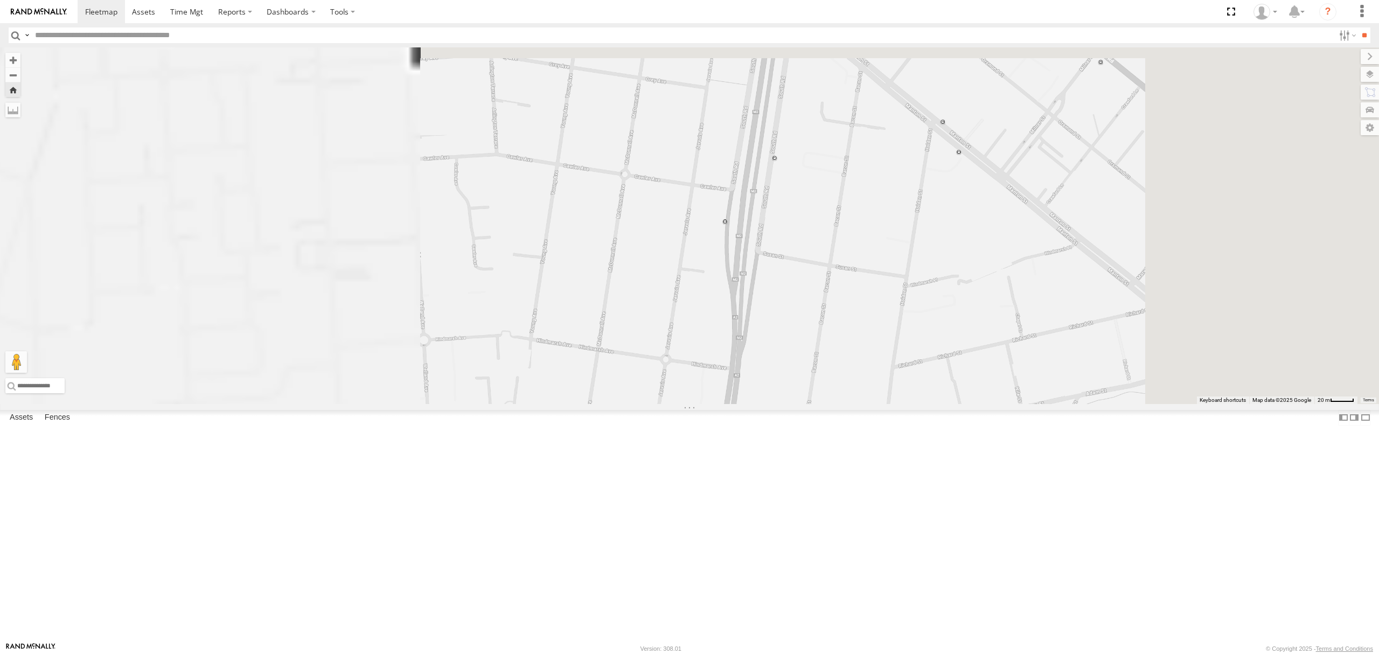
click at [0, 0] on span at bounding box center [0, 0] width 0 height 0
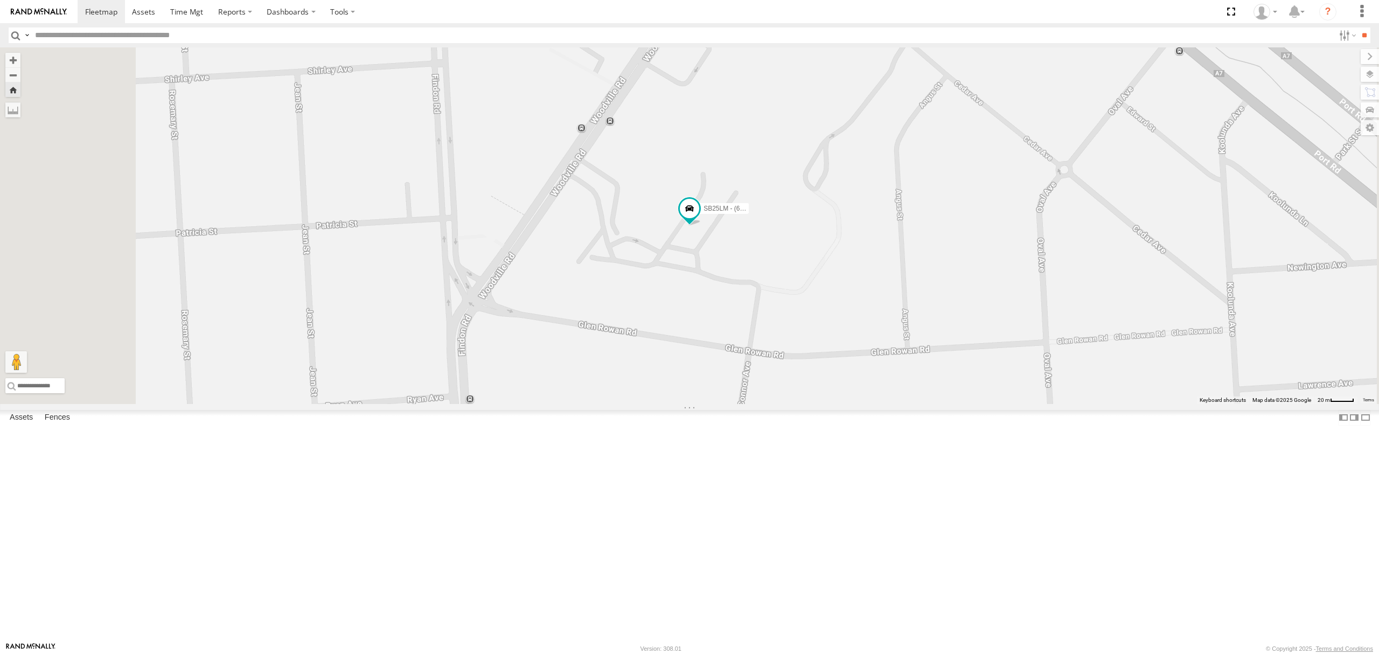
click at [0, 0] on div "All Assets" at bounding box center [0, 0] width 0 height 0
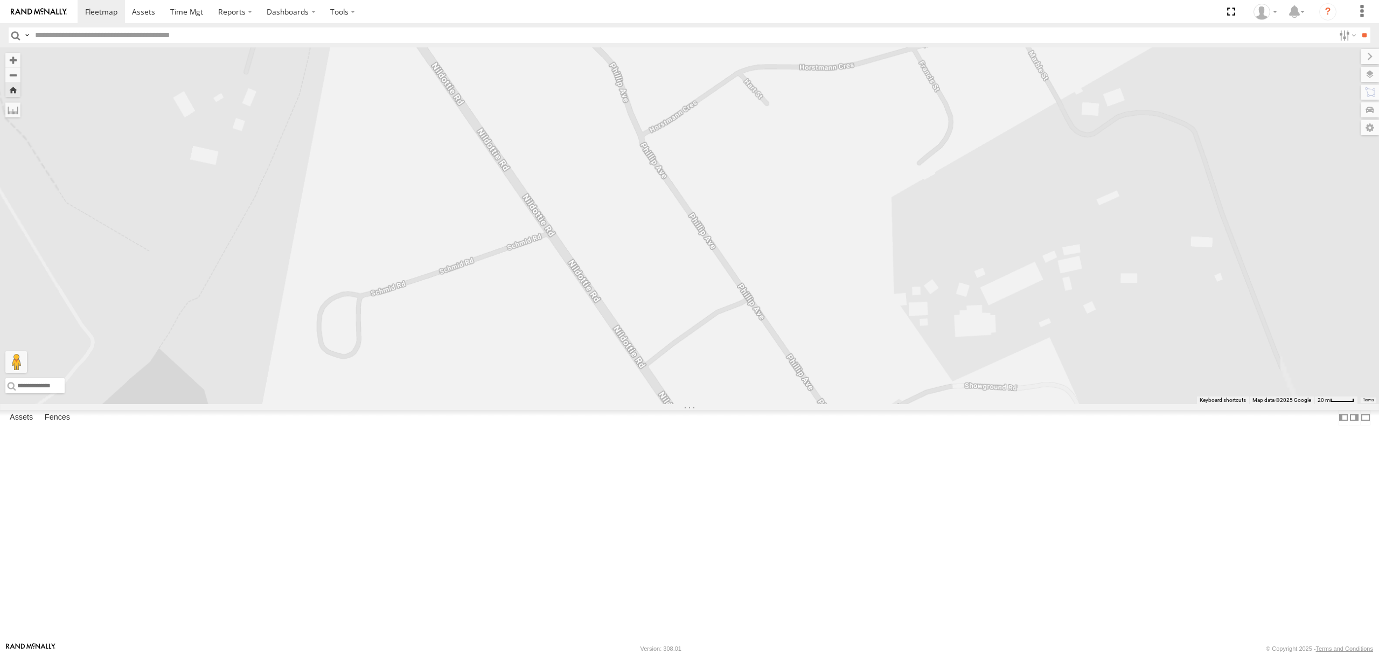
drag, startPoint x: 602, startPoint y: 212, endPoint x: 608, endPoint y: 422, distance: 210.1
click at [608, 404] on div "S168CSD - Fridge It Spaceship" at bounding box center [689, 225] width 1379 height 357
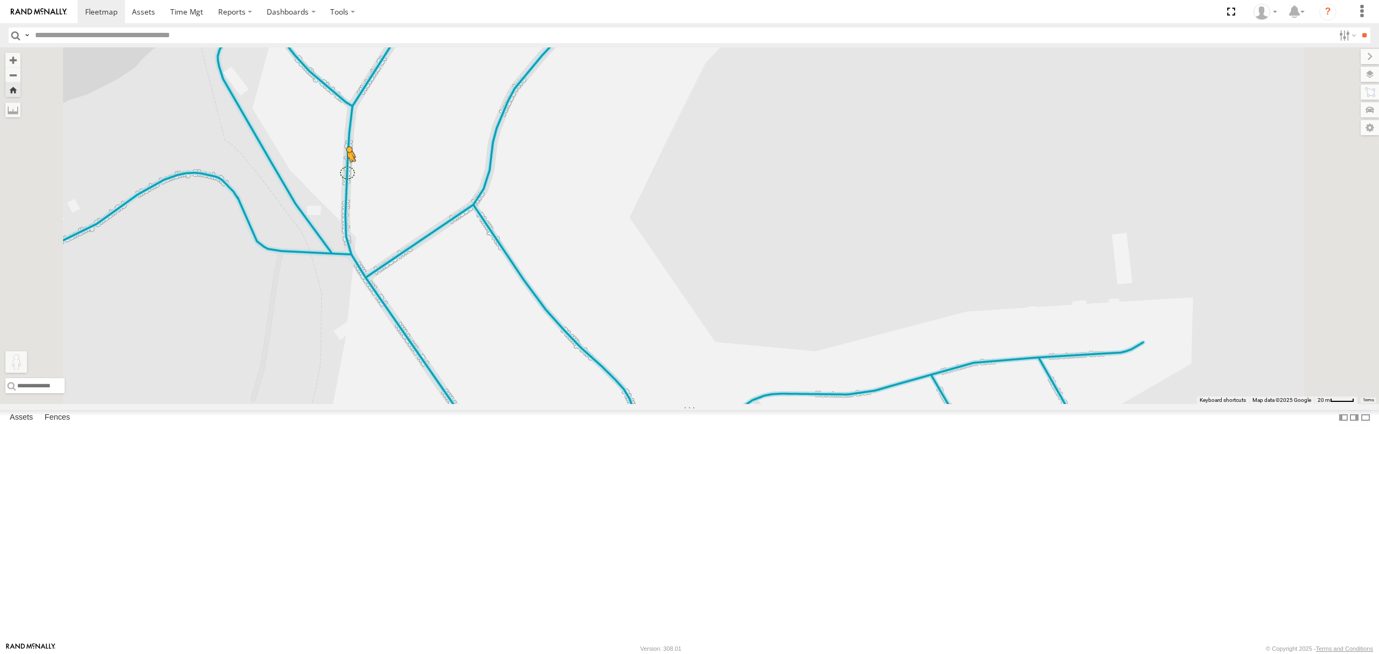
drag, startPoint x: 298, startPoint y: 597, endPoint x: 486, endPoint y: 290, distance: 360.4
click at [486, 290] on div "S168CSD - Fridge It Spaceship To activate drag with keyboard, press Alt + Enter…" at bounding box center [689, 225] width 1379 height 357
